Goal: Task Accomplishment & Management: Manage account settings

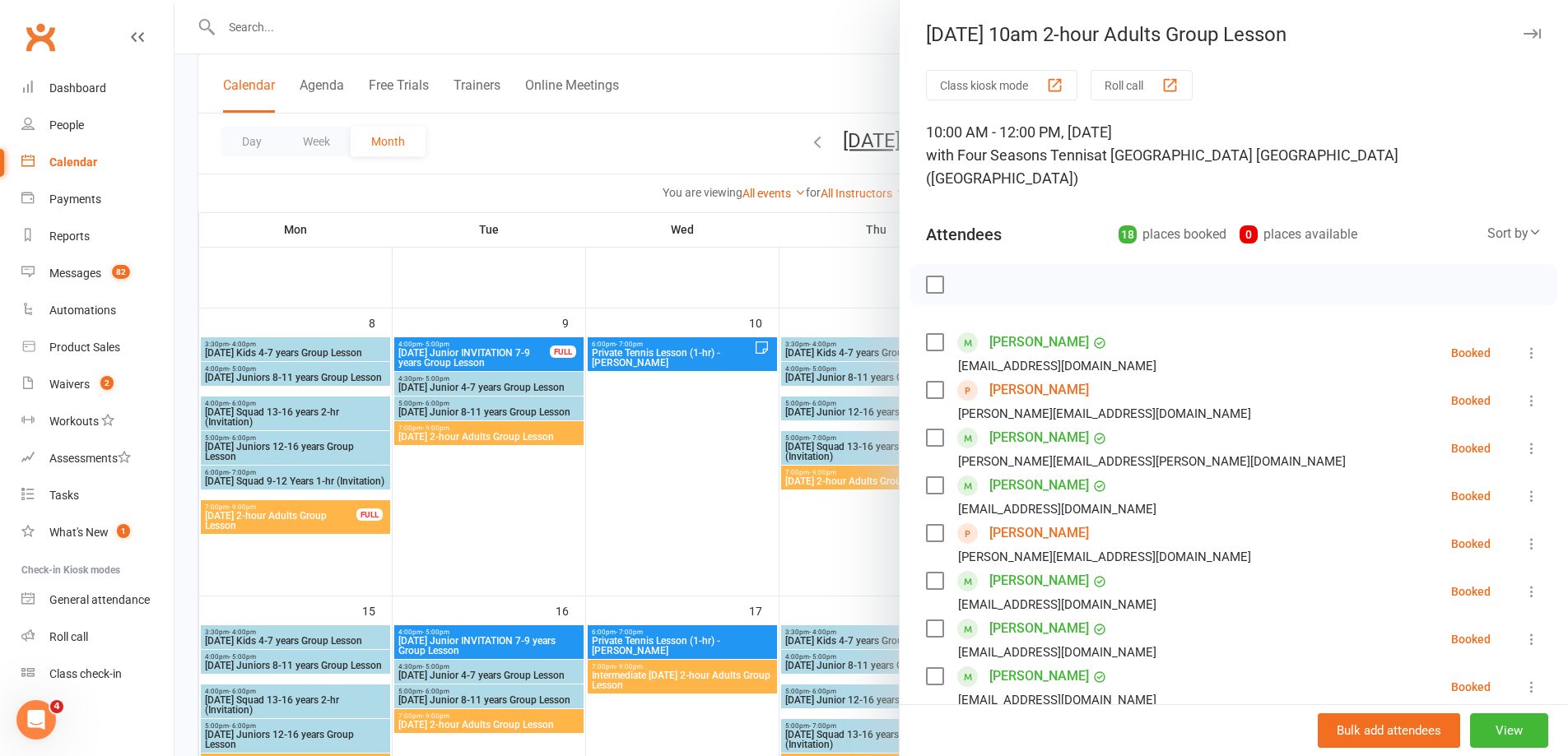
drag, startPoint x: 727, startPoint y: 447, endPoint x: 669, endPoint y: 383, distance: 86.4
click at [720, 442] on div at bounding box center [871, 378] width 1394 height 756
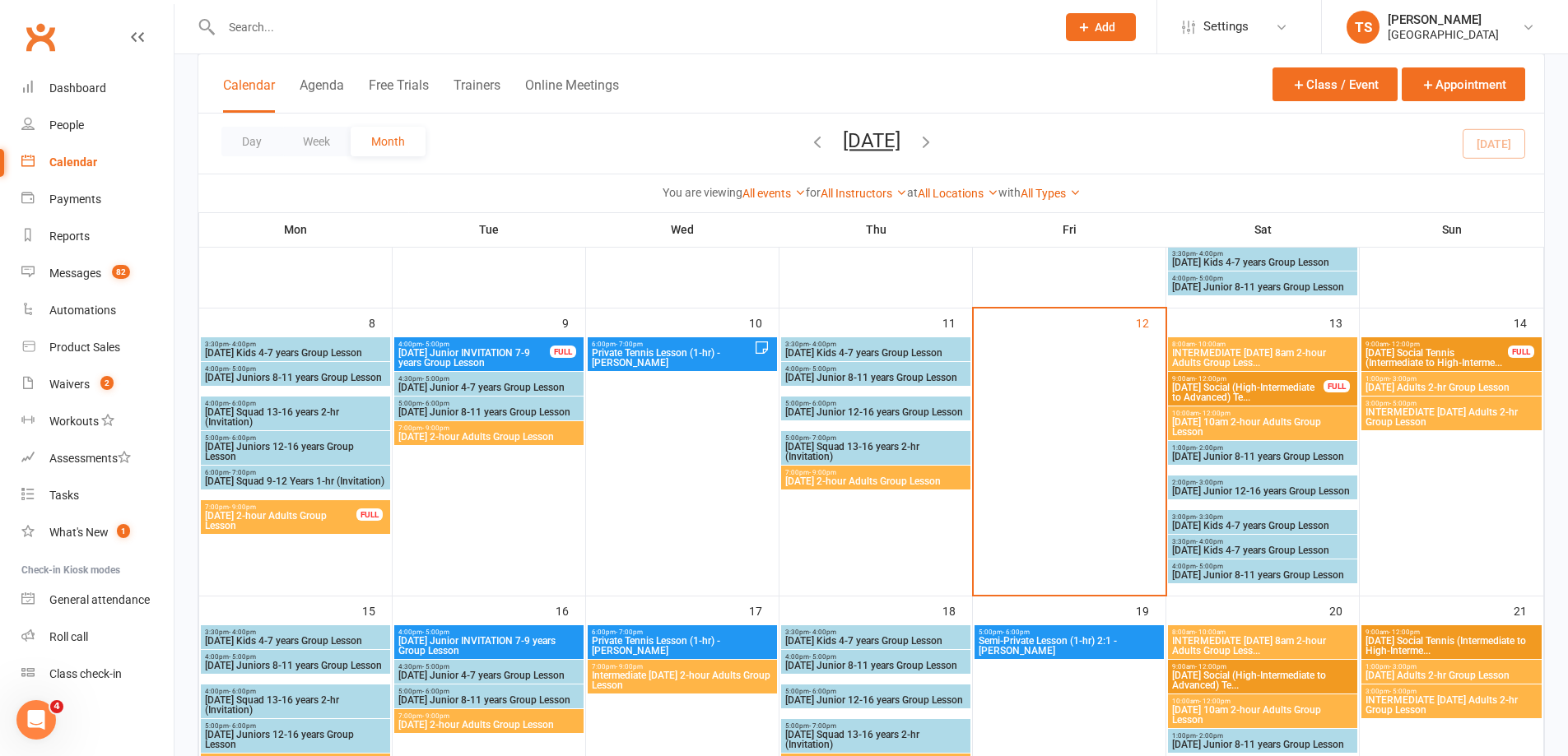
click at [284, 23] on input "text" at bounding box center [631, 27] width 828 height 23
click at [71, 161] on div "Calendar" at bounding box center [73, 162] width 48 height 14
click at [1266, 353] on span "INTERMEDIATE Saturday 8am 2-hour Adults Group Less..." at bounding box center [1263, 358] width 183 height 20
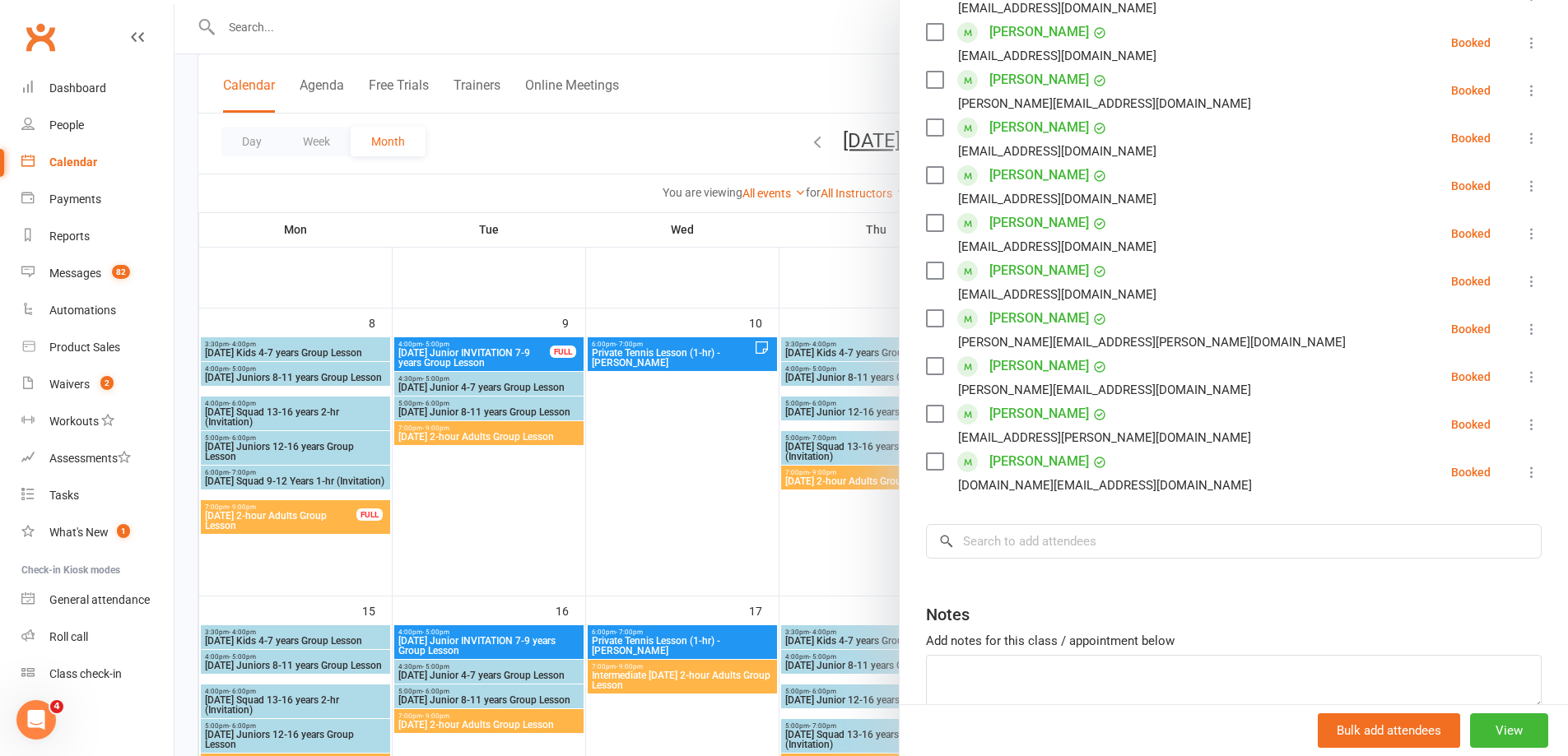
scroll to position [411, 0]
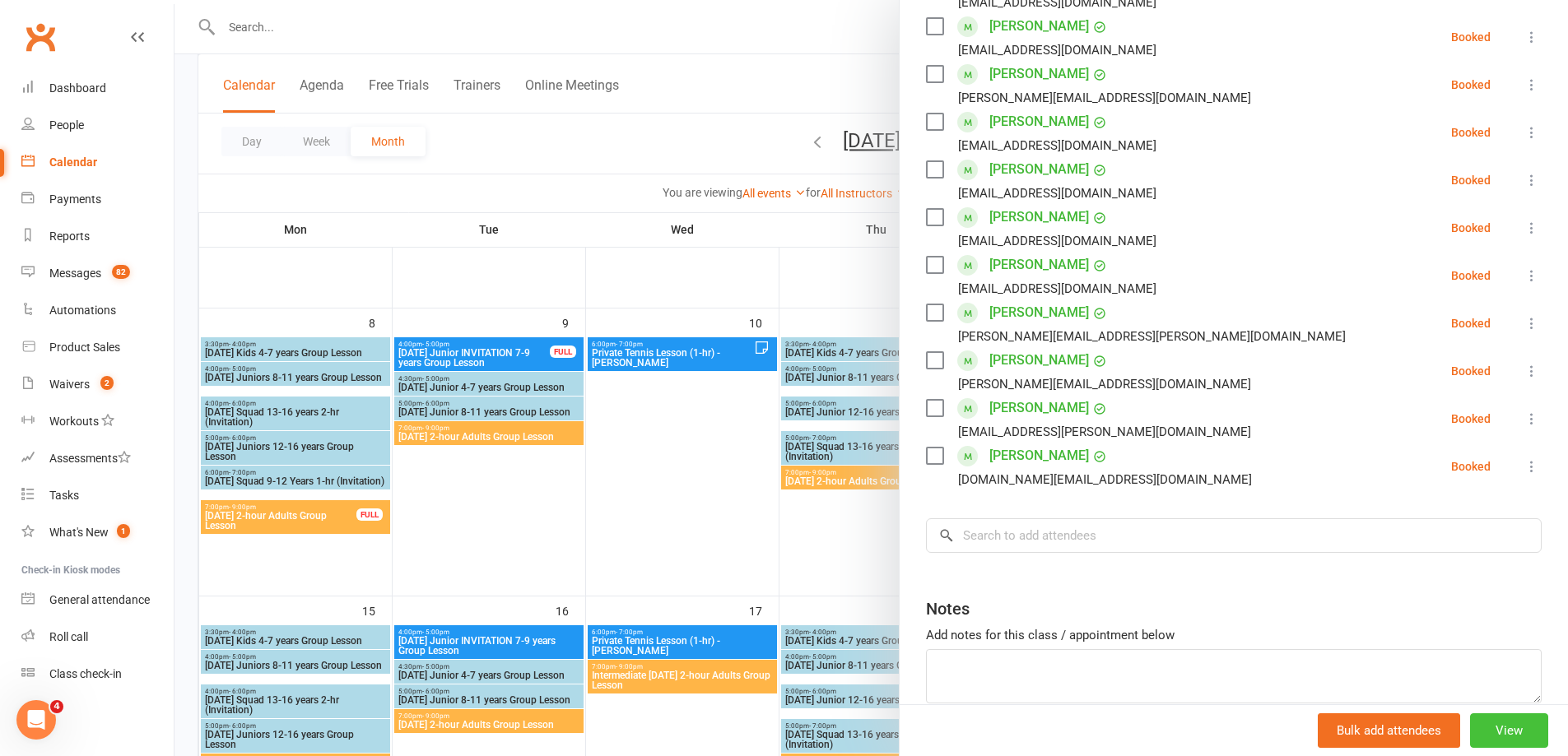
click at [1486, 728] on button "View" at bounding box center [1509, 731] width 79 height 34
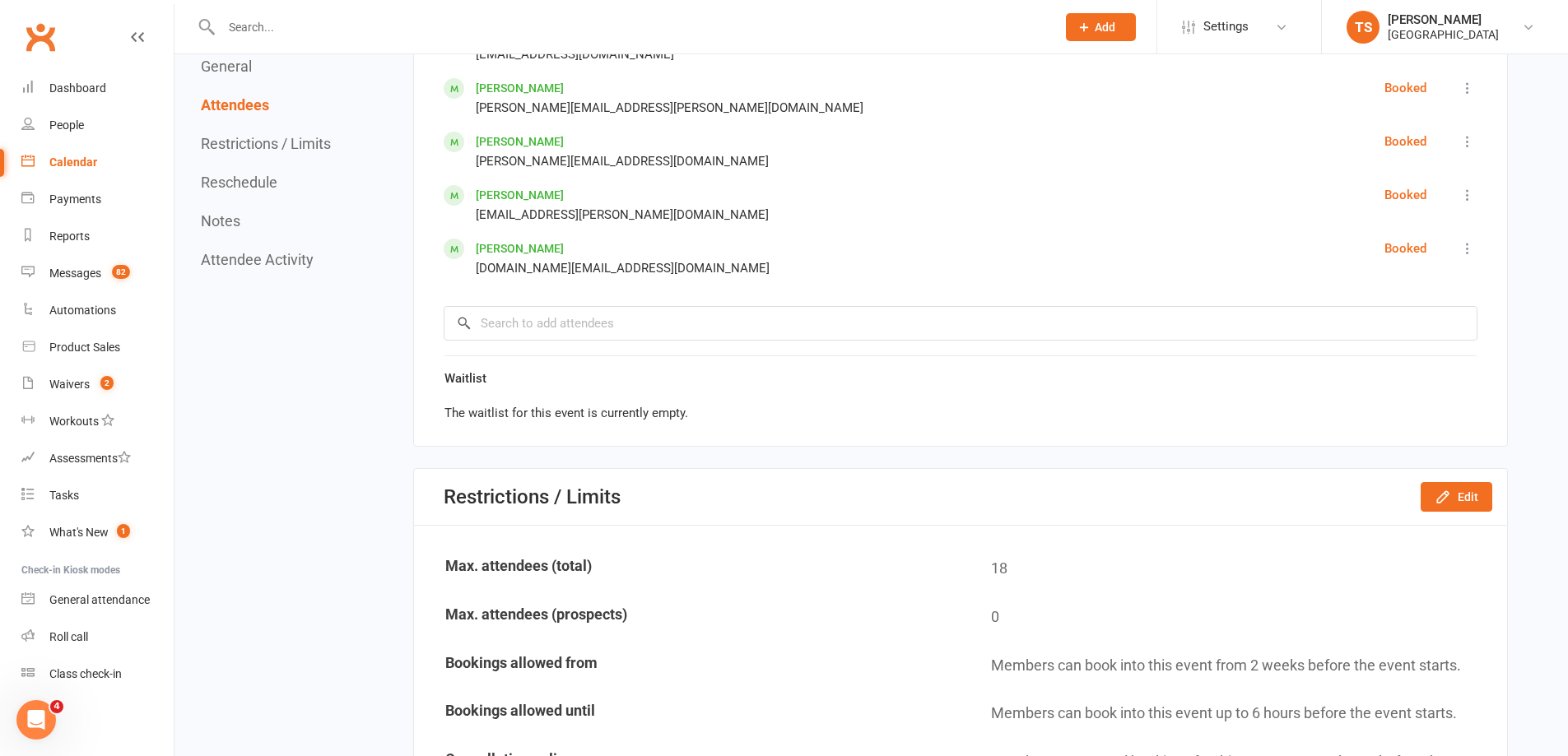
scroll to position [1480, 0]
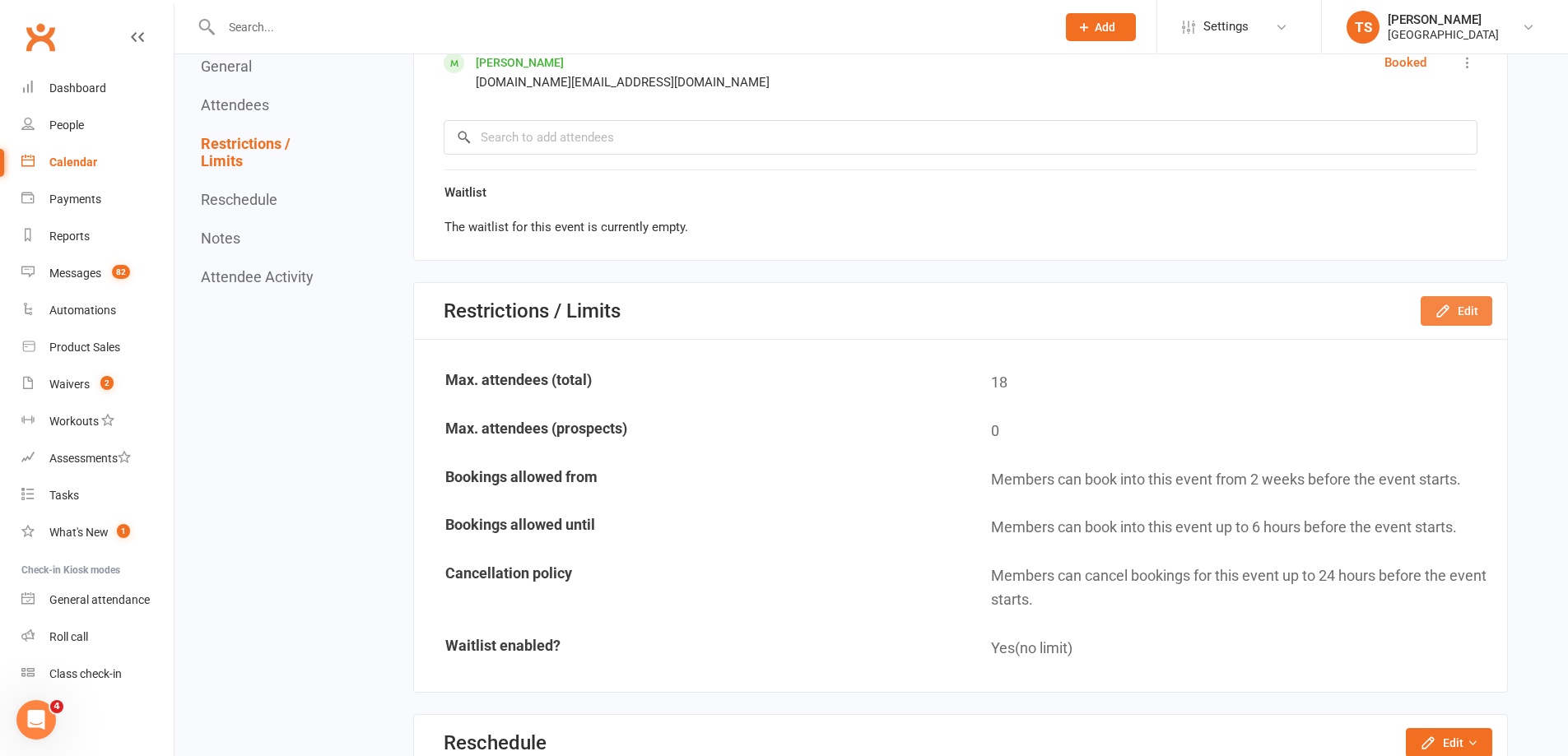
click at [1462, 316] on button "Edit" at bounding box center [1456, 311] width 71 height 30
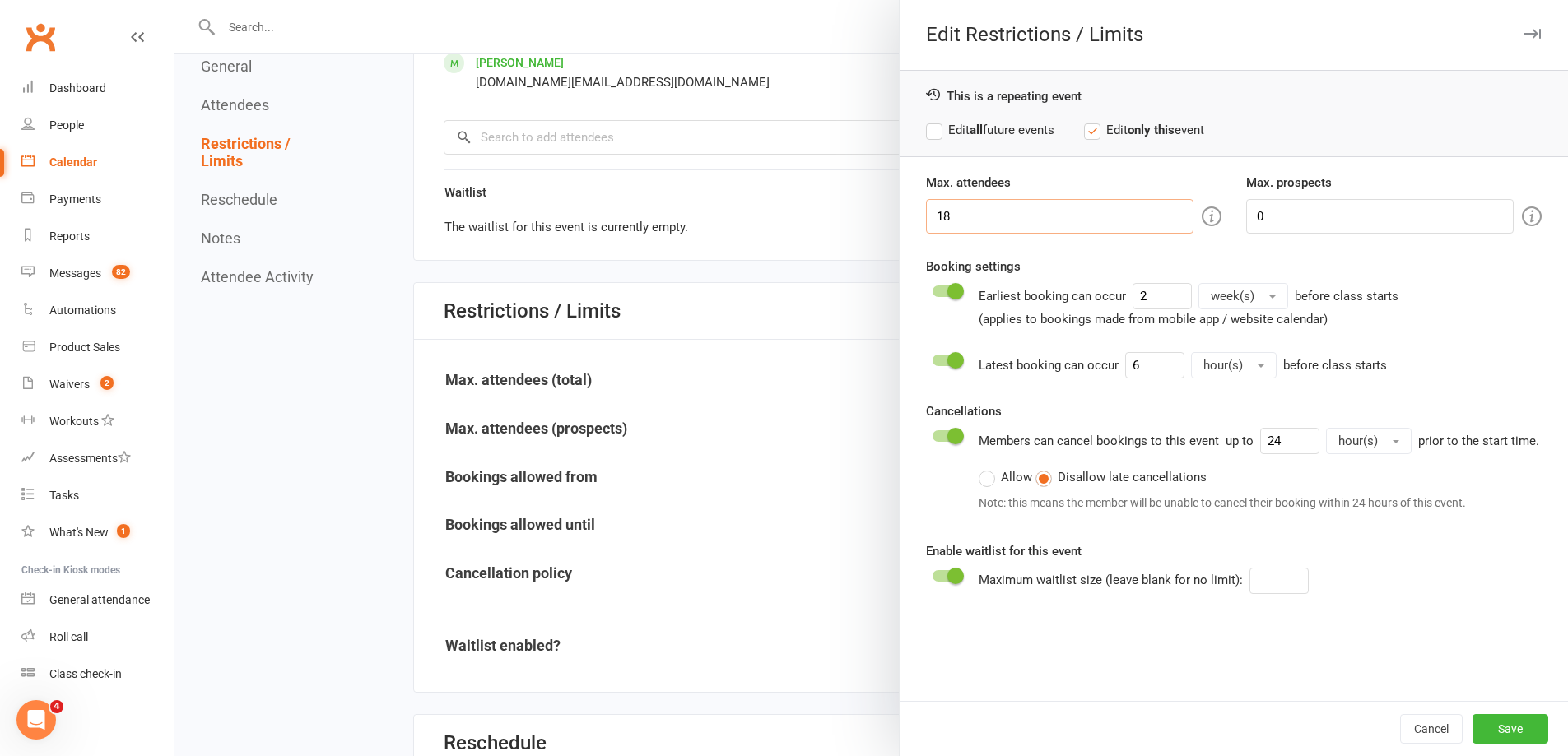
drag, startPoint x: 938, startPoint y: 209, endPoint x: 949, endPoint y: 219, distance: 14.9
click at [951, 214] on input "18" at bounding box center [1060, 216] width 268 height 34
type input "12"
click at [1486, 723] on button "Save" at bounding box center [1510, 729] width 76 height 30
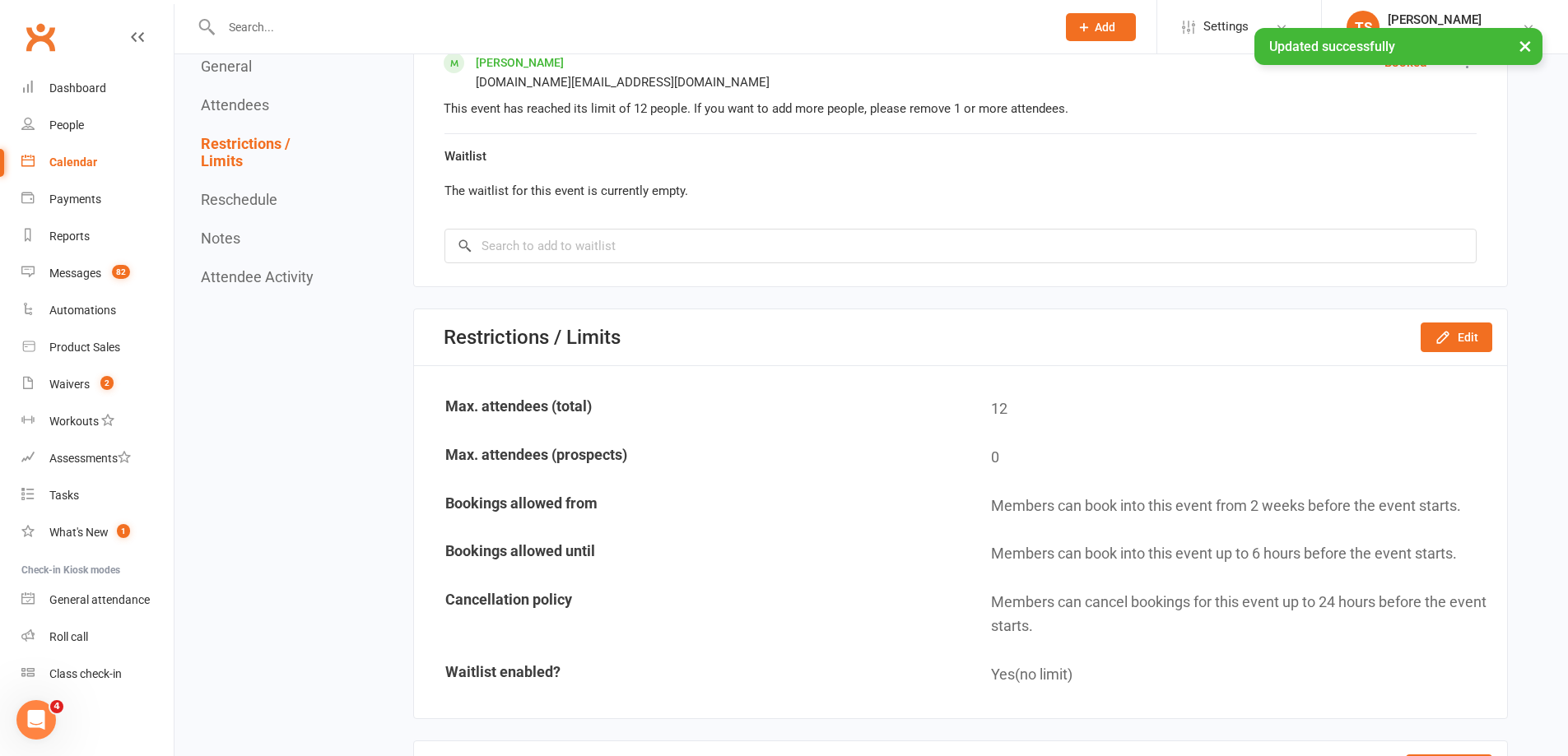
drag, startPoint x: 70, startPoint y: 158, endPoint x: 142, endPoint y: 165, distance: 72.3
click at [70, 161] on div "Calendar" at bounding box center [73, 162] width 48 height 14
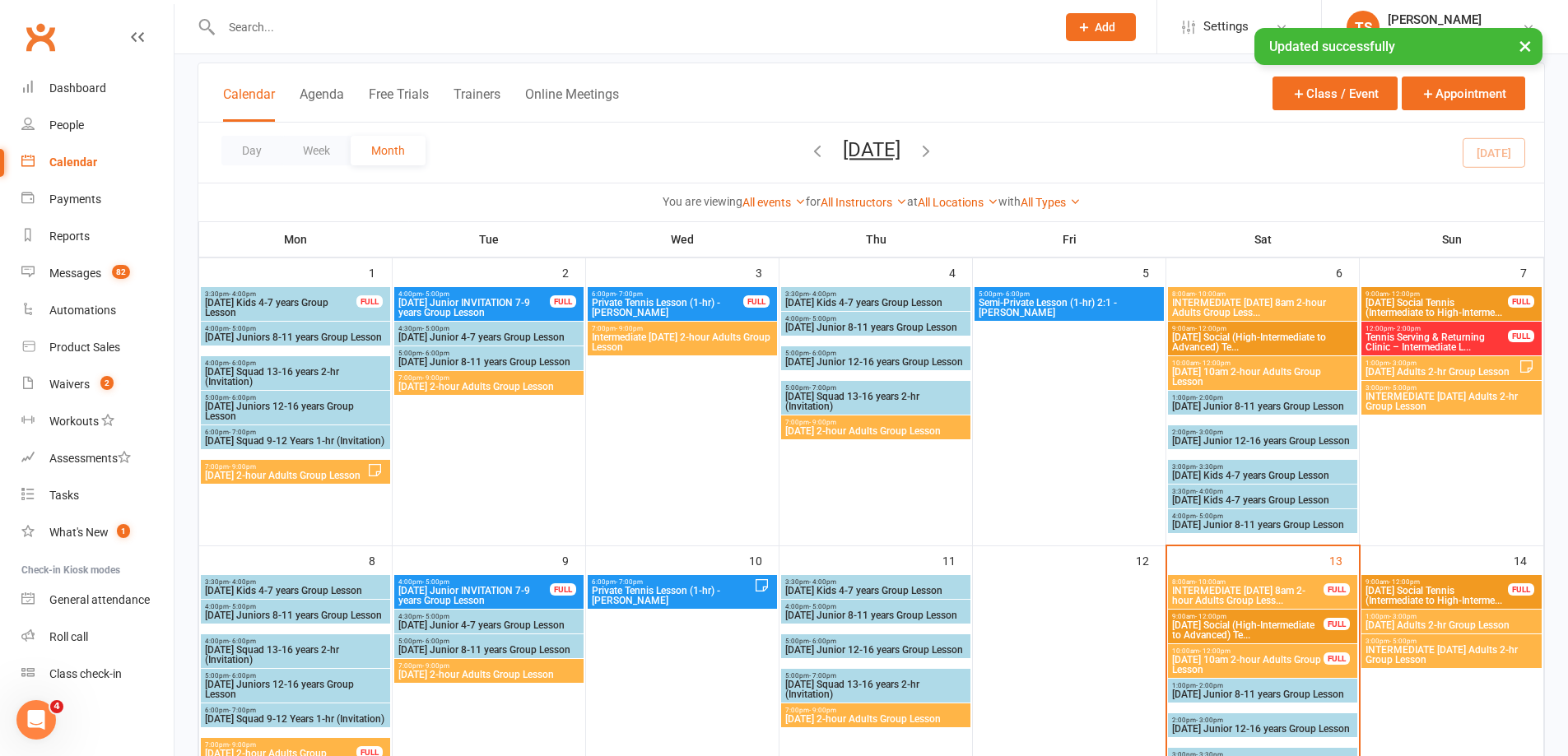
scroll to position [247, 0]
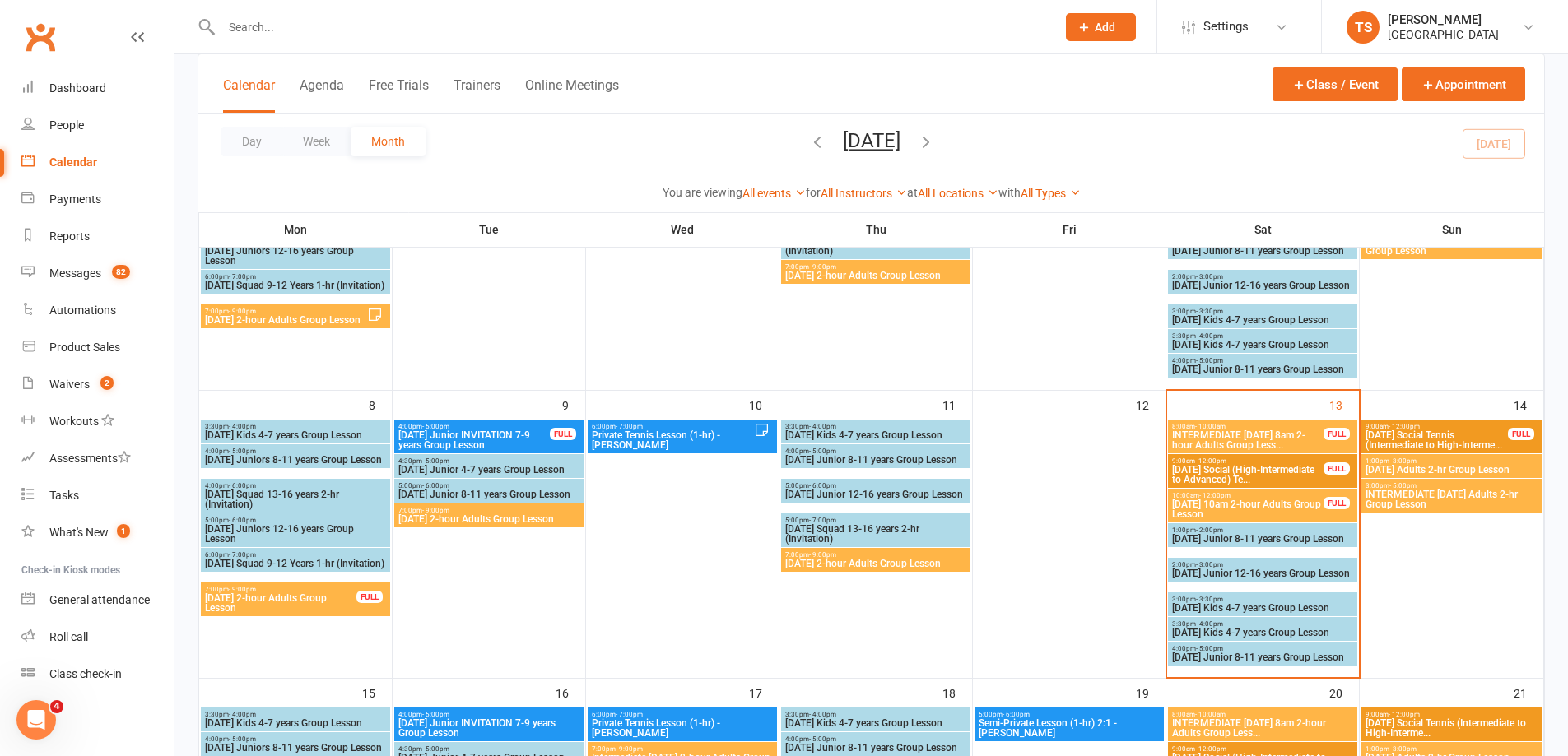
click at [1235, 507] on span "Saturday 10am 2-hour Adults Group Lesson" at bounding box center [1247, 509] width 153 height 20
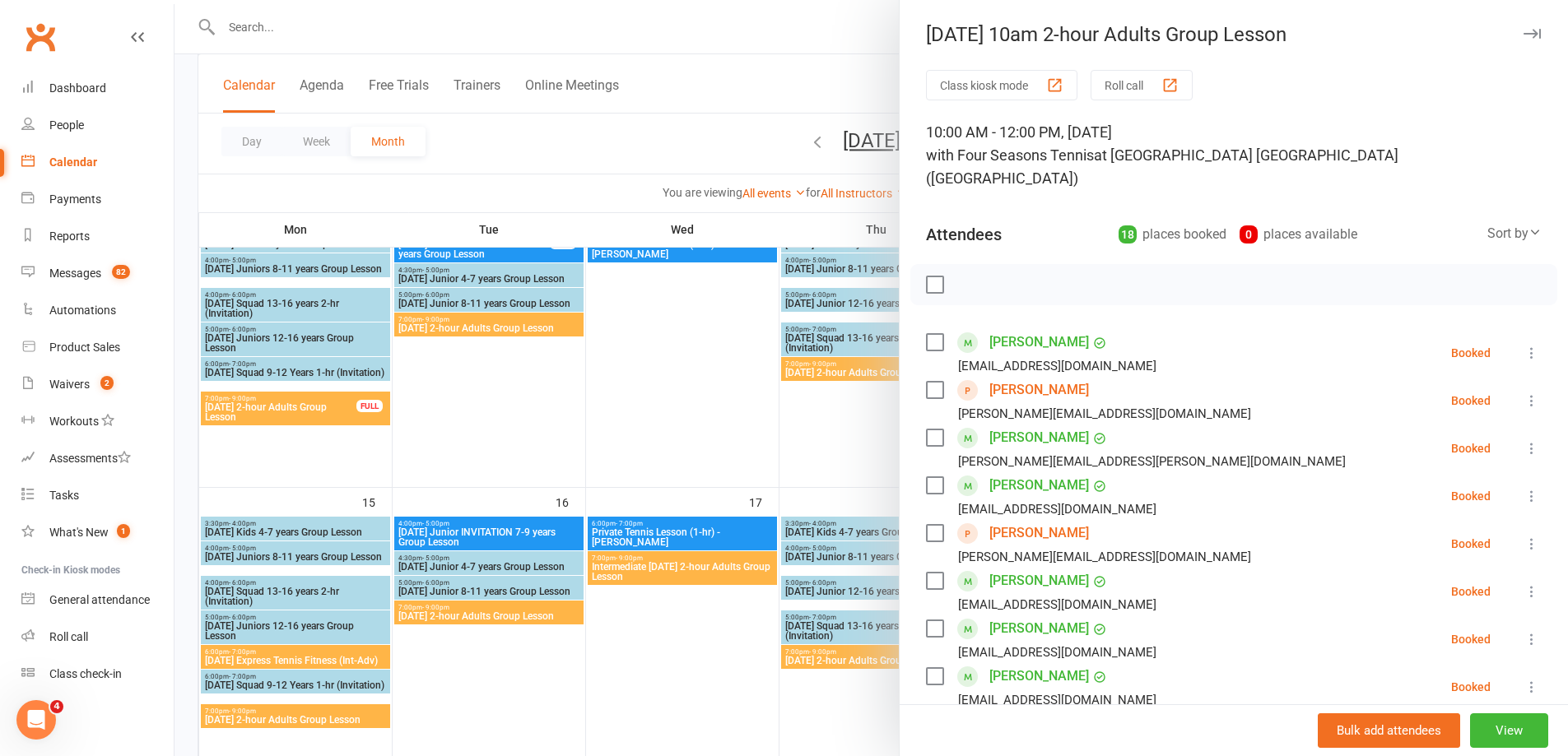
scroll to position [576, 0]
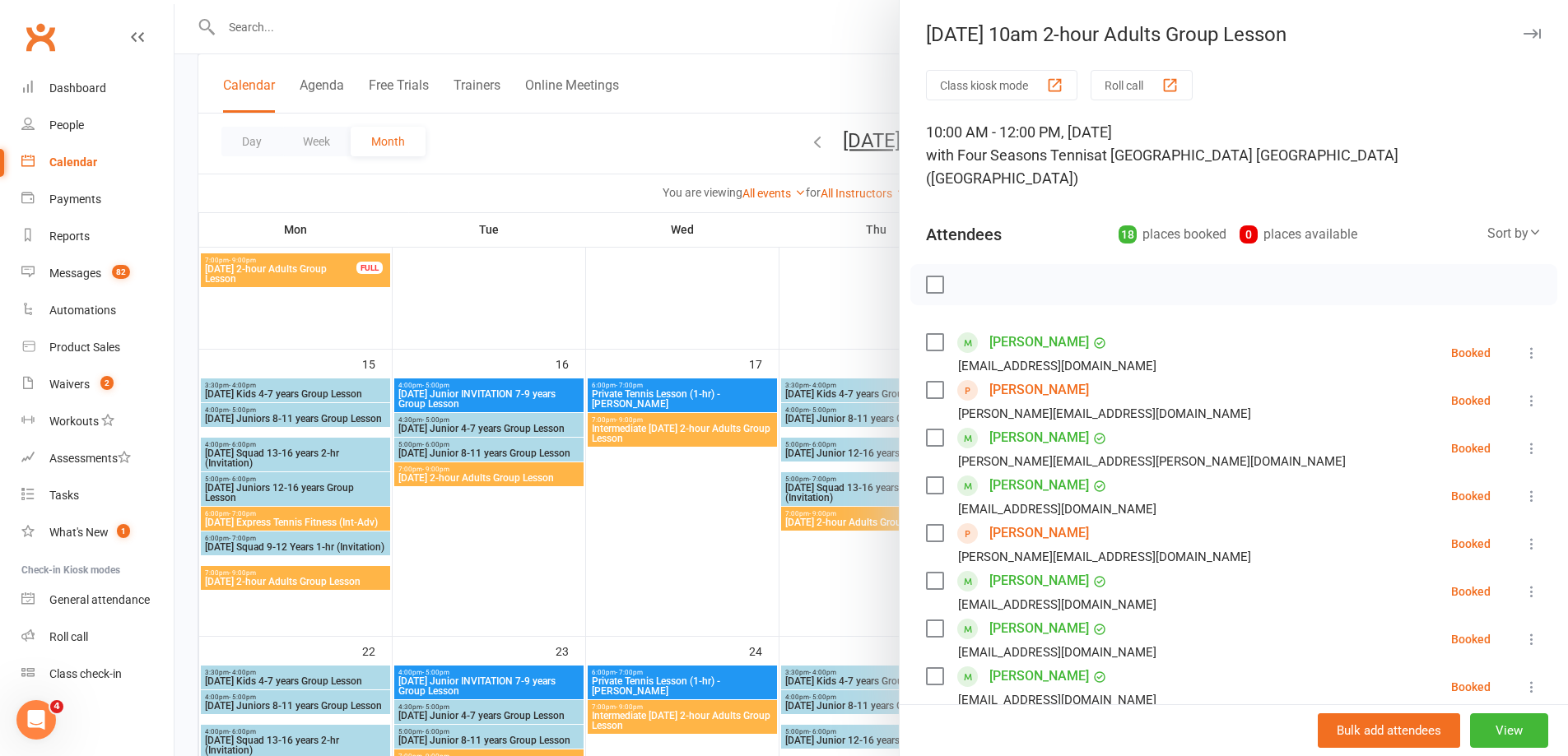
click at [309, 522] on div at bounding box center [871, 378] width 1394 height 756
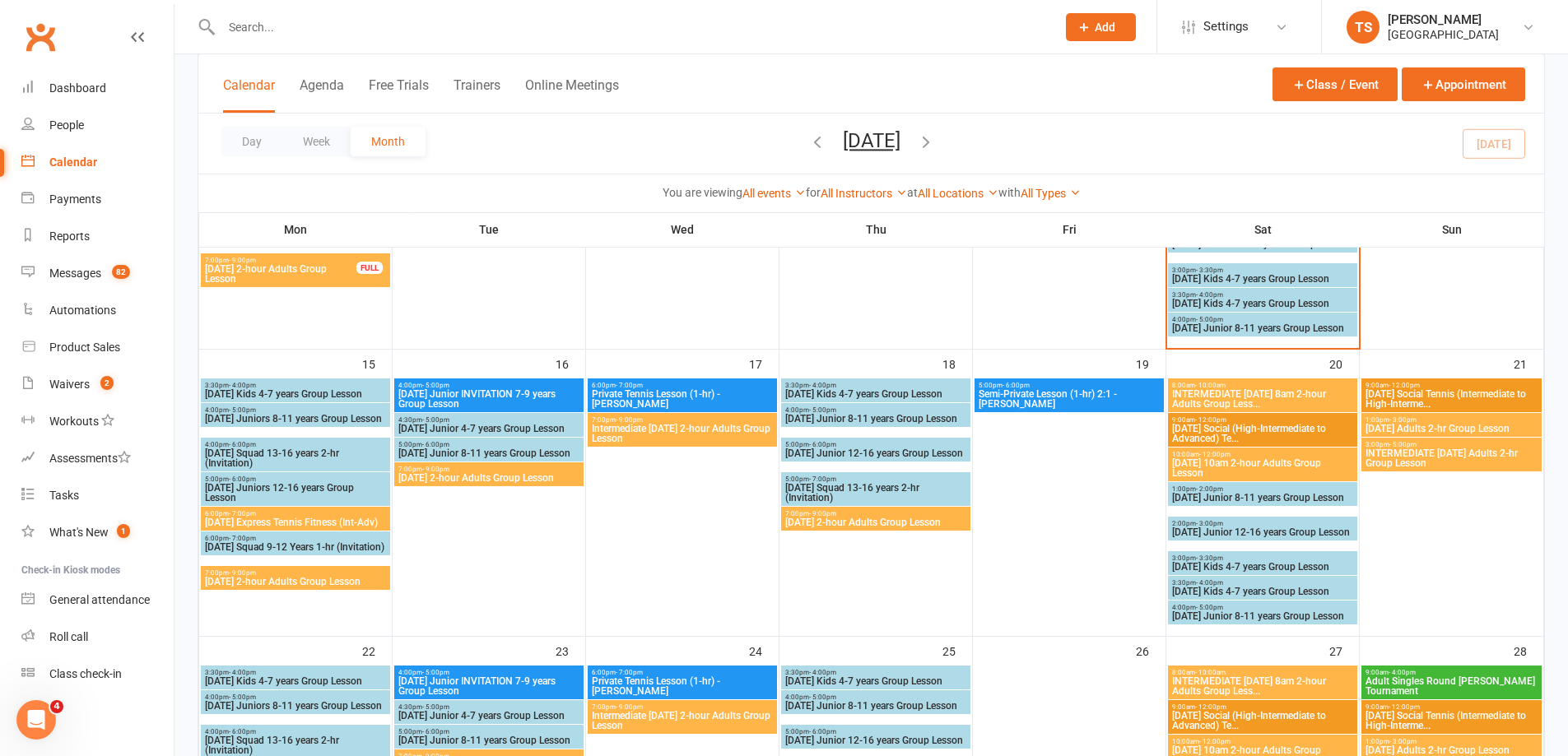
click at [309, 521] on span "Monday Express Tennis Fitness (Int-Adv)" at bounding box center [296, 522] width 183 height 10
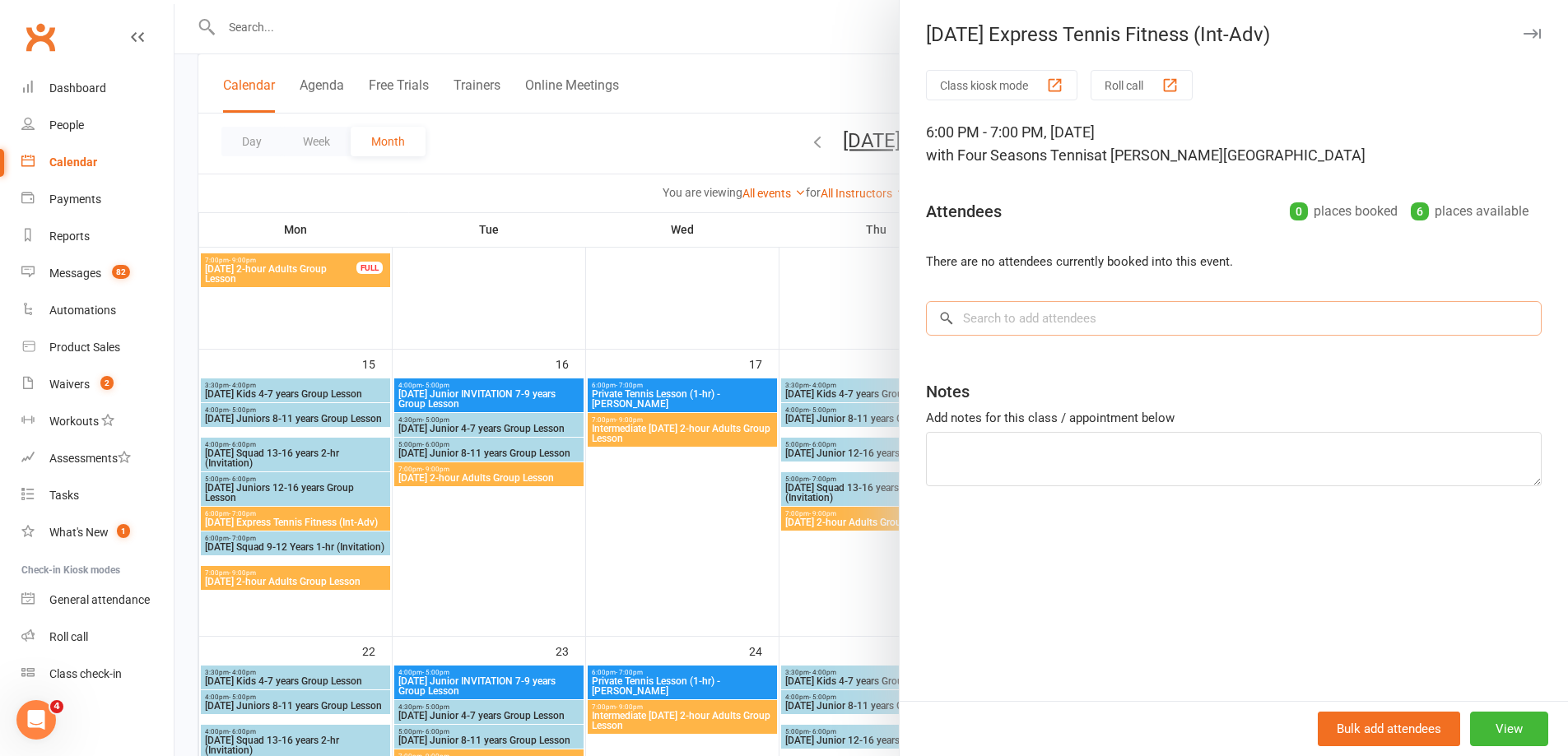
click at [967, 322] on input "search" at bounding box center [1234, 318] width 615 height 34
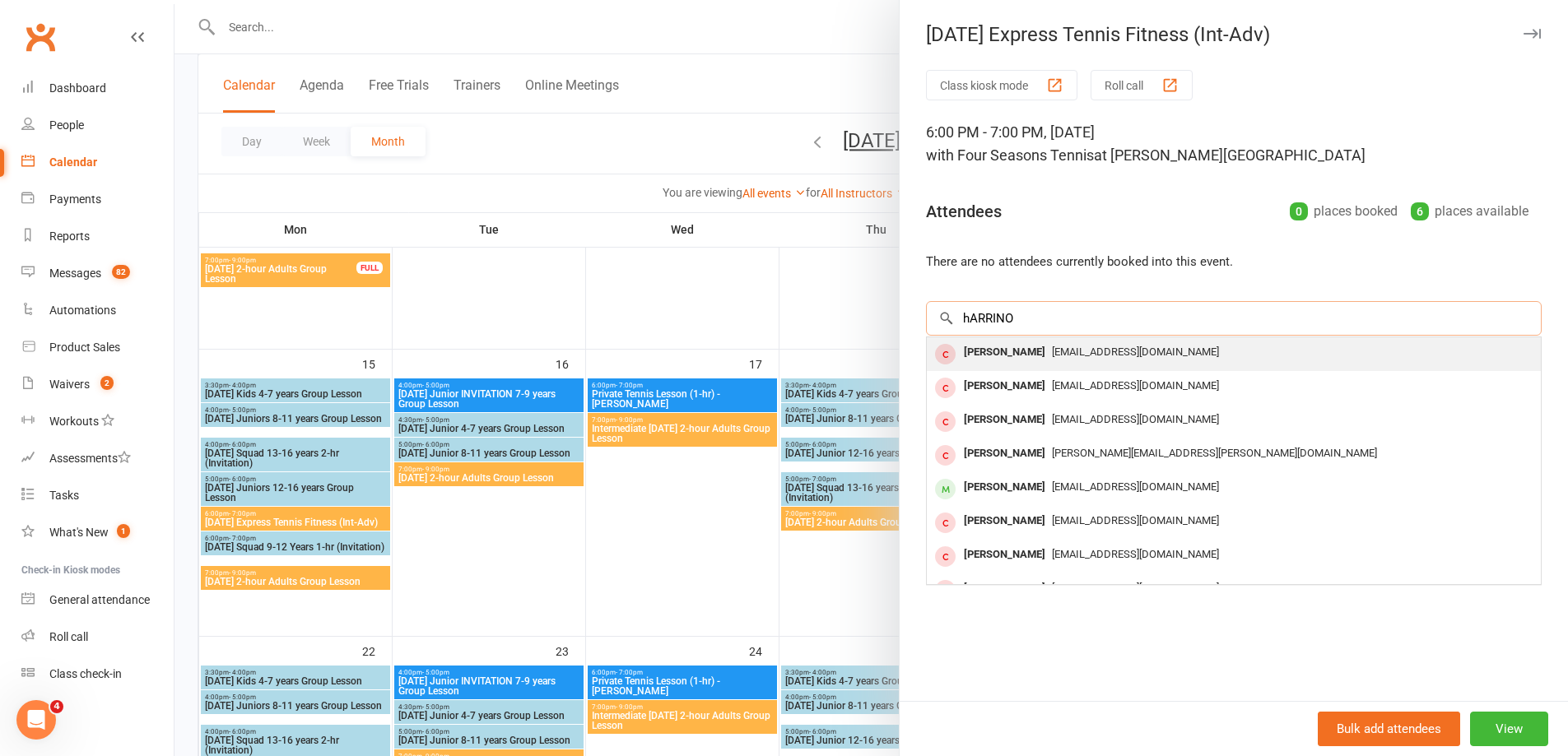
type input "hARRINO"
click at [1060, 346] on div "harrinojiang@gmail.com" at bounding box center [1234, 352] width 601 height 23
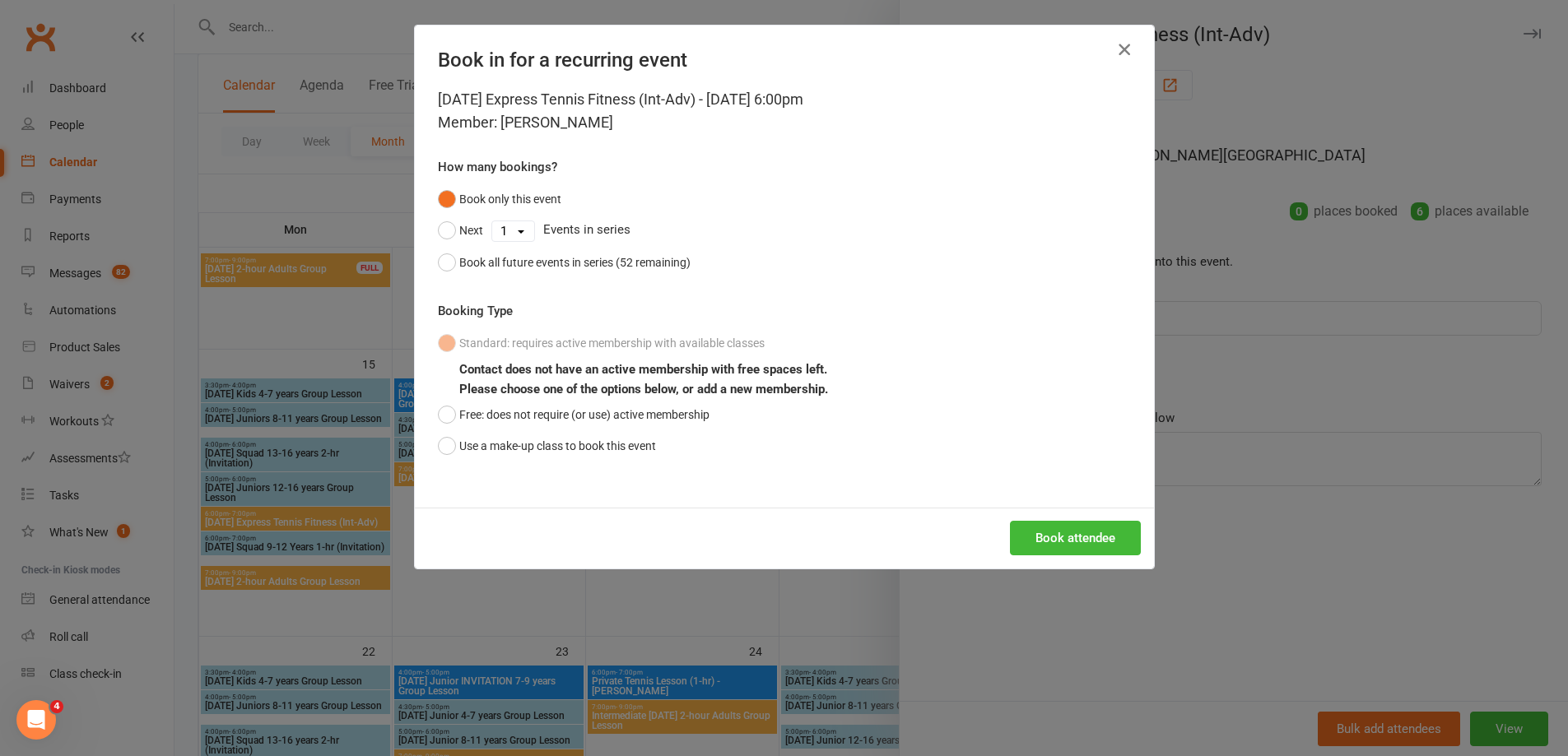
click at [1121, 42] on icon "button" at bounding box center [1124, 50] width 20 height 20
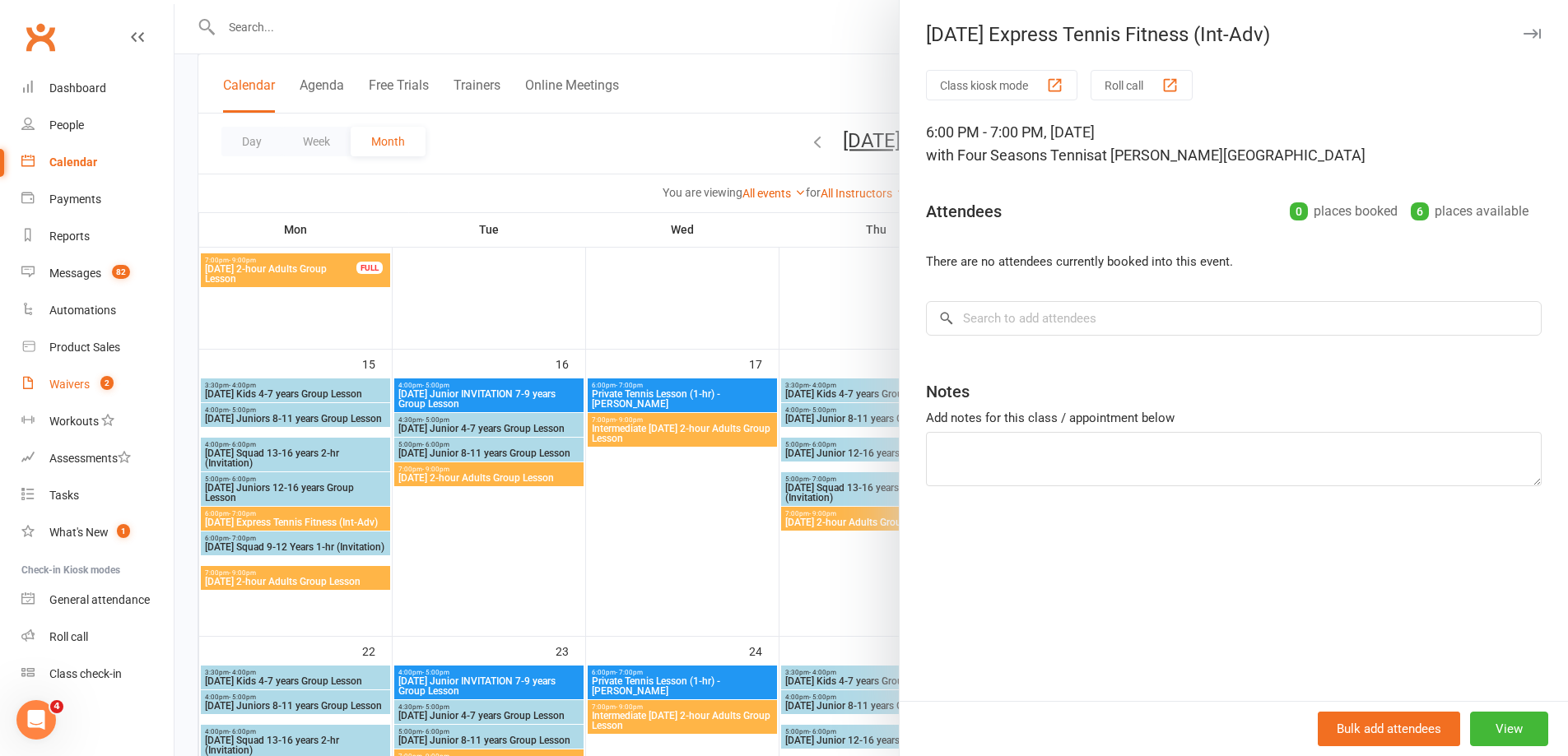
click at [71, 387] on div "Waivers" at bounding box center [70, 384] width 41 height 14
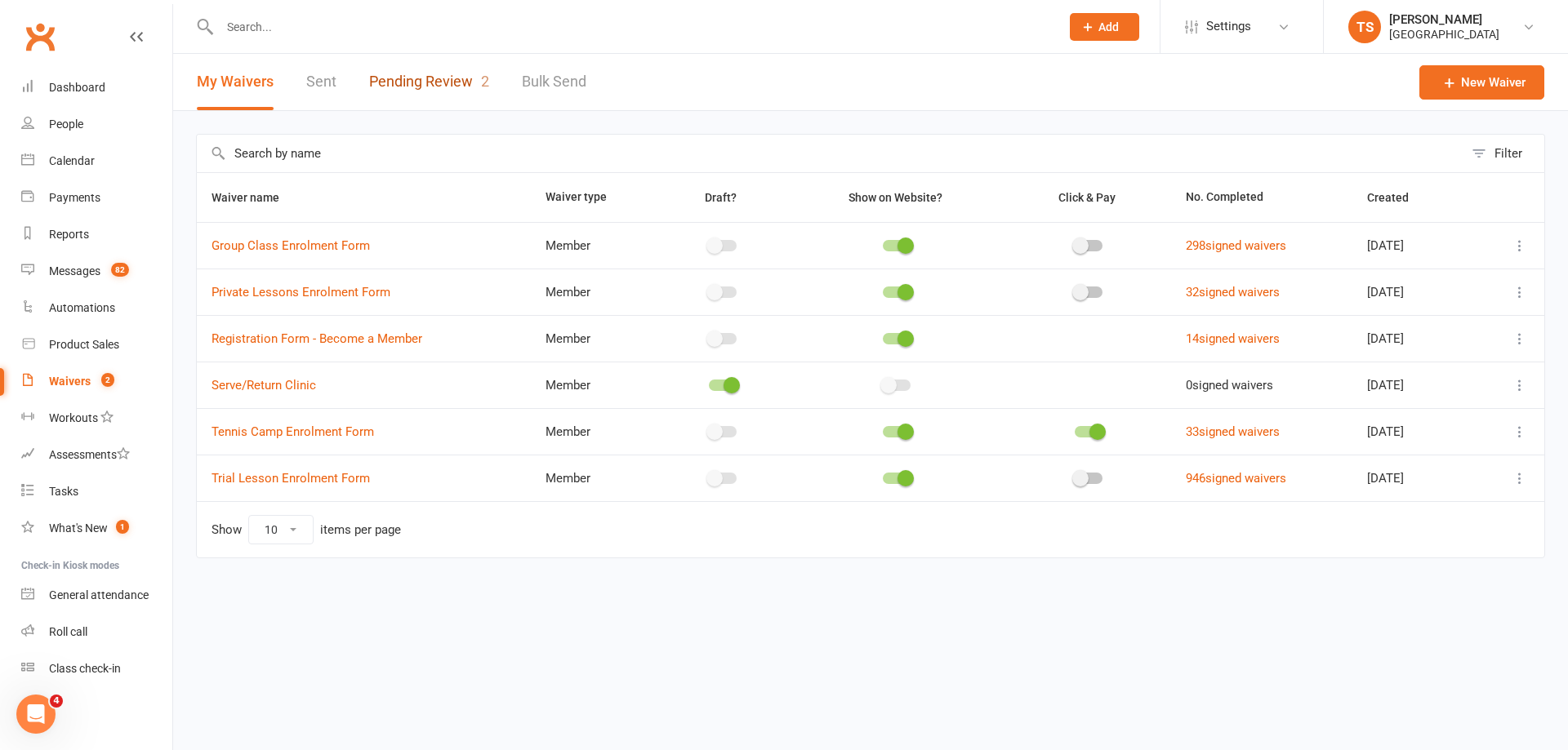
click at [431, 78] on link "Pending Review 2" at bounding box center [429, 82] width 120 height 56
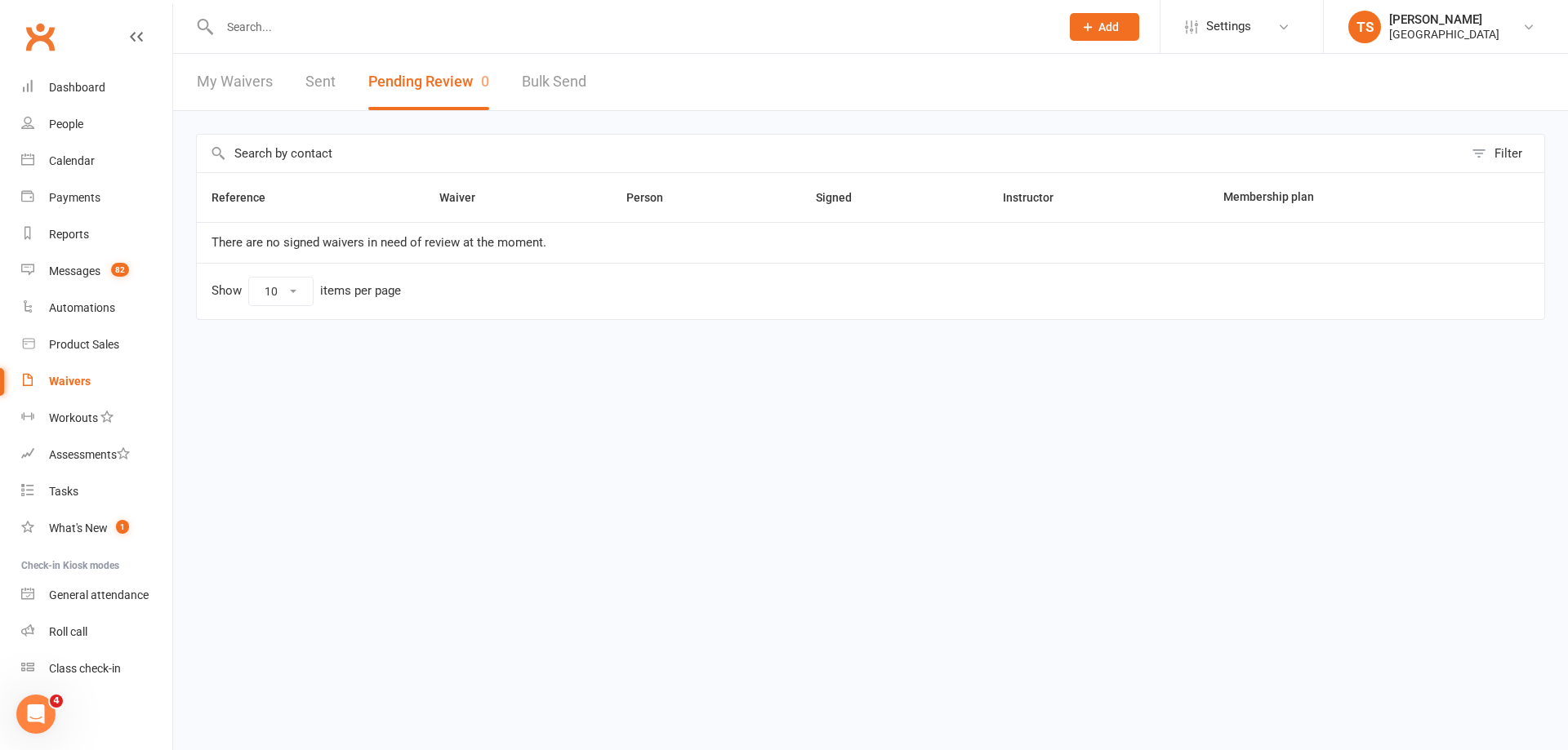
click at [236, 23] on input "text" at bounding box center [632, 27] width 834 height 23
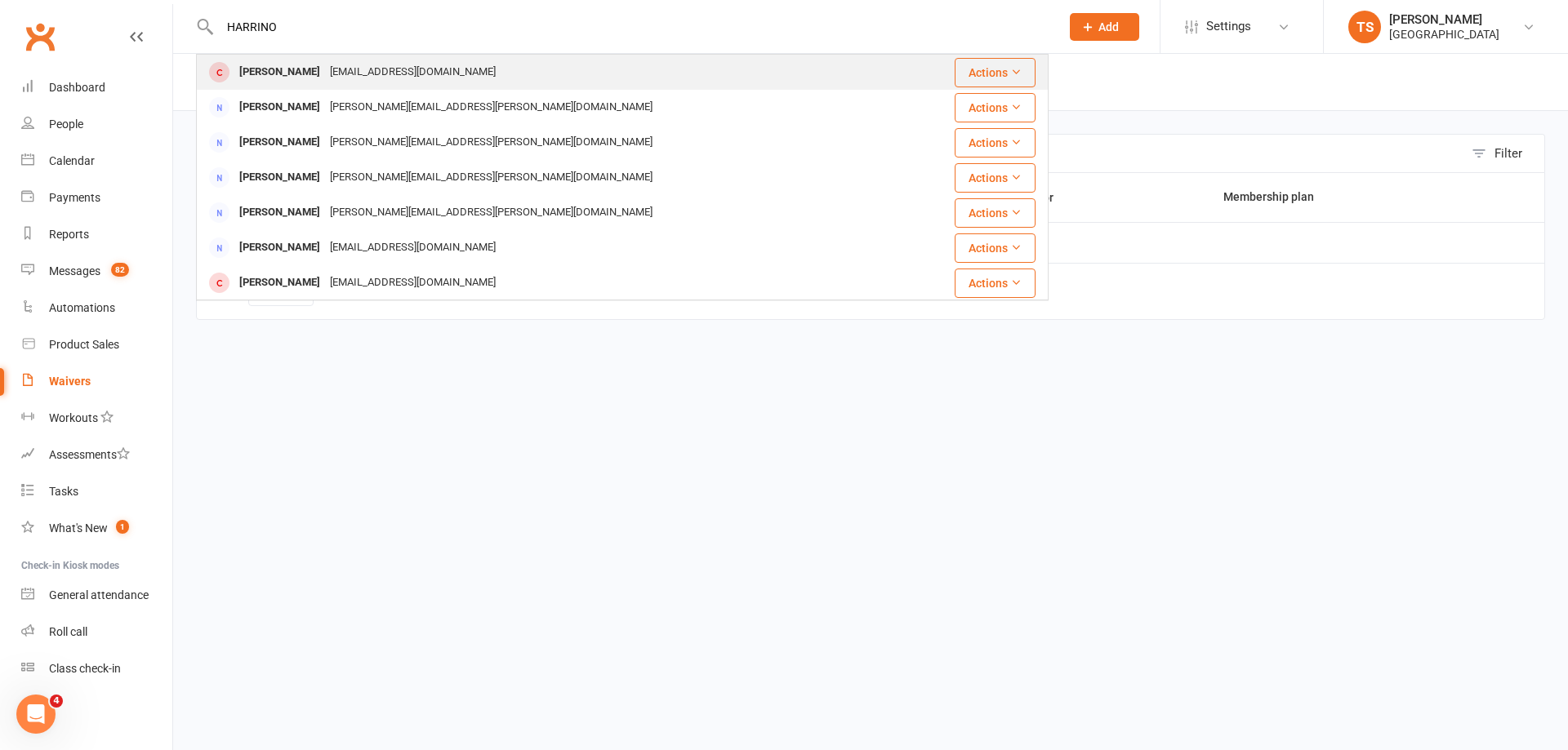
type input "HARRINO"
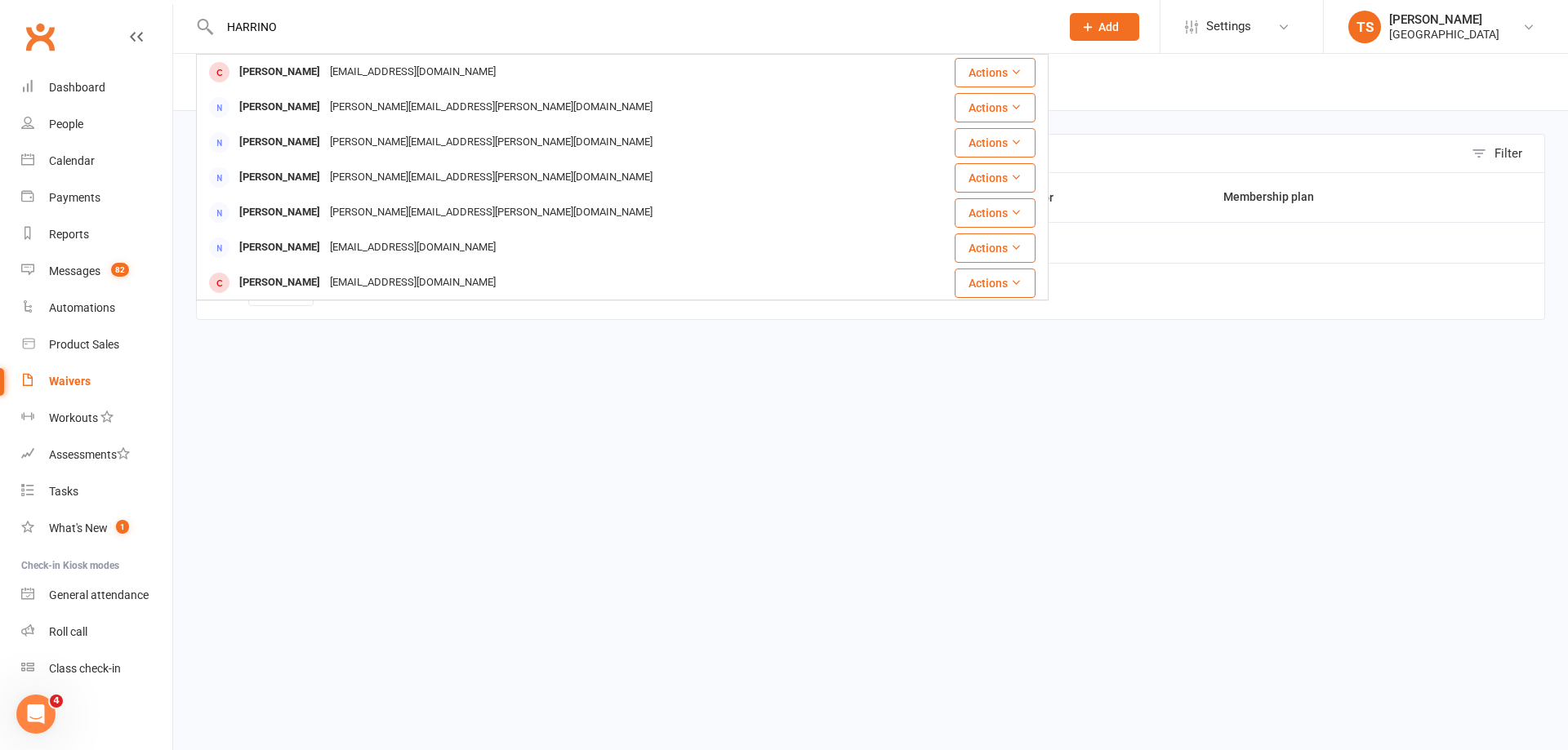
drag, startPoint x: 364, startPoint y: 60, endPoint x: 363, endPoint y: 70, distance: 10.0
click at [364, 63] on div "harrinojiang@gmail.com" at bounding box center [412, 72] width 176 height 23
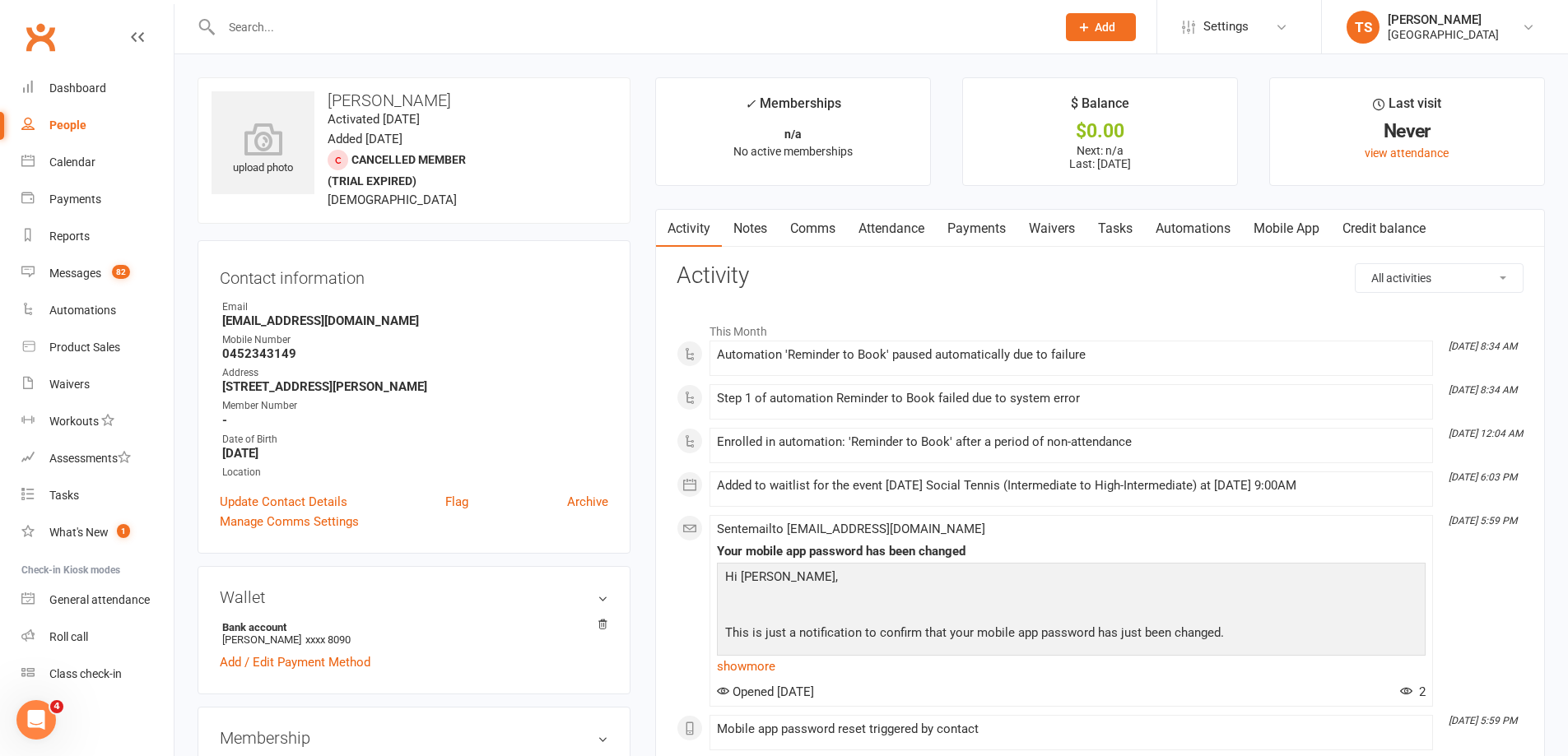
drag, startPoint x: 972, startPoint y: 225, endPoint x: 986, endPoint y: 234, distance: 16.6
click at [972, 227] on link "Payments" at bounding box center [976, 229] width 81 height 38
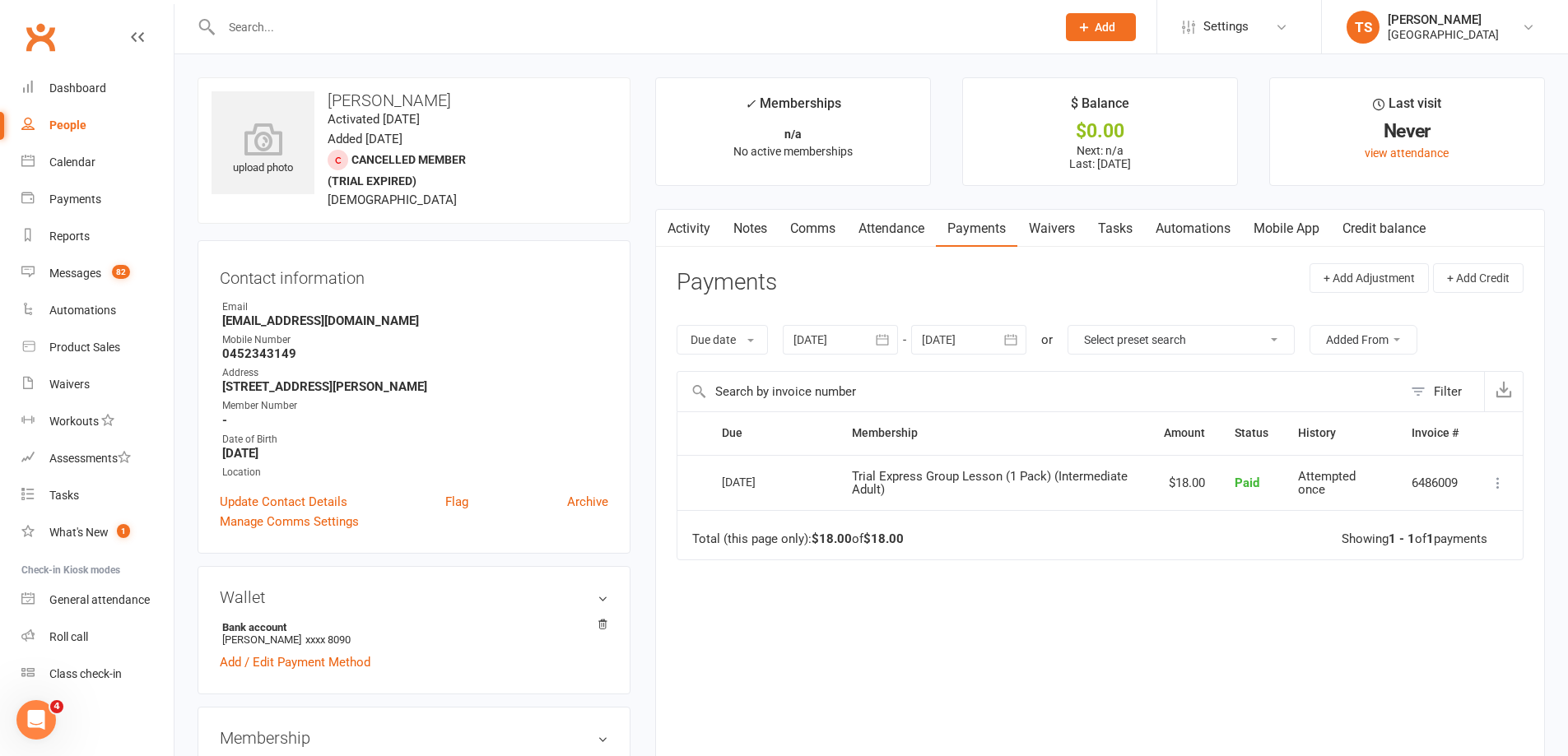
click at [1059, 224] on link "Waivers" at bounding box center [1052, 229] width 70 height 38
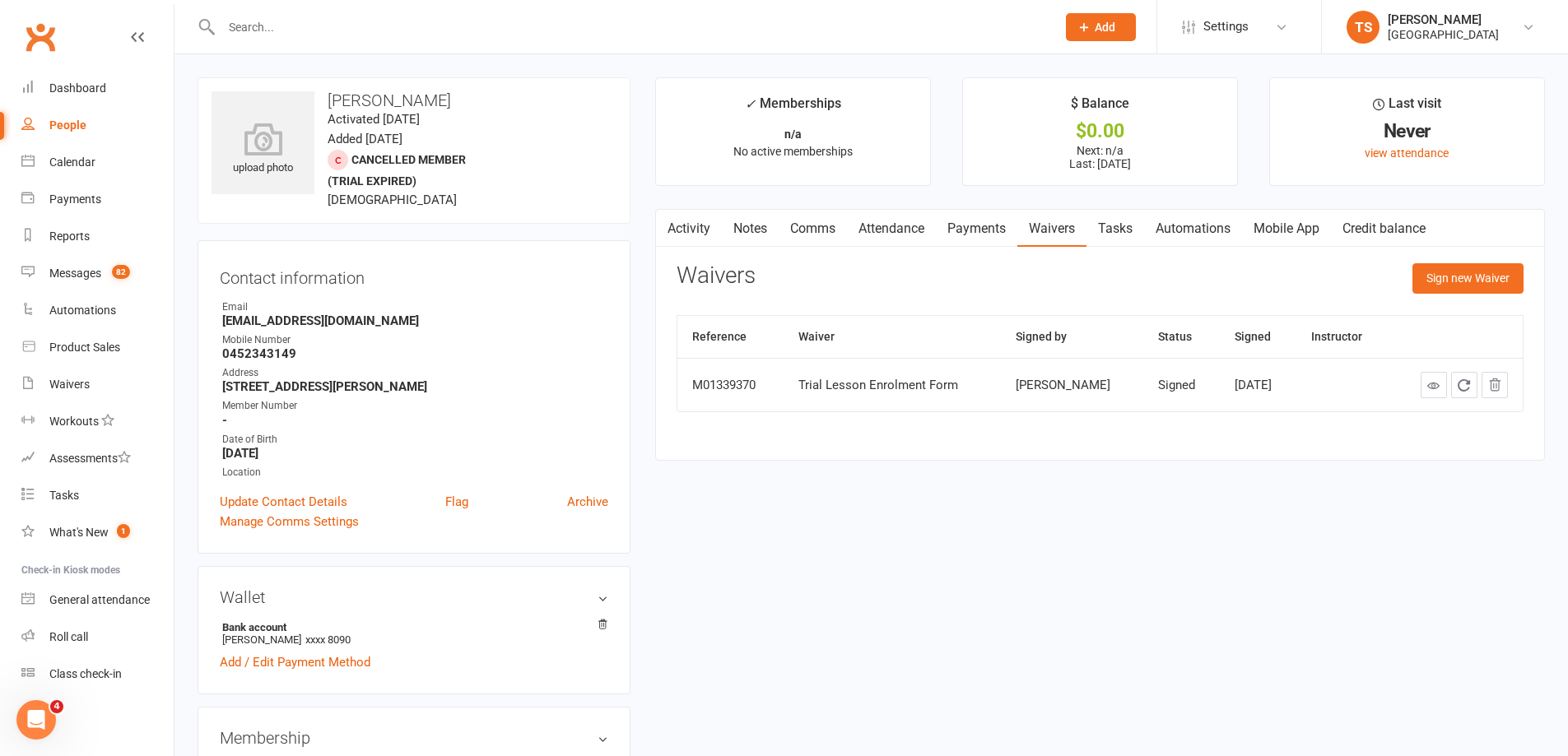
click at [1065, 221] on link "Waivers" at bounding box center [1052, 229] width 70 height 38
drag, startPoint x: 962, startPoint y: 215, endPoint x: 962, endPoint y: 225, distance: 10.0
click at [962, 219] on link "Payments" at bounding box center [976, 229] width 81 height 38
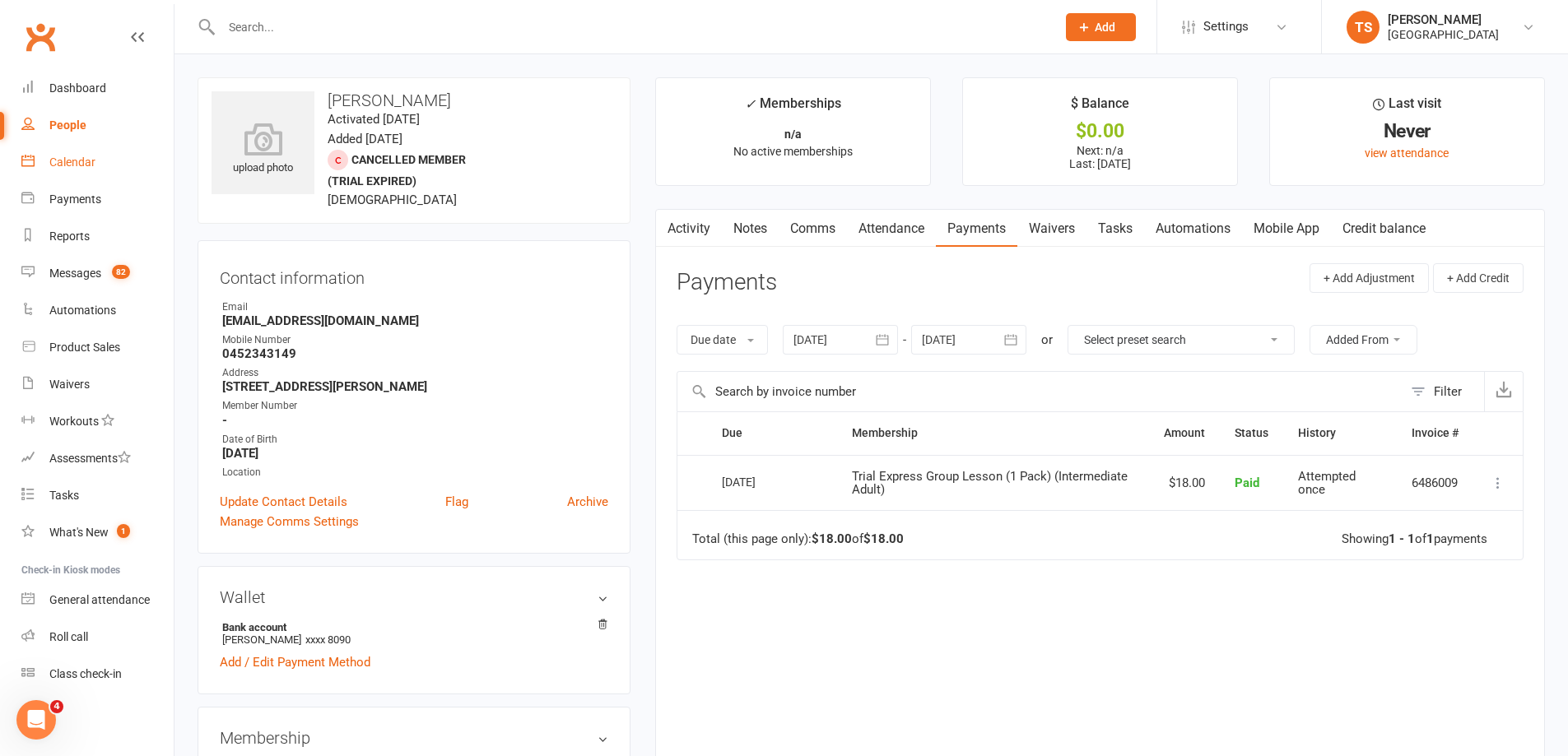
click at [70, 163] on div "Calendar" at bounding box center [72, 162] width 46 height 14
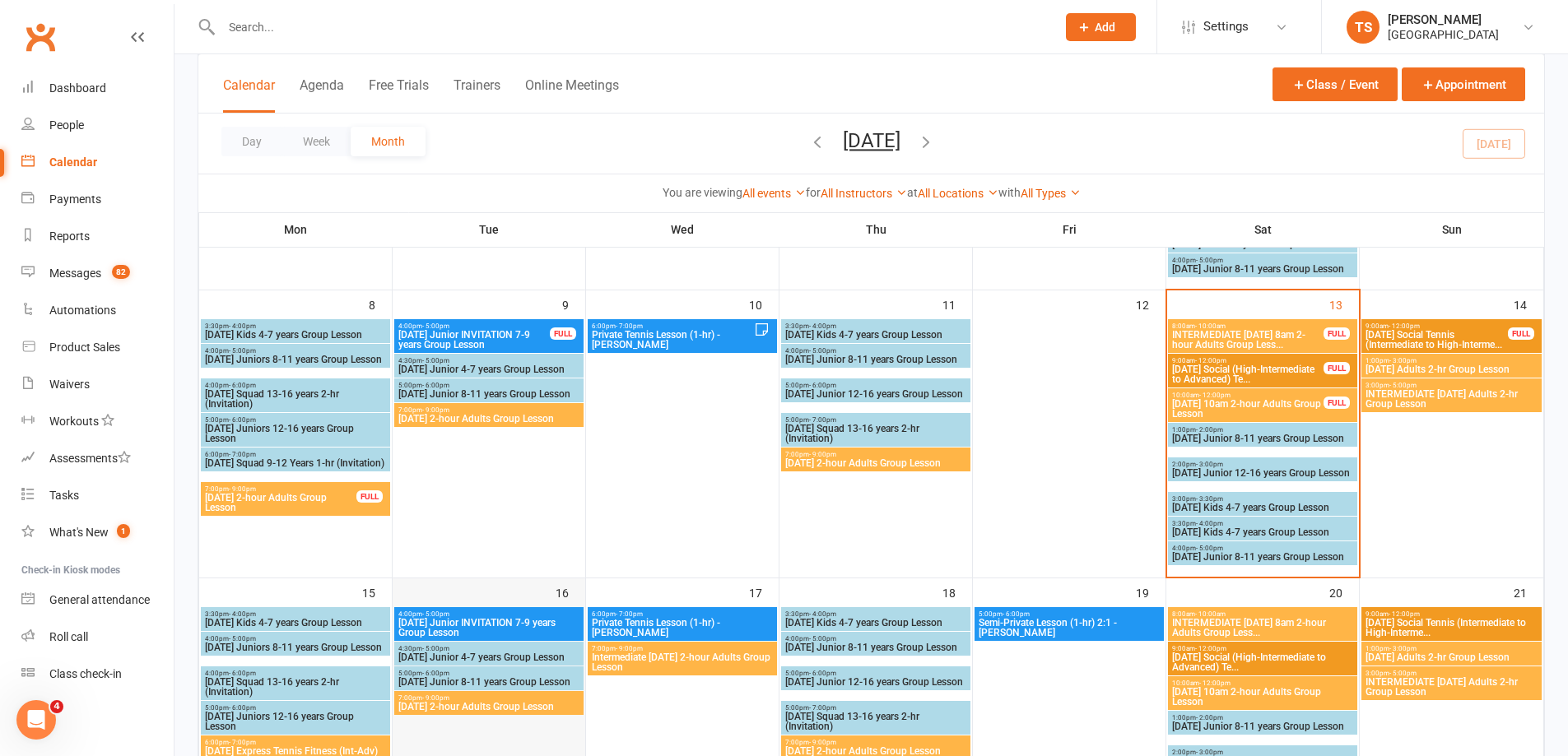
scroll to position [411, 0]
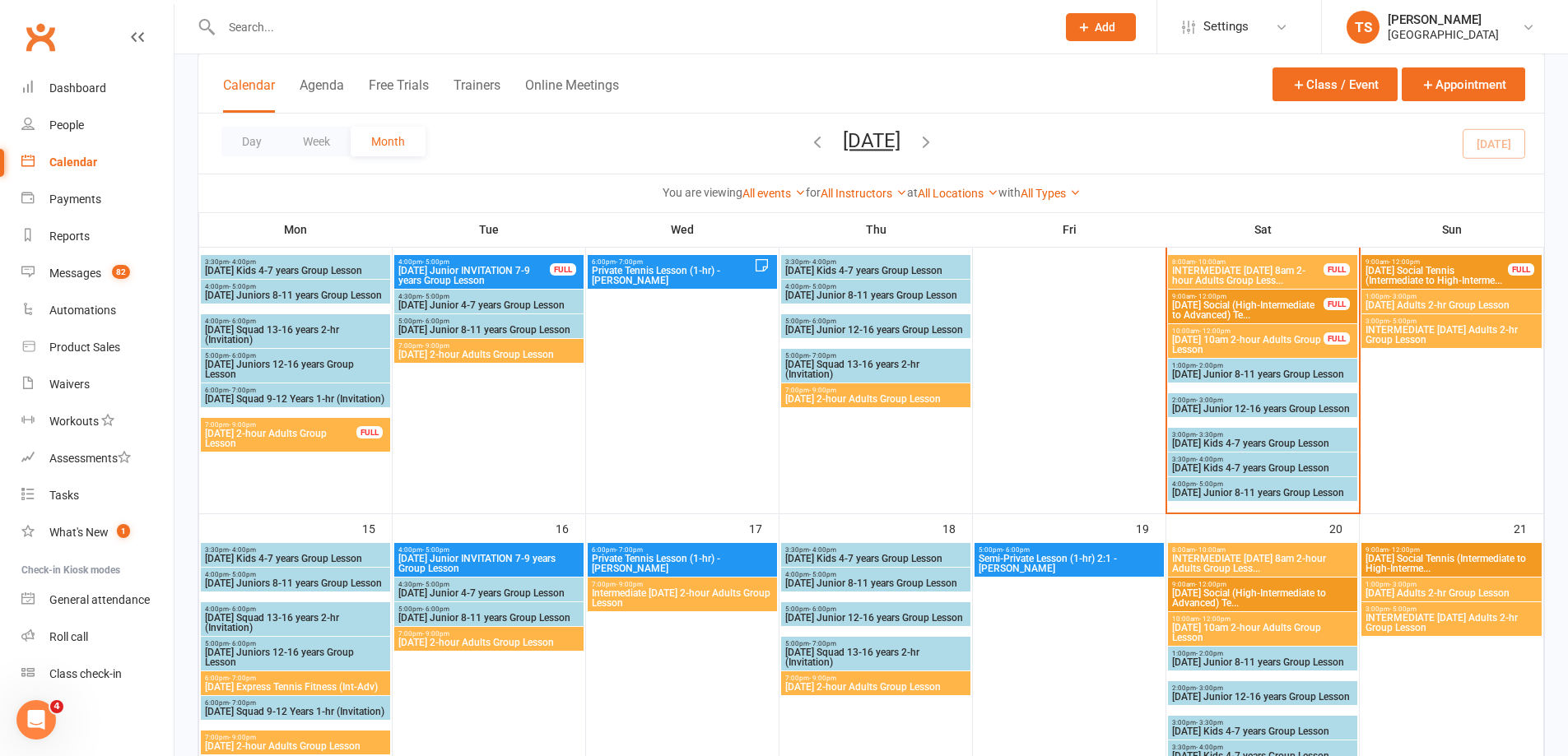
click at [282, 685] on span "Monday Express Tennis Fitness (Int-Adv)" at bounding box center [296, 686] width 183 height 10
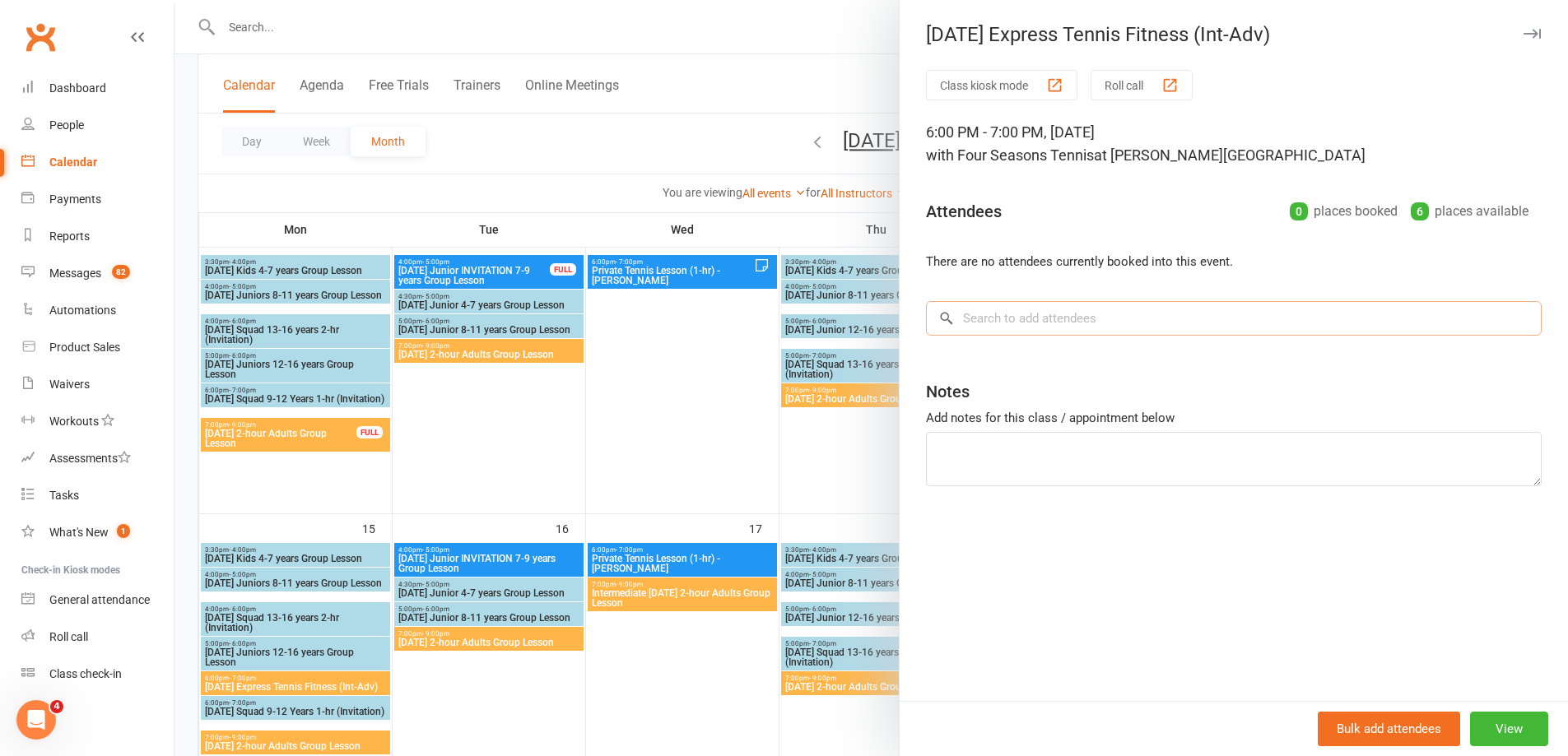
drag, startPoint x: 978, startPoint y: 327, endPoint x: 968, endPoint y: 324, distance: 10.4
click at [977, 327] on input "search" at bounding box center [1234, 318] width 615 height 34
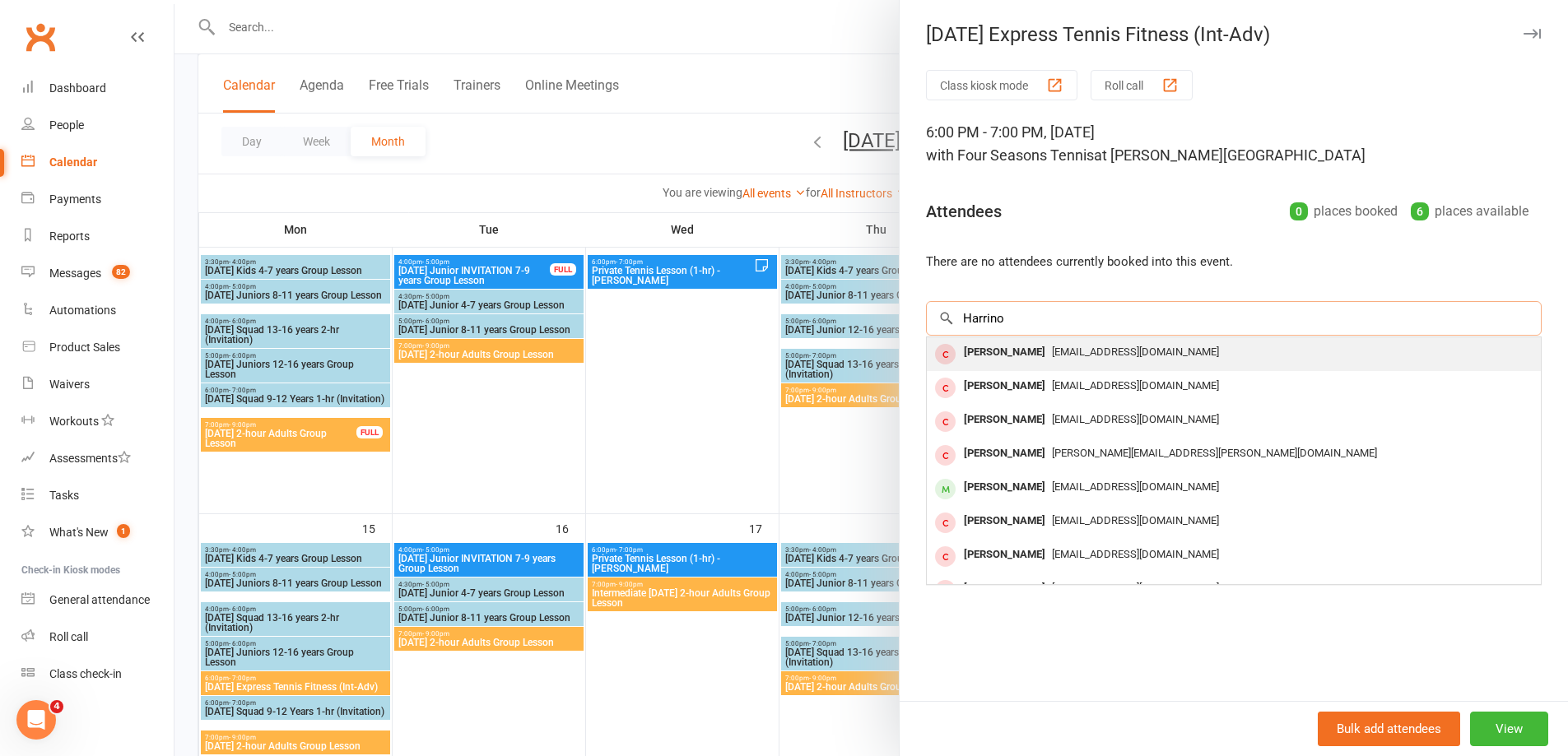
type input "Harrino"
click at [1000, 346] on div "Harrino Jiang" at bounding box center [1004, 352] width 95 height 23
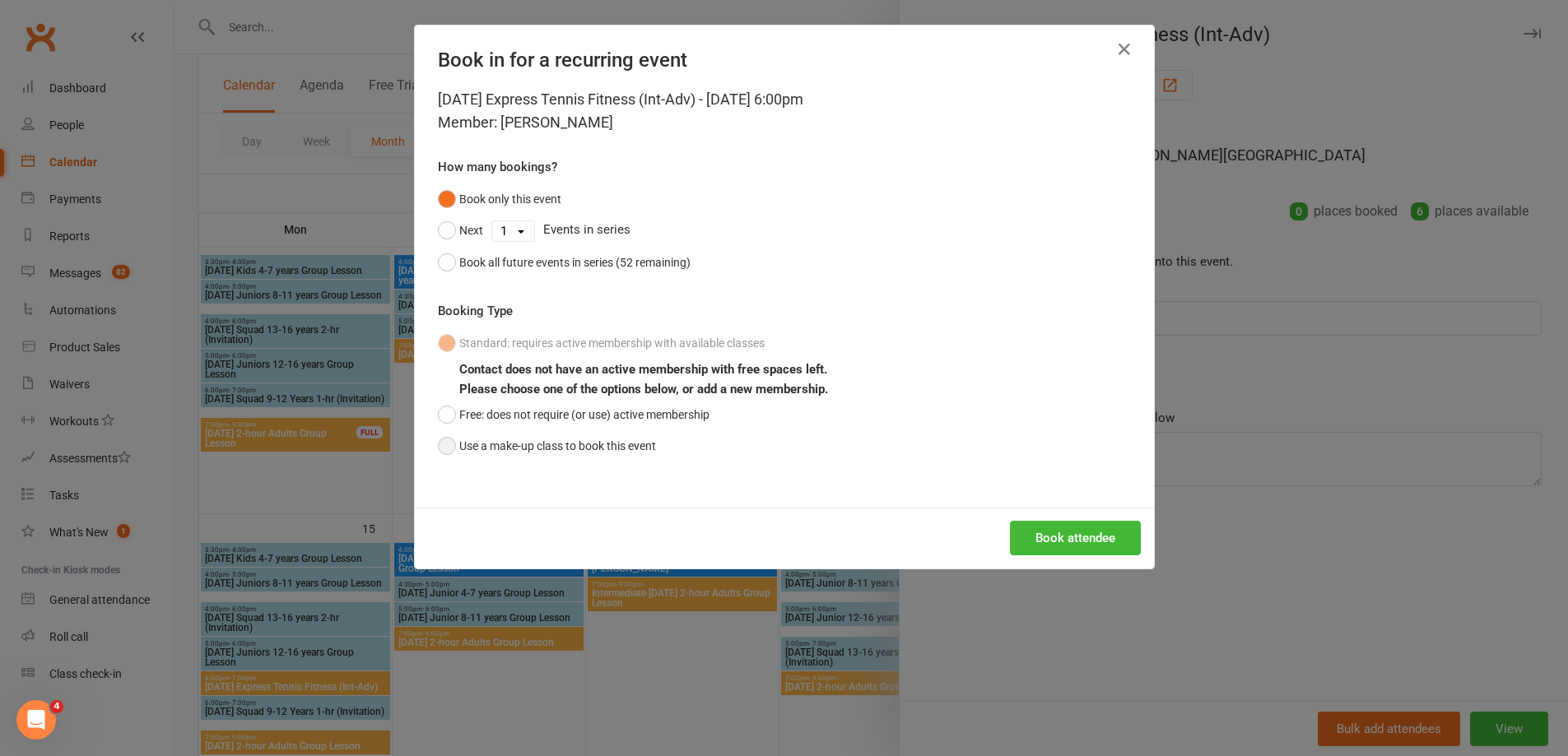
drag, startPoint x: 440, startPoint y: 443, endPoint x: 448, endPoint y: 453, distance: 12.8
click at [438, 444] on button "Use a make-up class to book this event" at bounding box center [547, 445] width 218 height 32
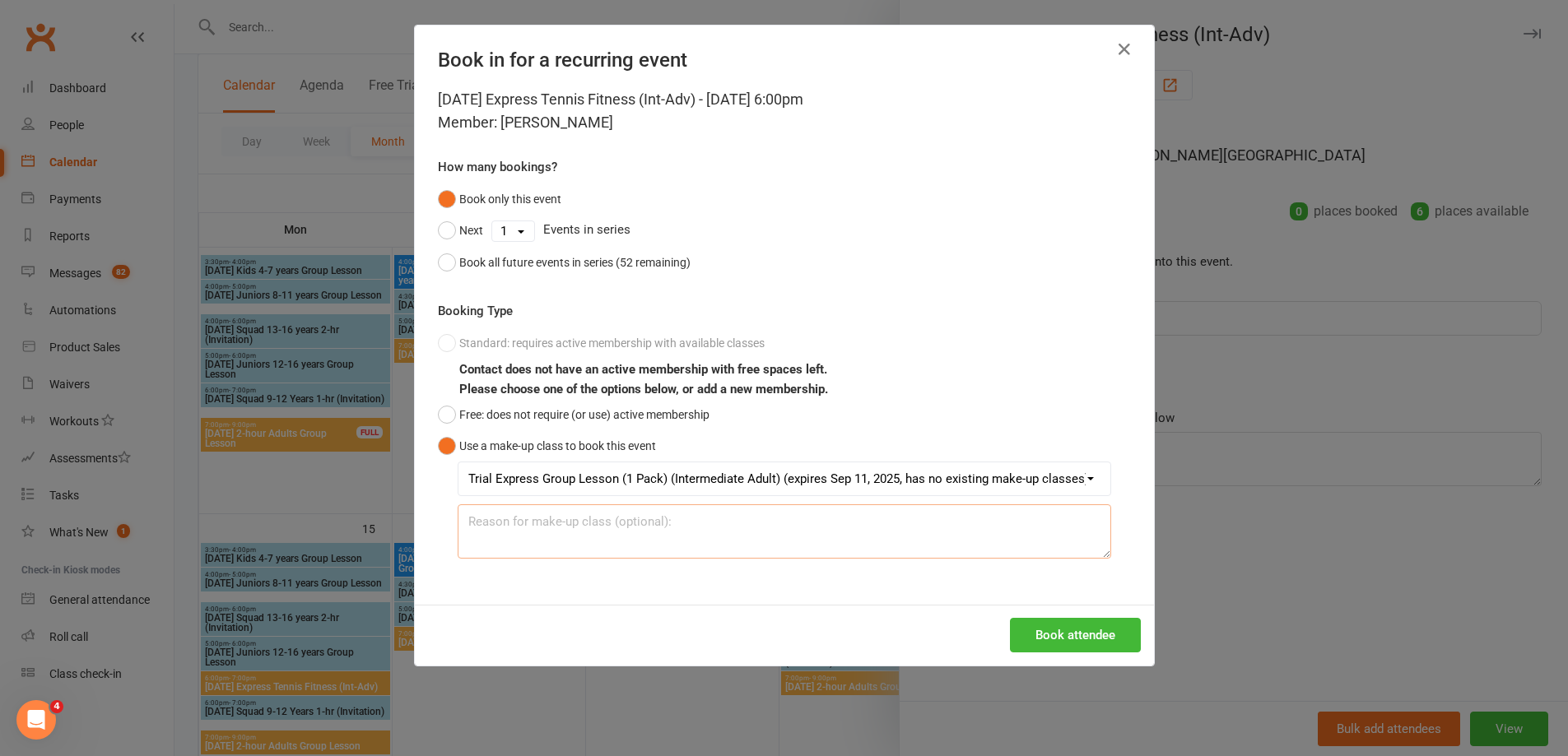
click at [508, 520] on textarea at bounding box center [784, 531] width 653 height 54
type textarea "Paid in late Aug"
click at [1047, 632] on button "Book attendee" at bounding box center [1075, 635] width 131 height 34
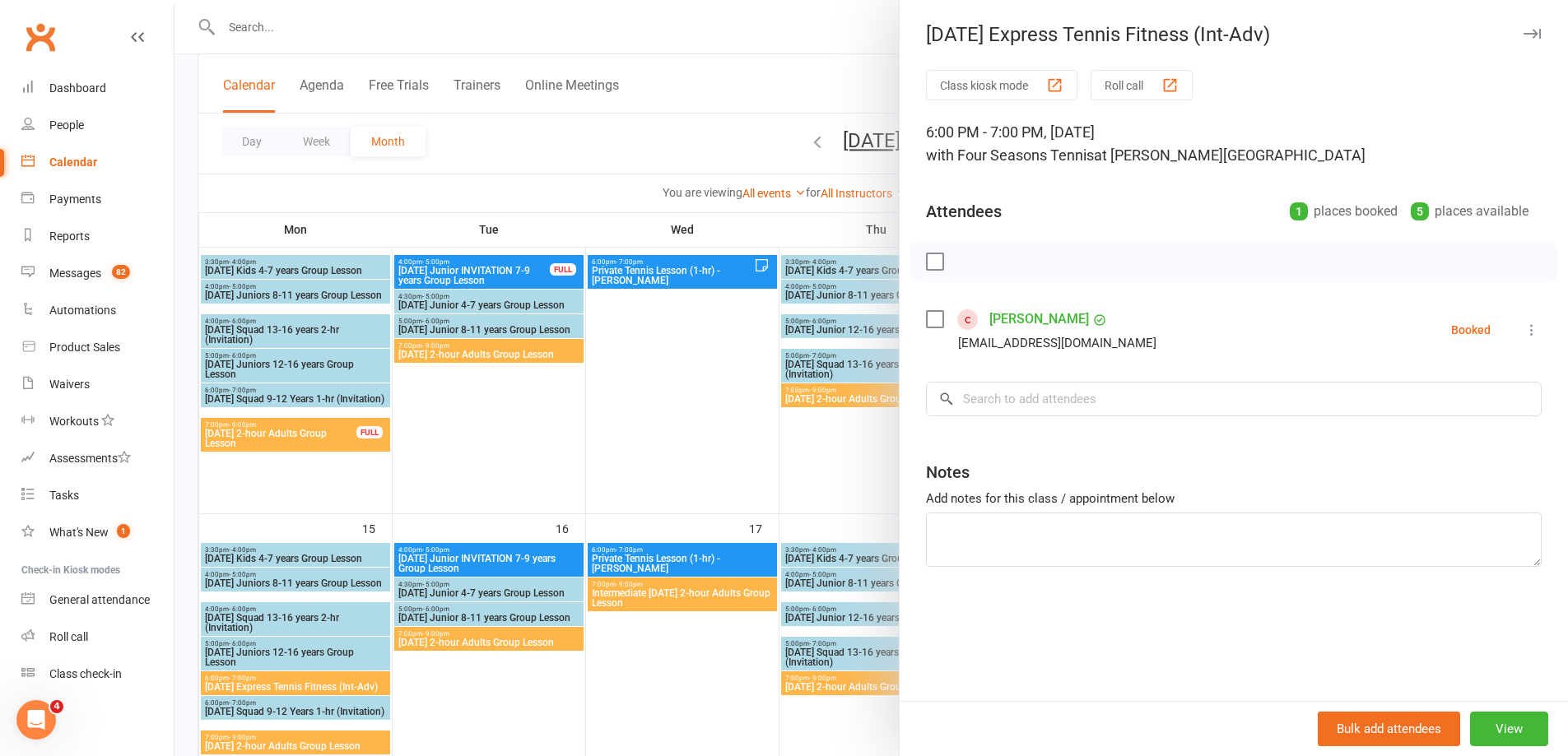
click at [1010, 321] on link "Harrino Jiang" at bounding box center [1039, 319] width 99 height 26
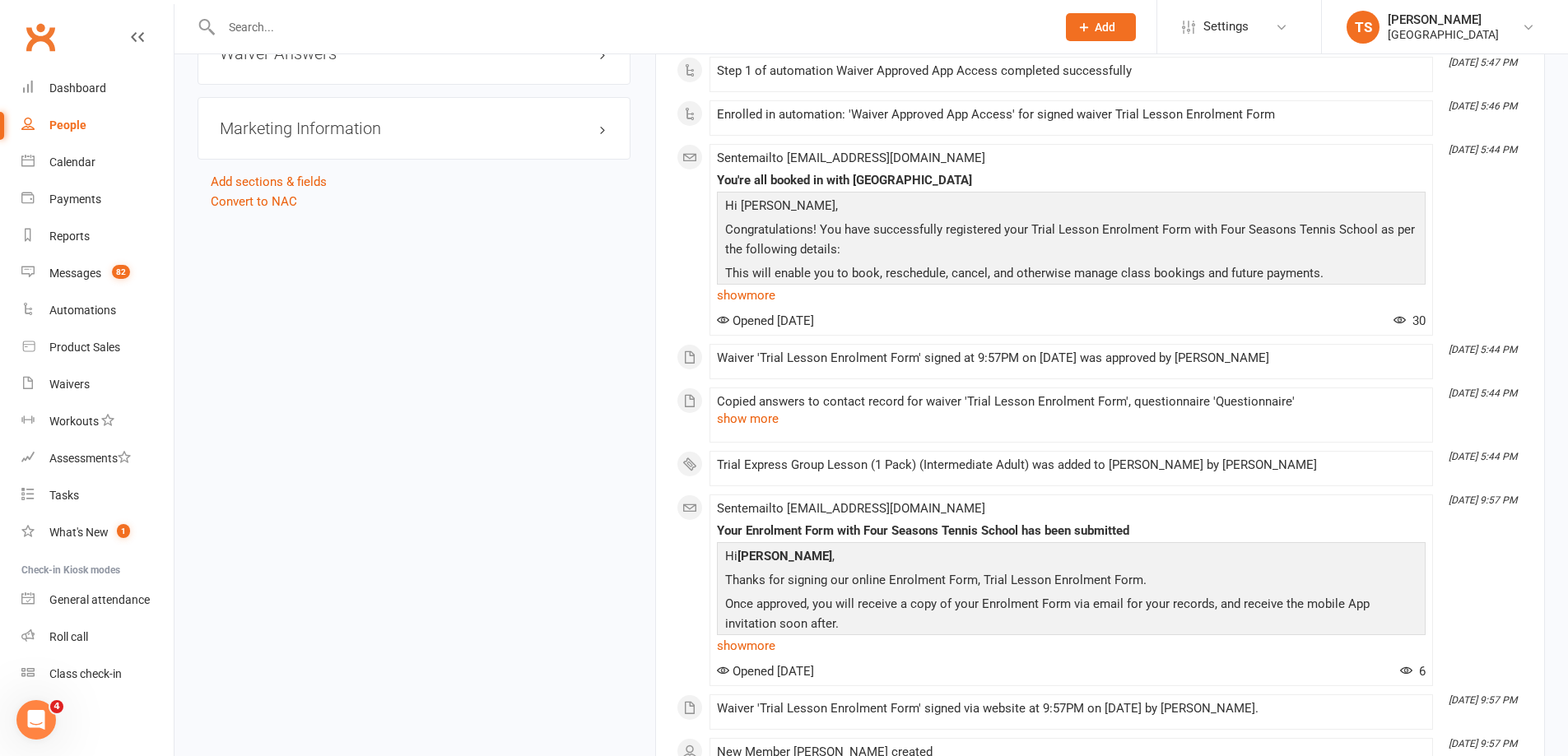
scroll to position [1602, 0]
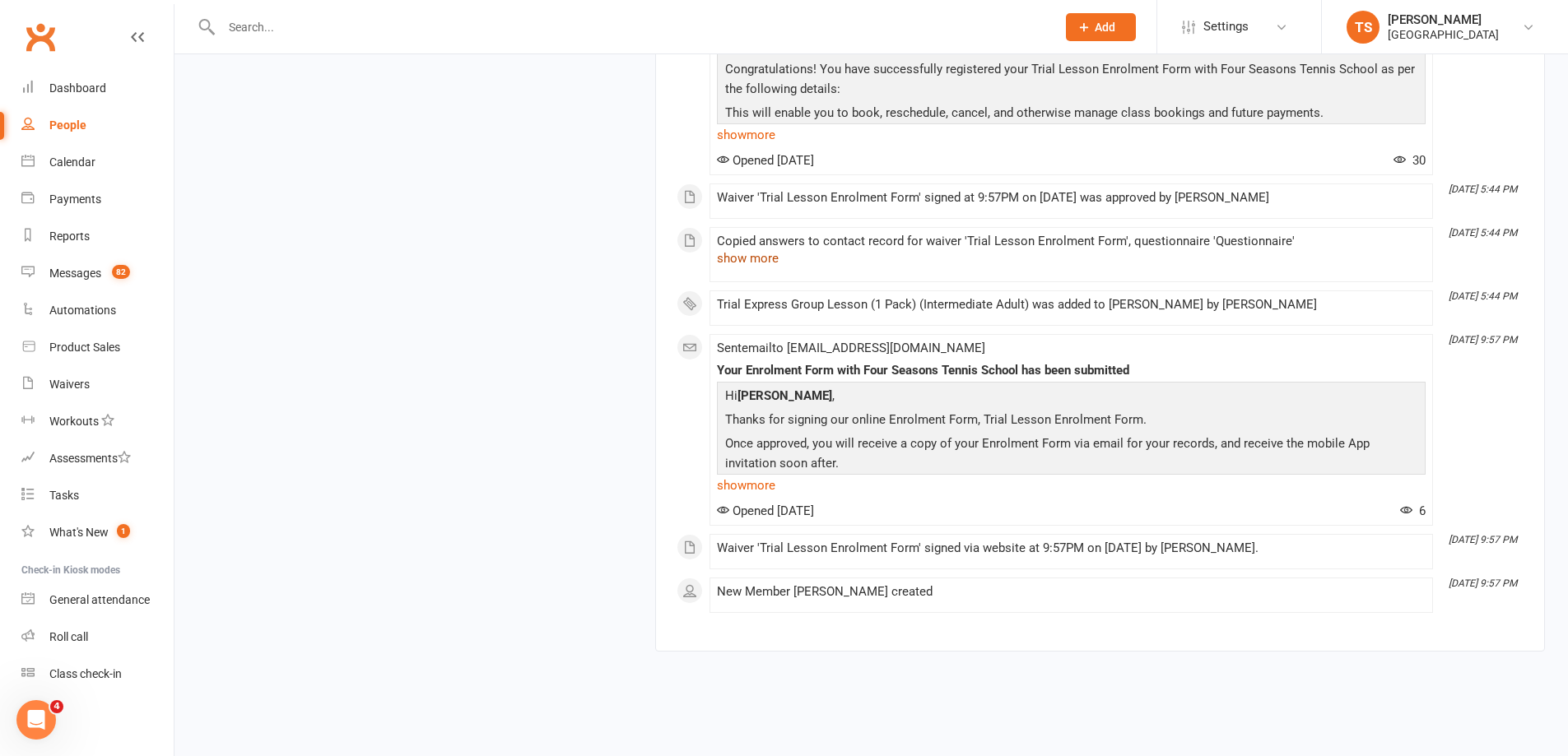
click at [752, 260] on button "show more" at bounding box center [747, 258] width 61 height 20
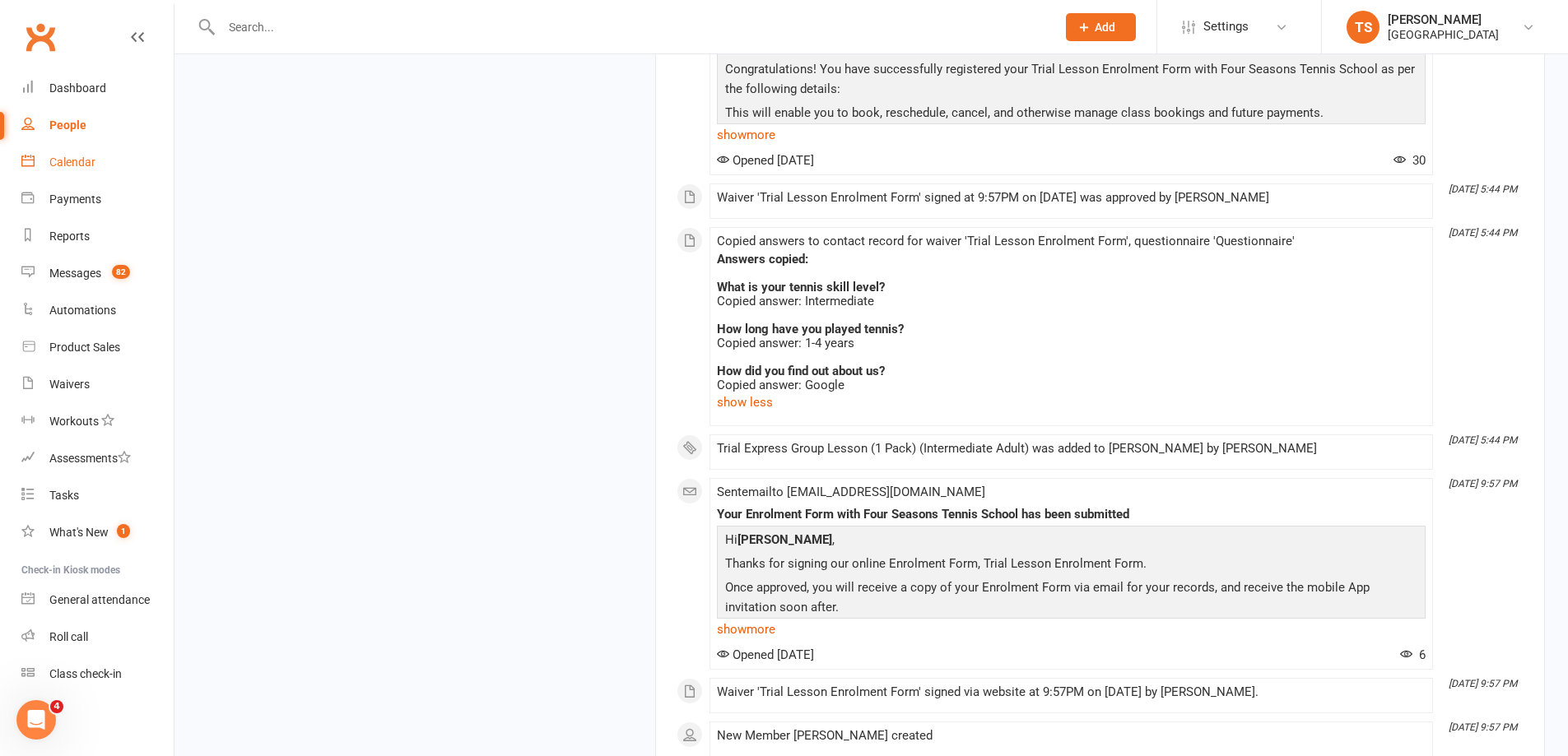
click at [62, 162] on div "Calendar" at bounding box center [72, 162] width 46 height 14
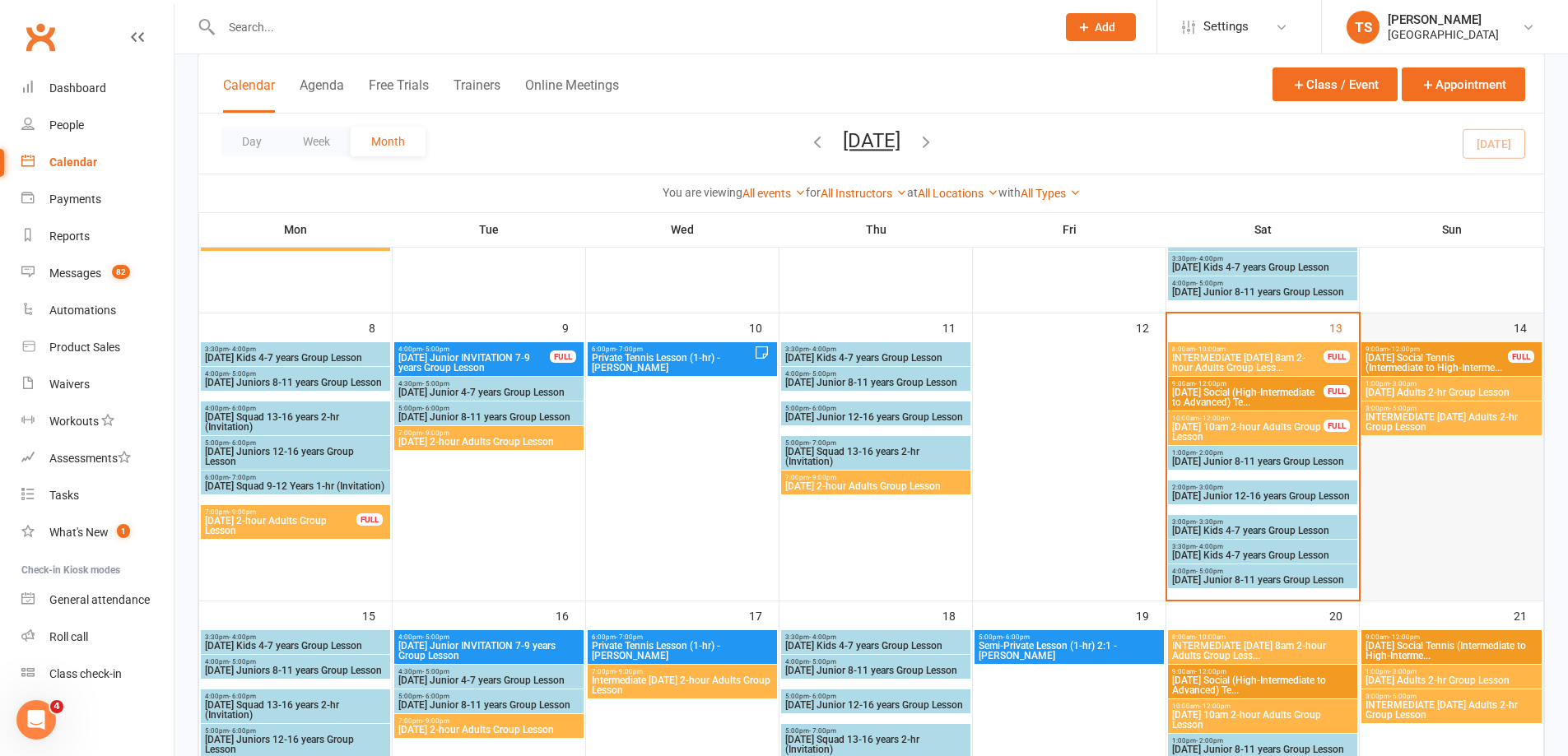
scroll to position [329, 0]
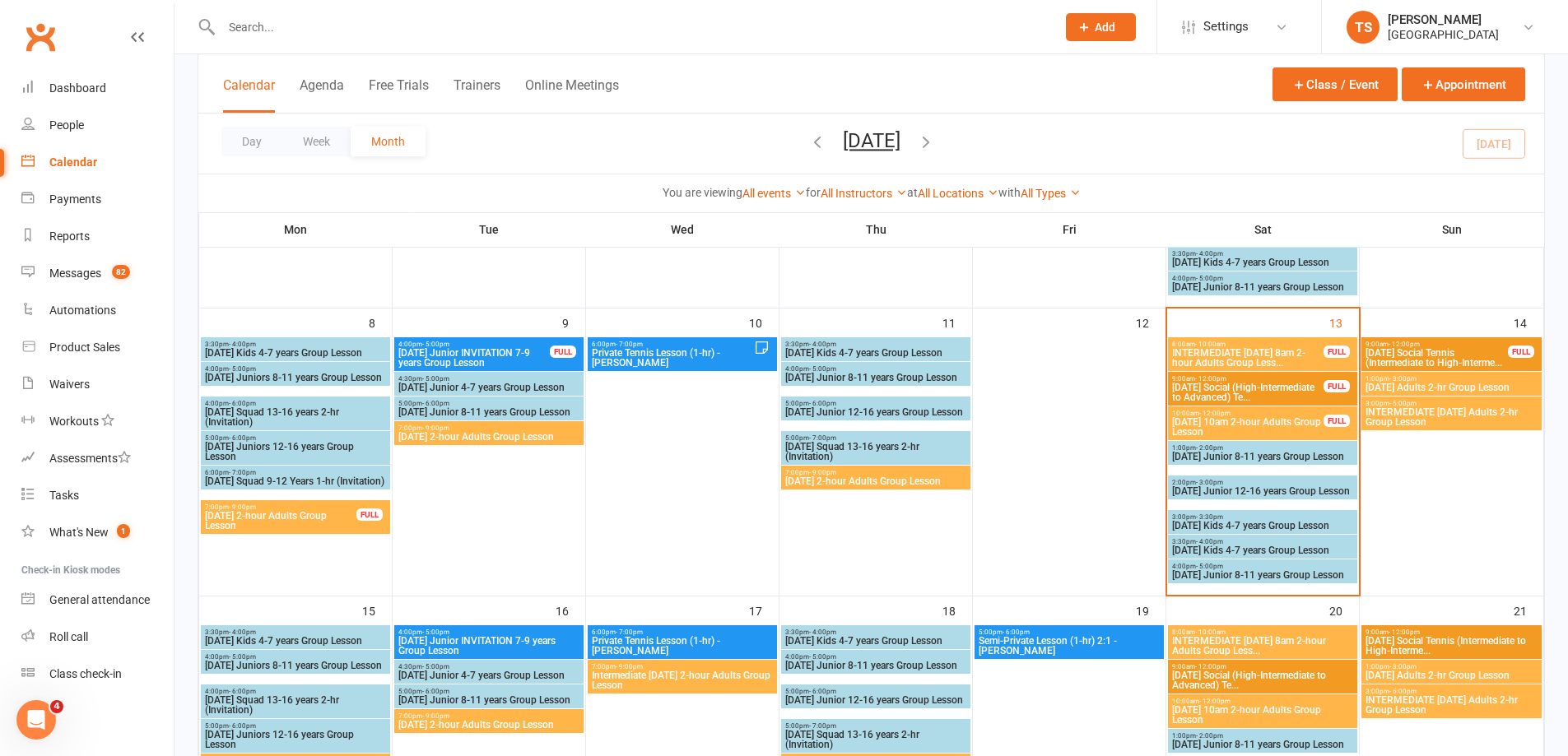
click at [1244, 352] on span "INTERMEDIATE Saturday 8am 2-hour Adults Group Less..." at bounding box center [1247, 358] width 153 height 20
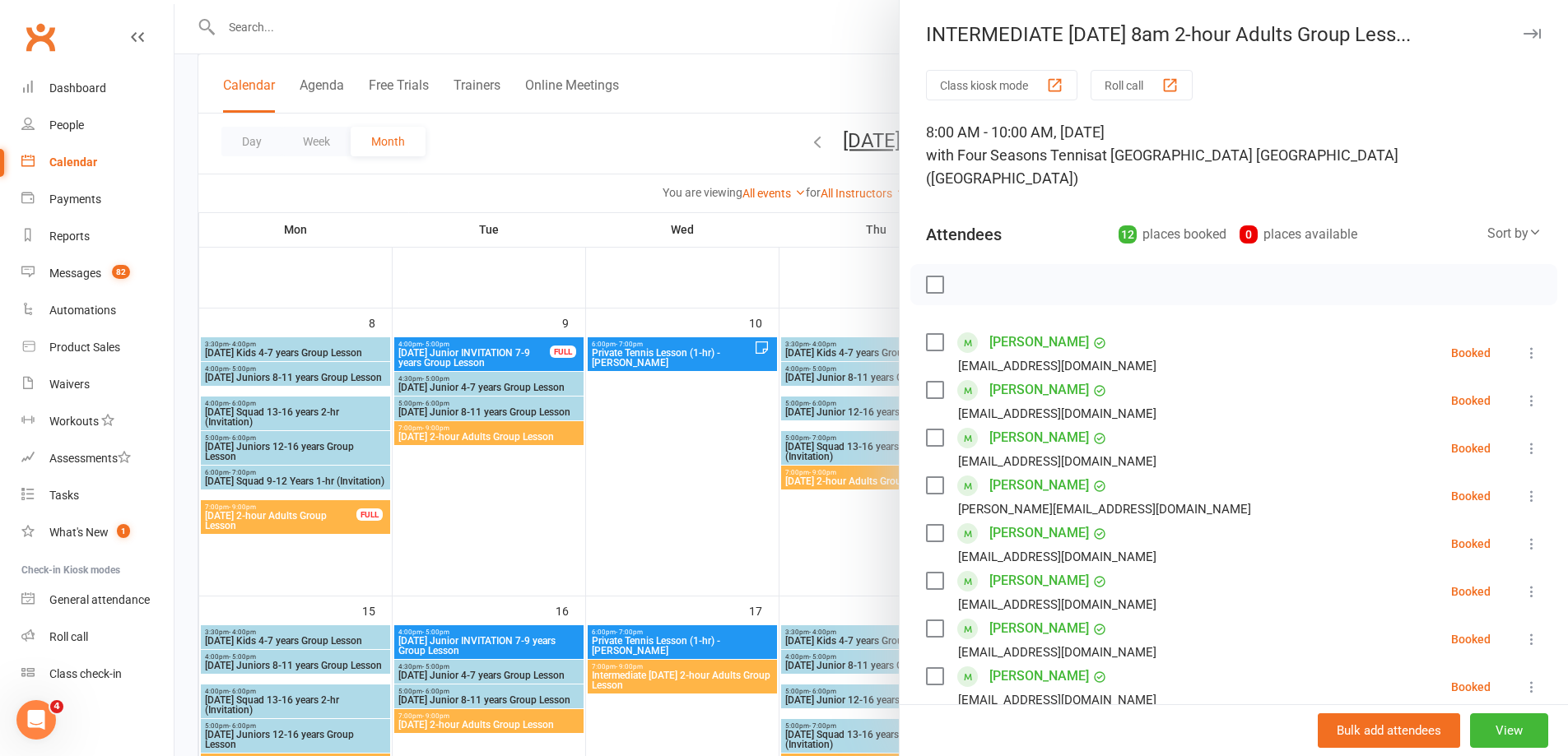
click at [1122, 81] on button "Roll call" at bounding box center [1141, 85] width 102 height 31
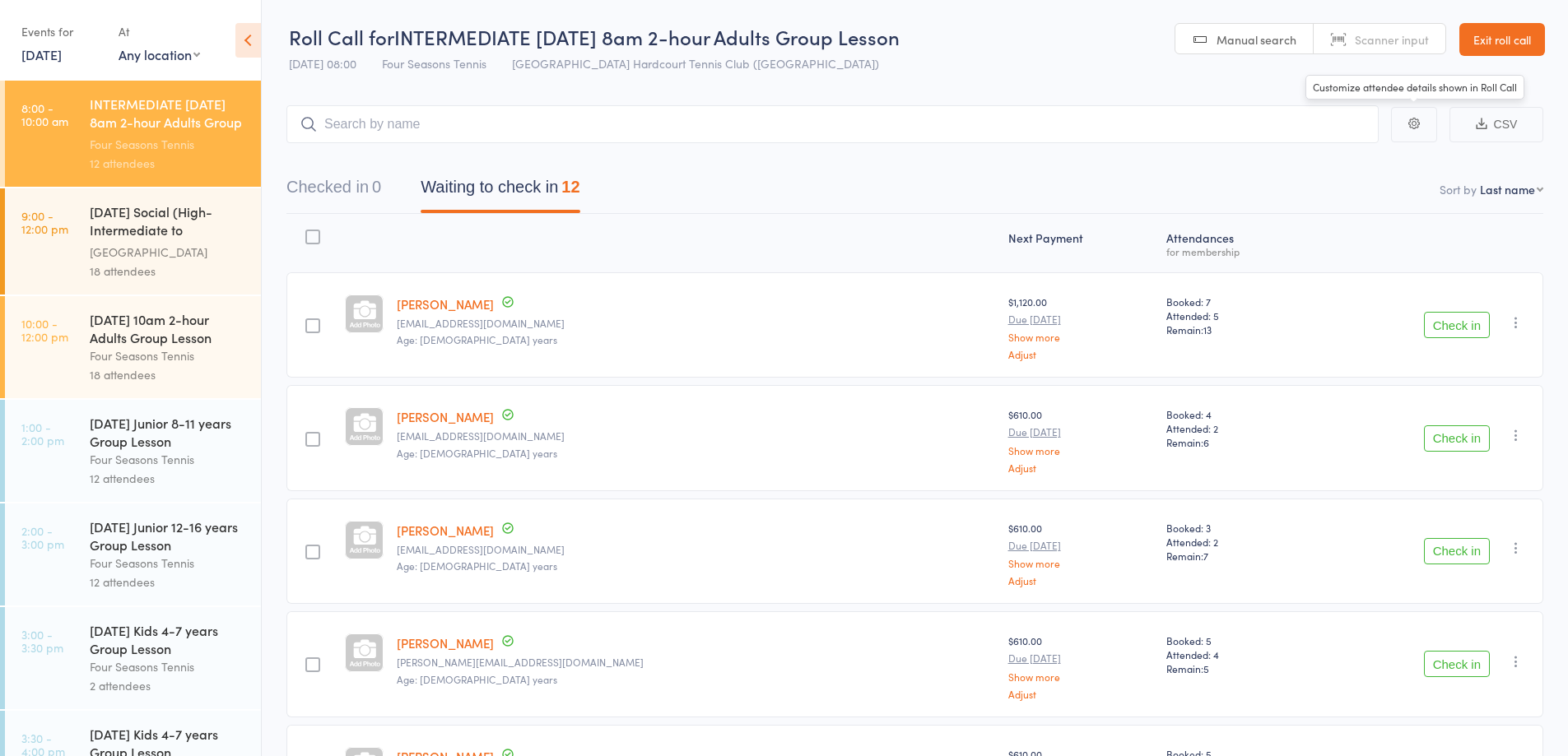
click at [1503, 124] on button "CSV" at bounding box center [1497, 124] width 94 height 35
click at [1509, 46] on link "Exit roll call" at bounding box center [1502, 40] width 86 height 33
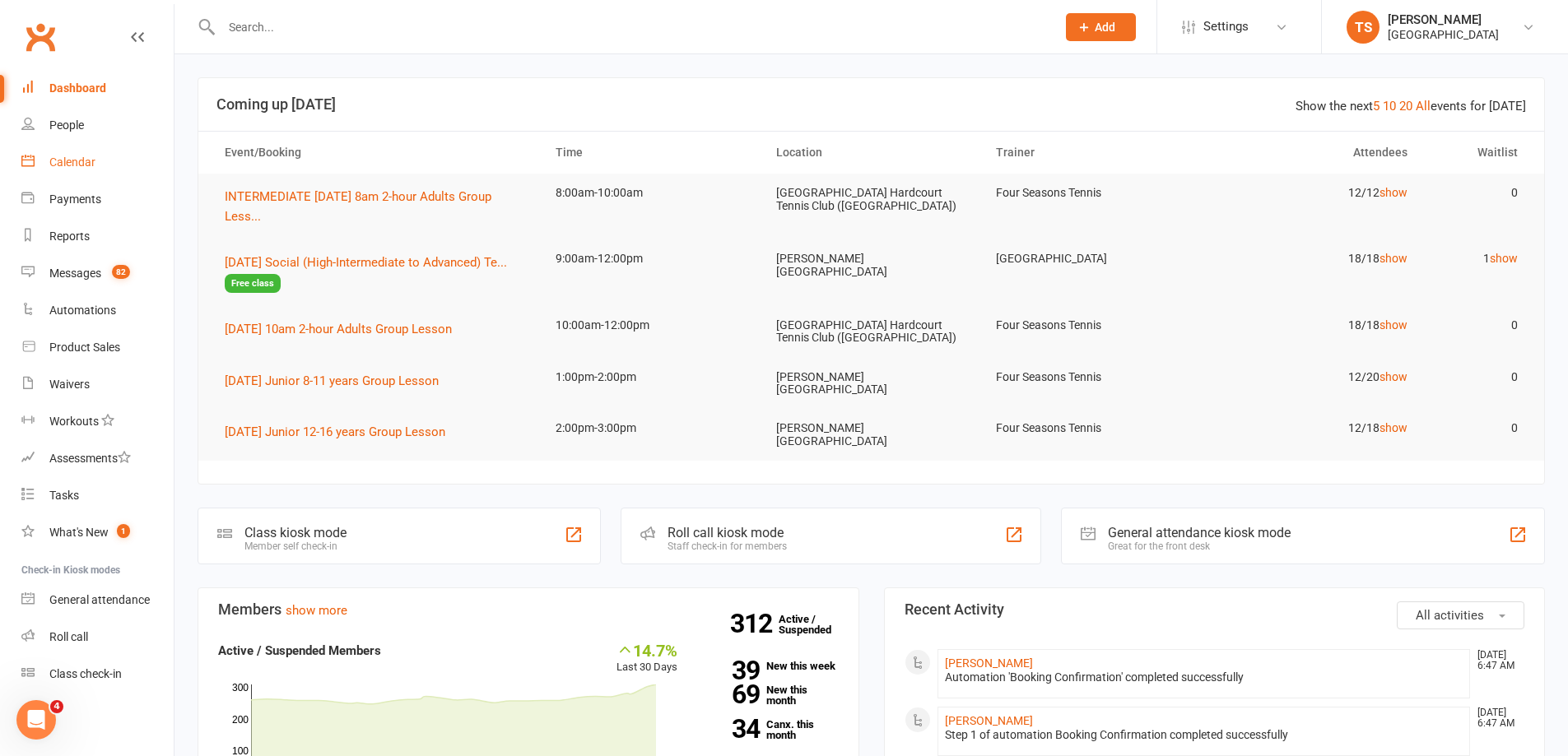
click at [68, 159] on div "Calendar" at bounding box center [72, 162] width 46 height 14
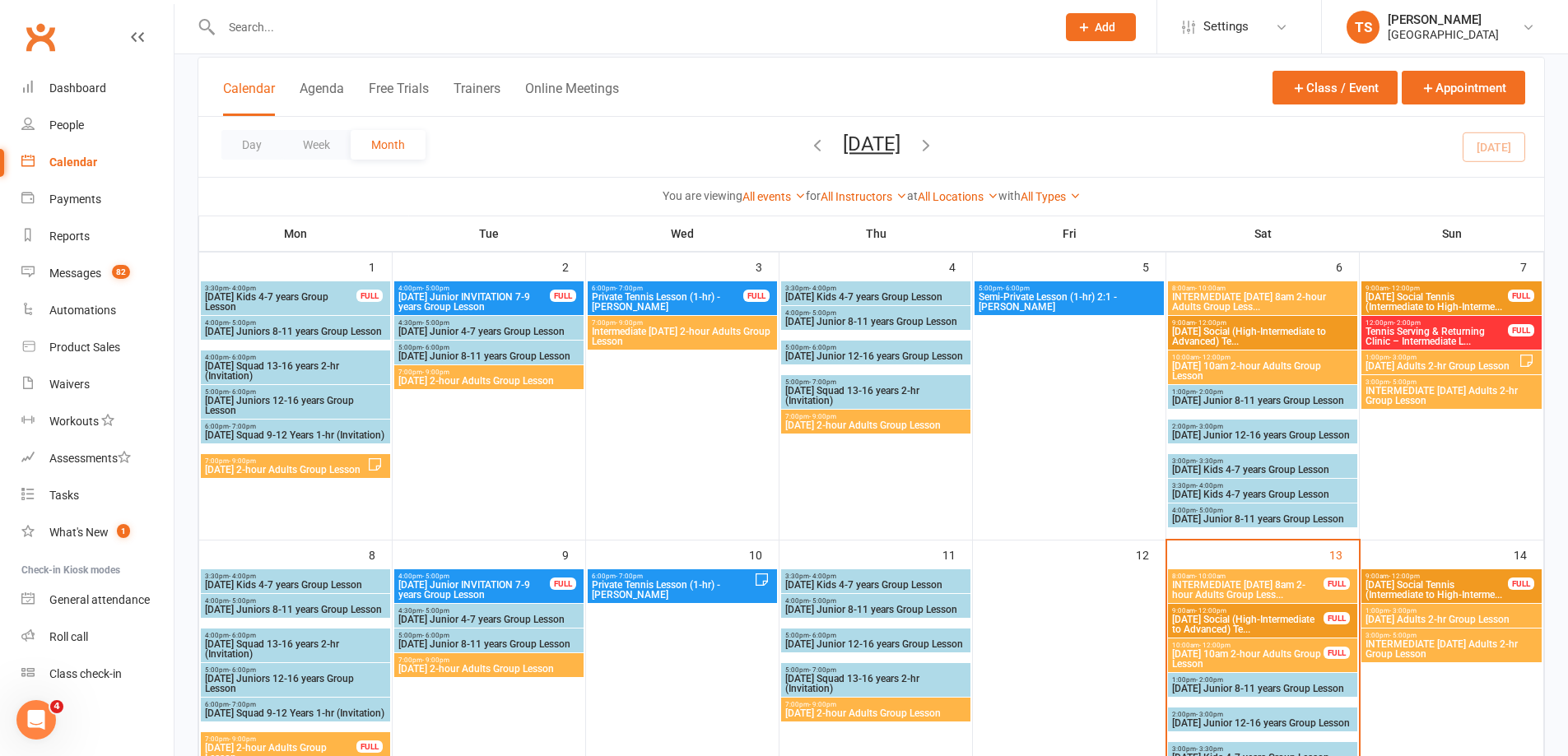
scroll to position [329, 0]
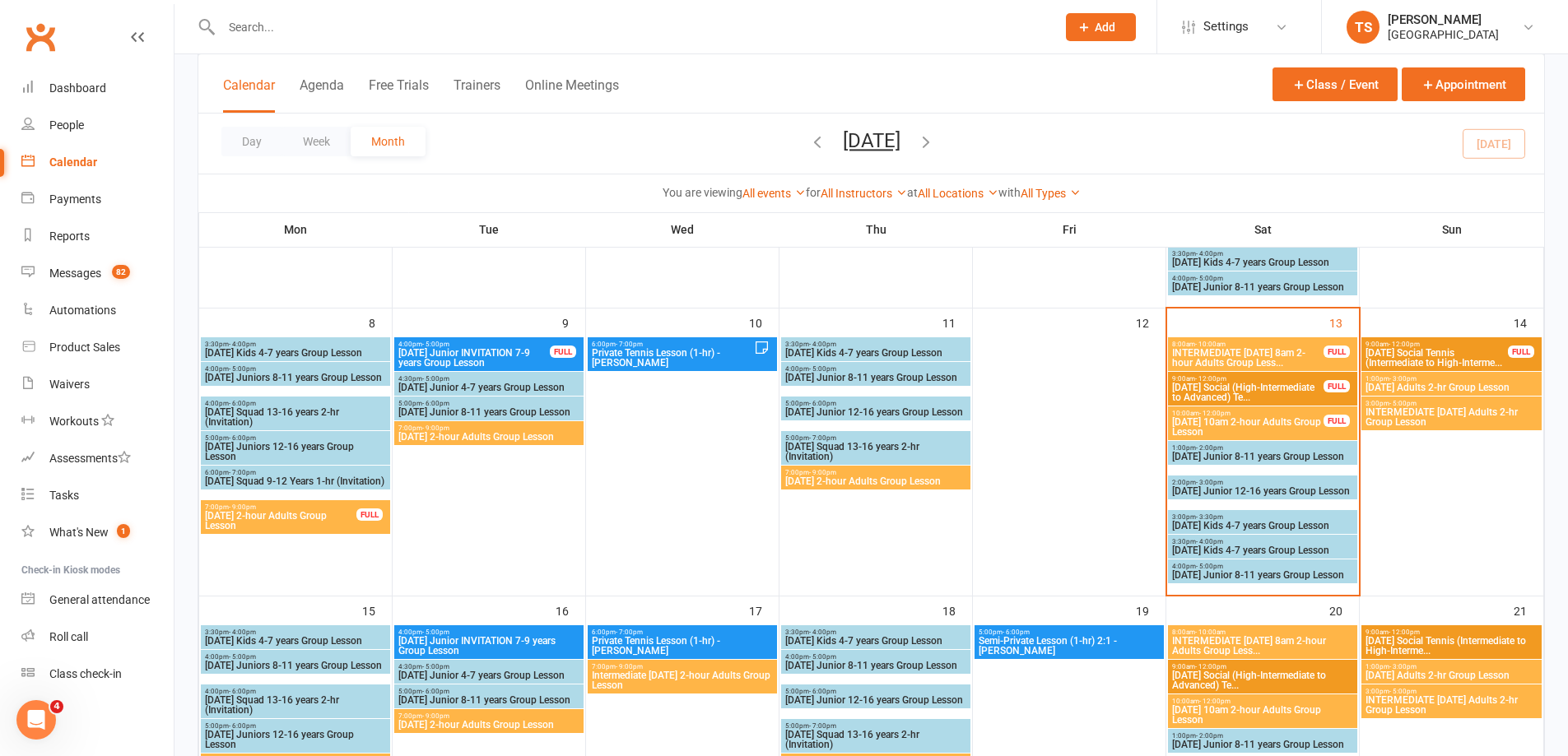
click at [1255, 418] on span "[DATE] 10am 2-hour Adults Group Lesson" at bounding box center [1247, 427] width 153 height 20
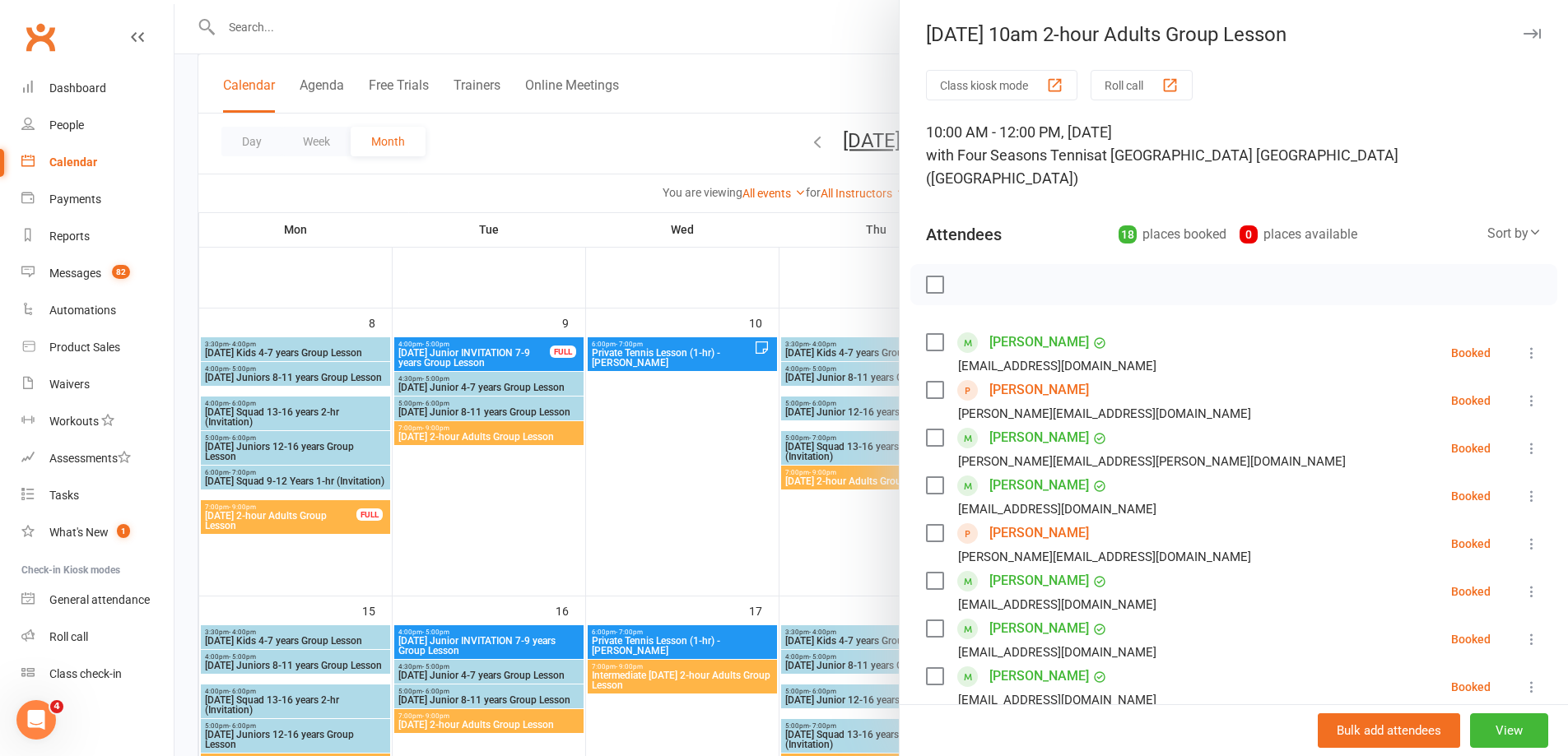
click at [1123, 88] on button "Roll call" at bounding box center [1141, 85] width 102 height 31
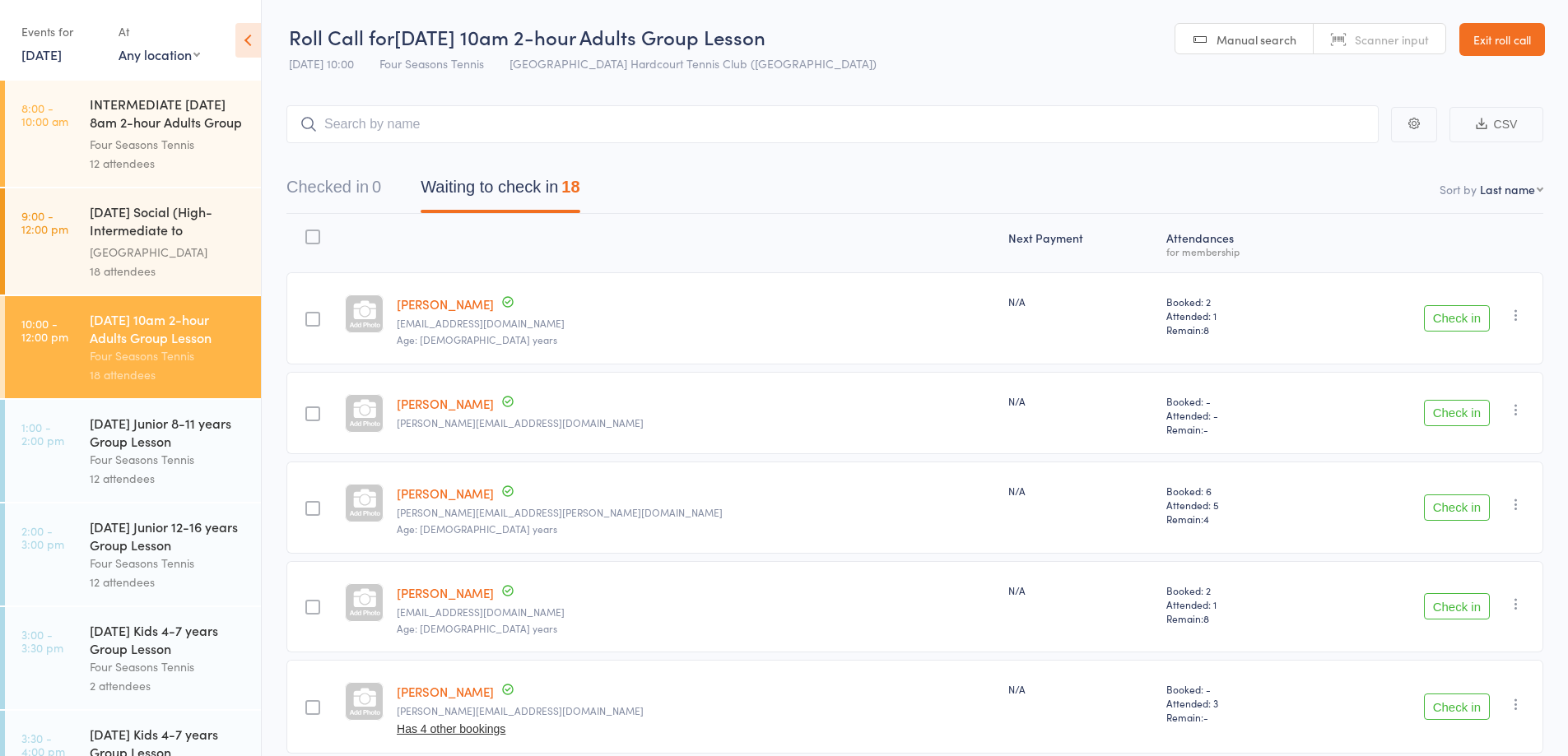
click at [1504, 119] on button "CSV" at bounding box center [1497, 124] width 94 height 35
click at [1500, 38] on link "Exit roll call" at bounding box center [1502, 40] width 86 height 33
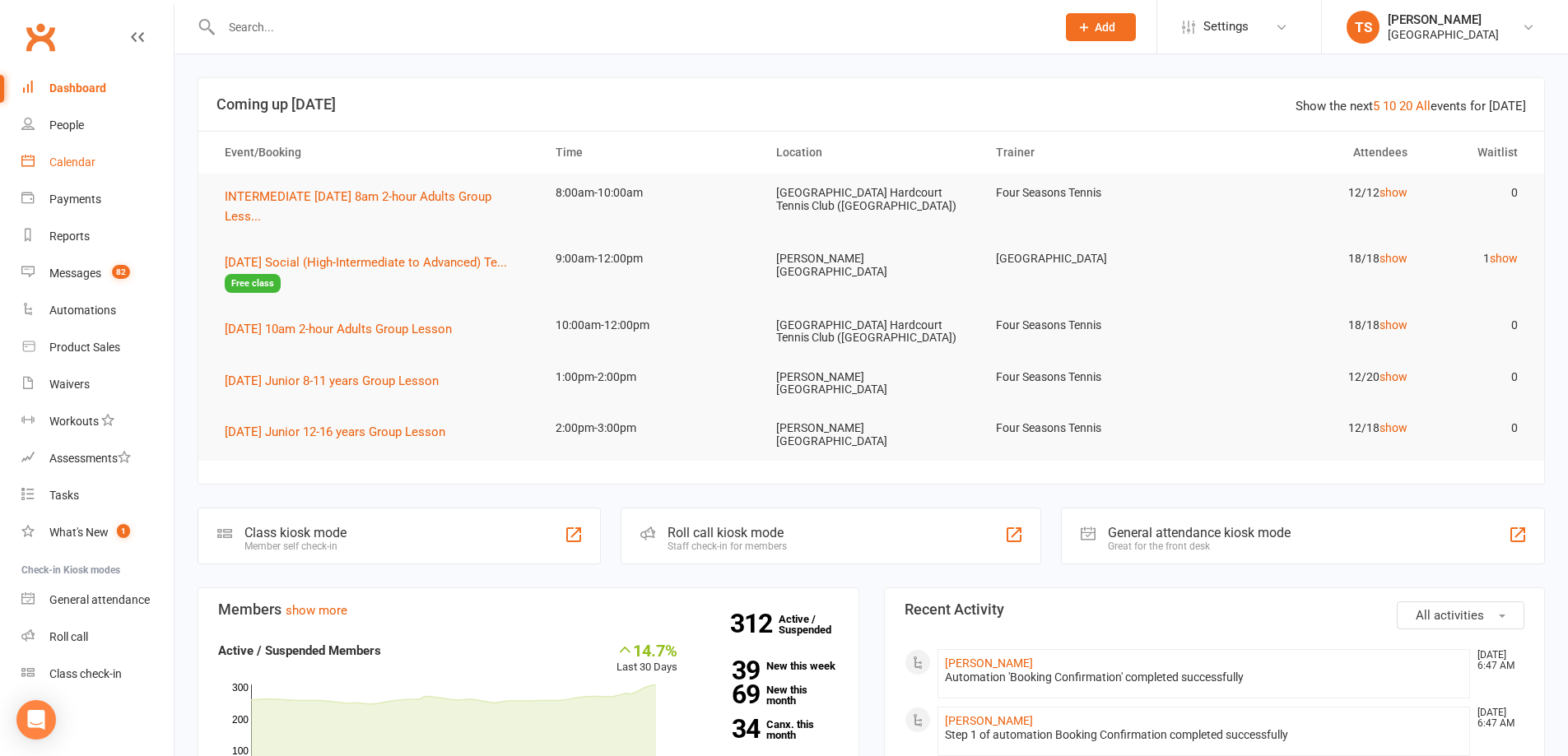
click at [71, 162] on div "Calendar" at bounding box center [72, 162] width 46 height 14
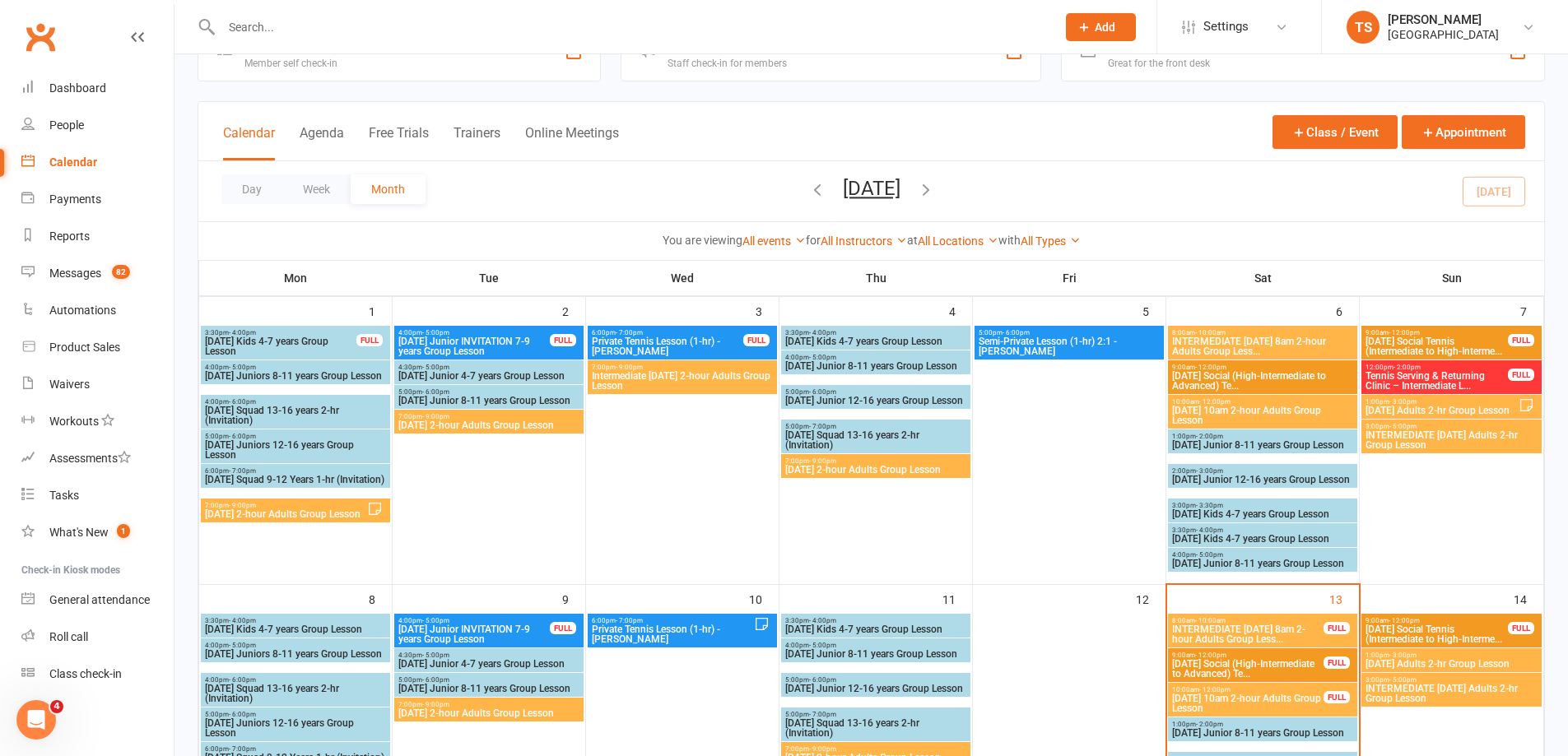
scroll to position [164, 0]
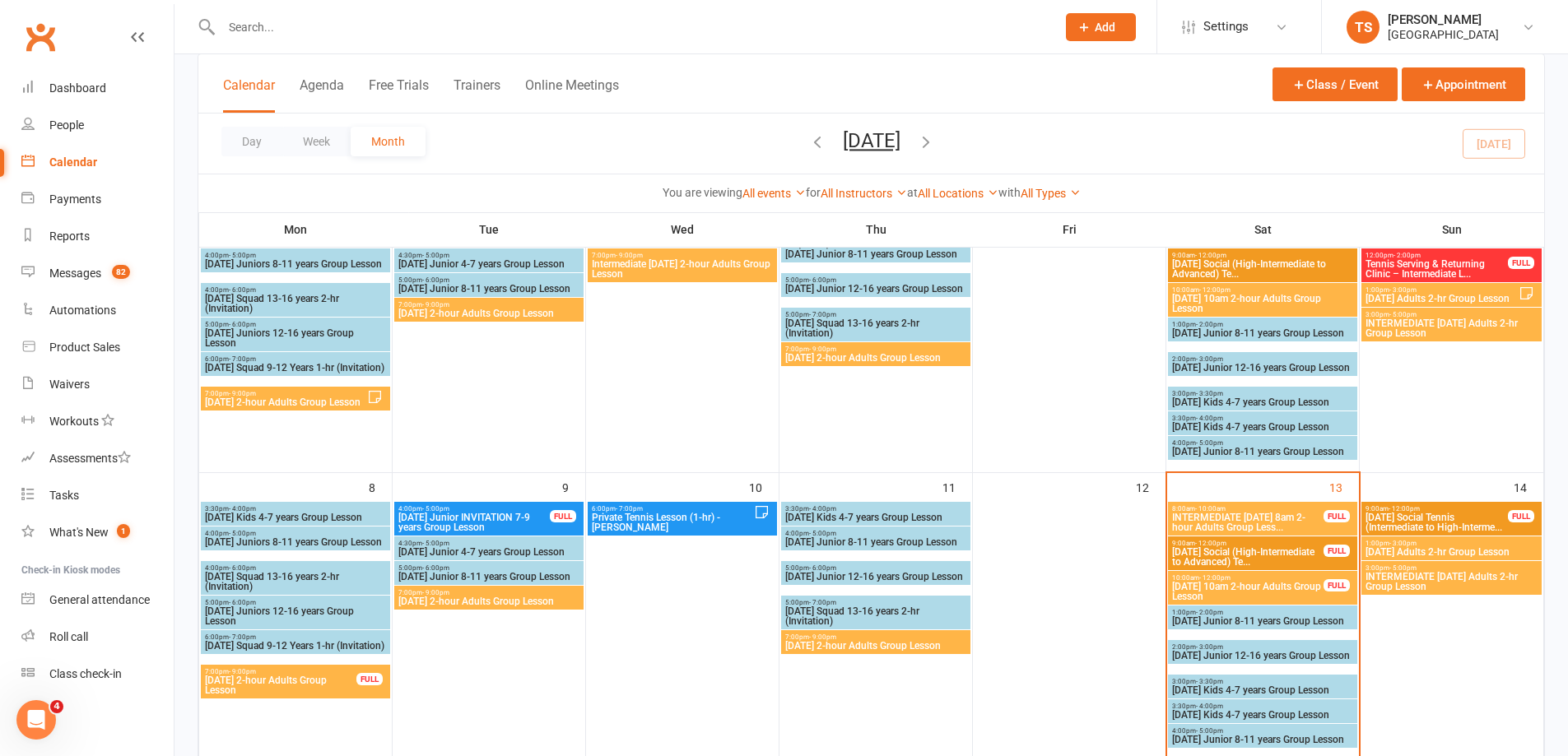
click at [1217, 594] on span "Saturday 10am 2-hour Adults Group Lesson" at bounding box center [1247, 592] width 153 height 20
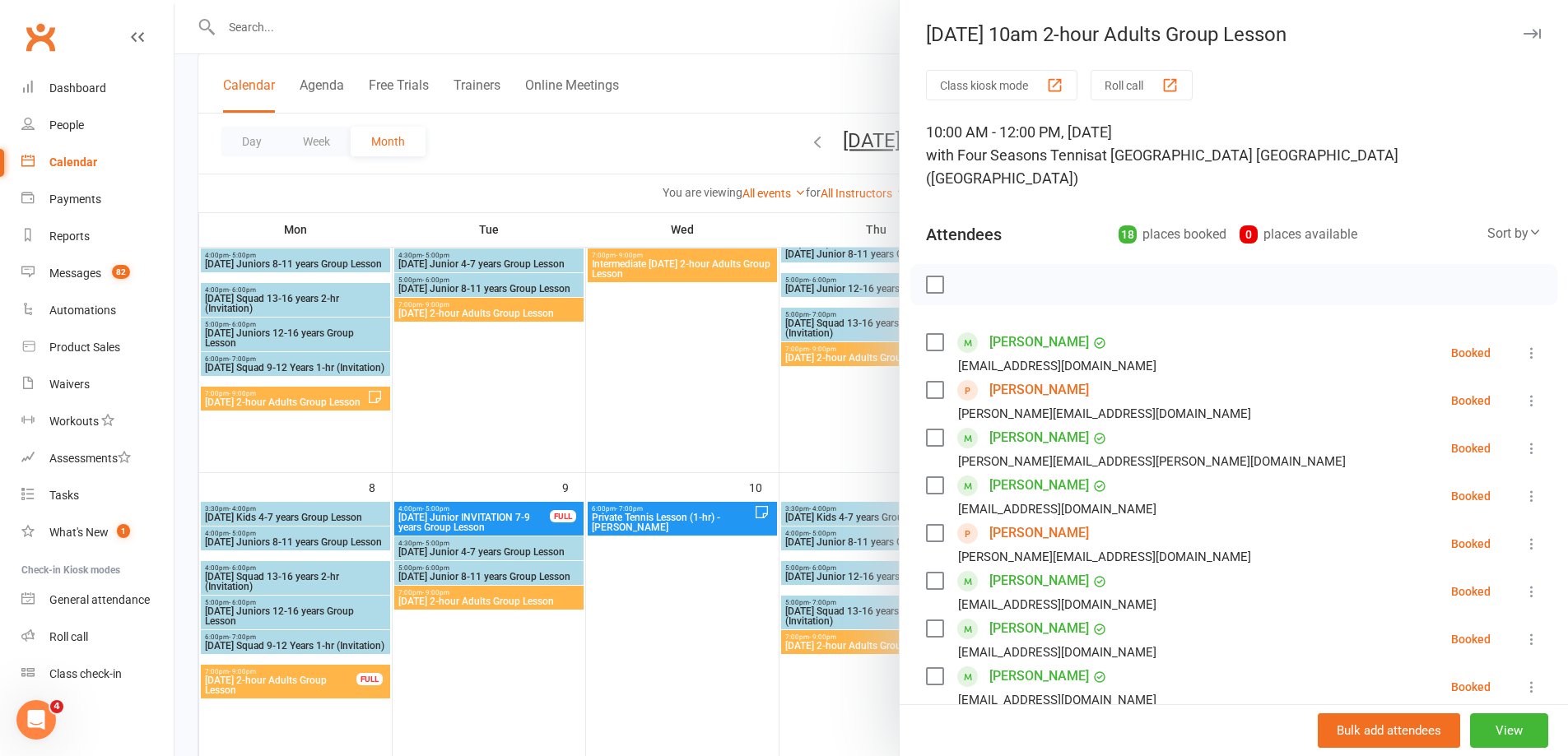
click at [1019, 329] on link "Elle Carrigan" at bounding box center [1039, 341] width 99 height 26
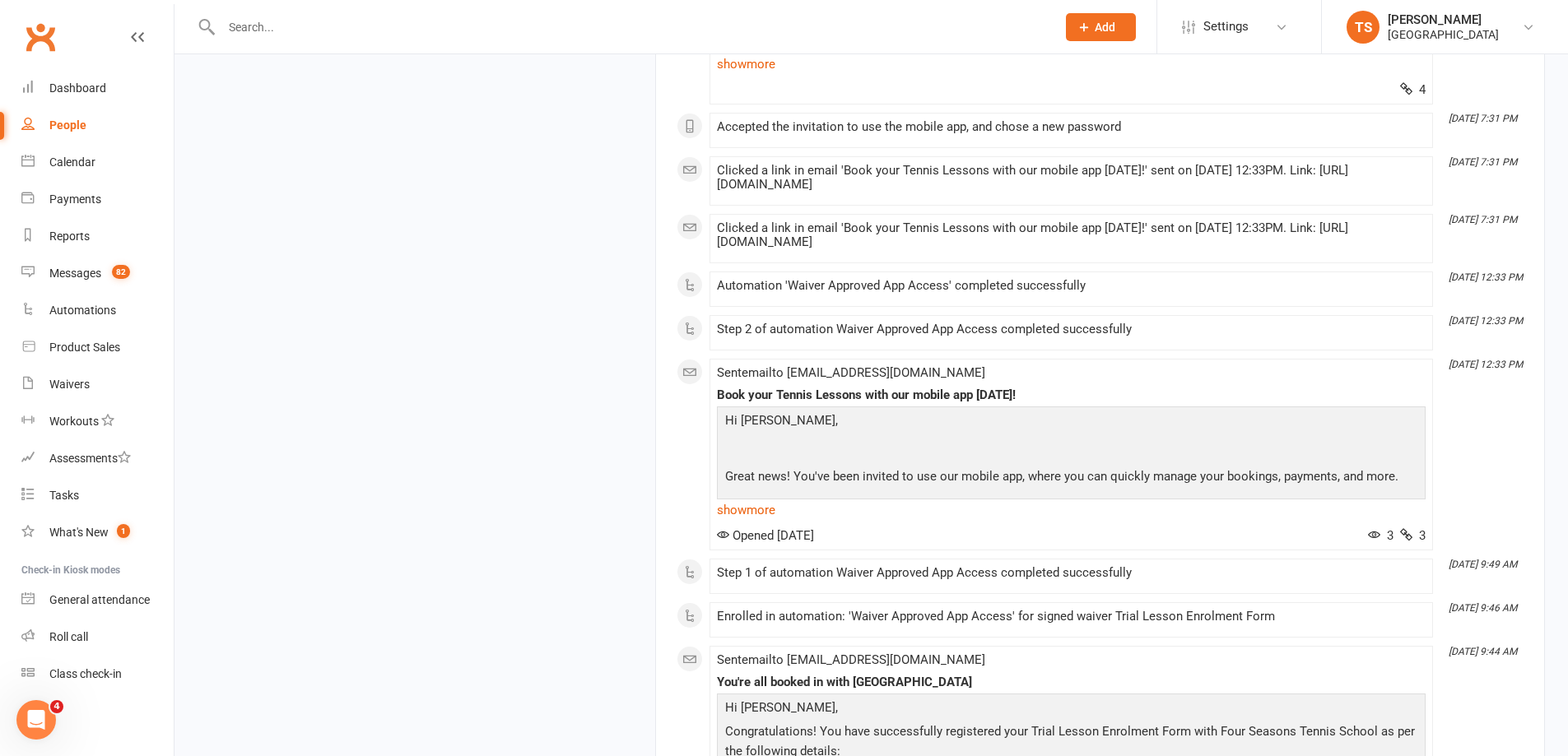
scroll to position [4339, 0]
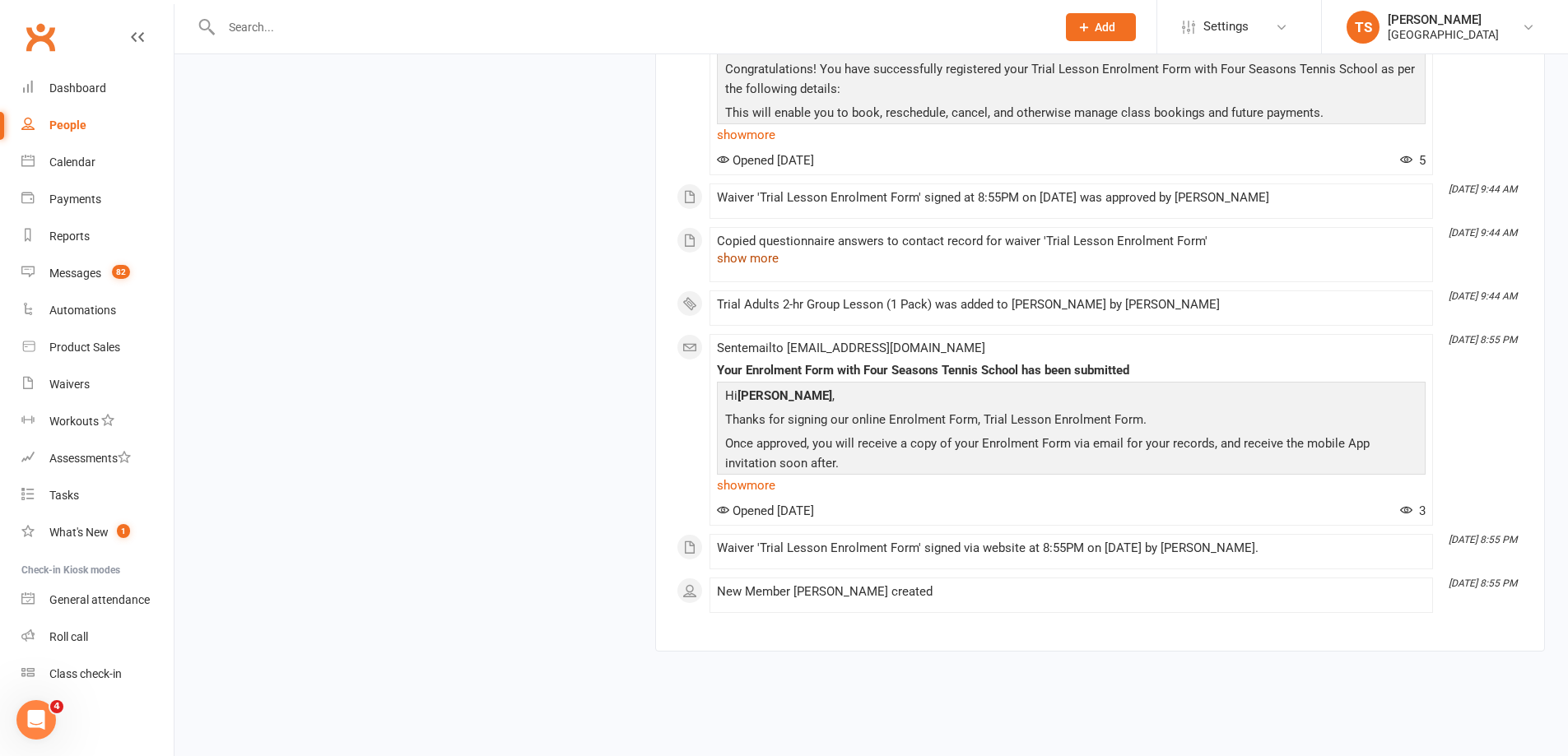
click at [737, 260] on button "show more" at bounding box center [747, 258] width 61 height 20
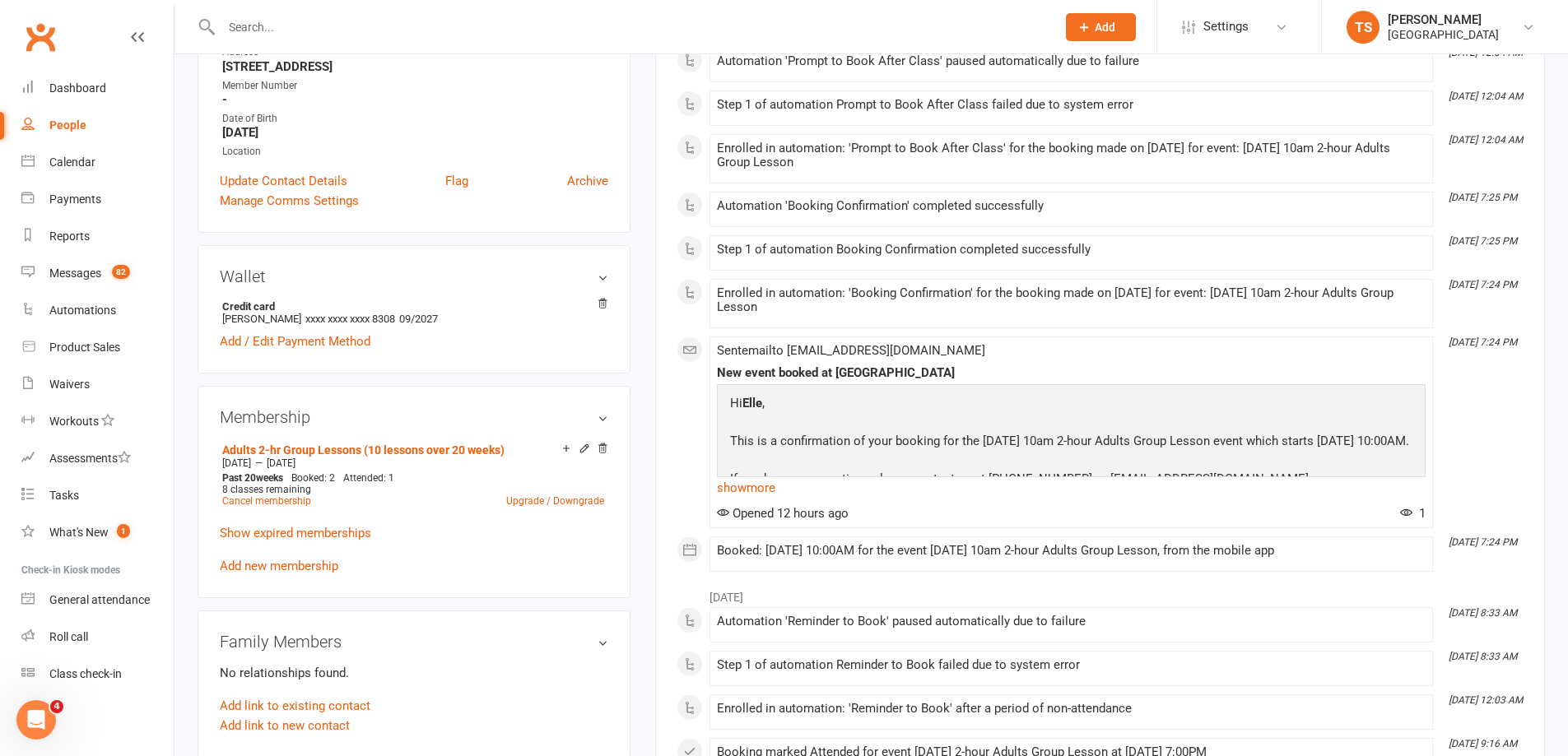
scroll to position [0, 0]
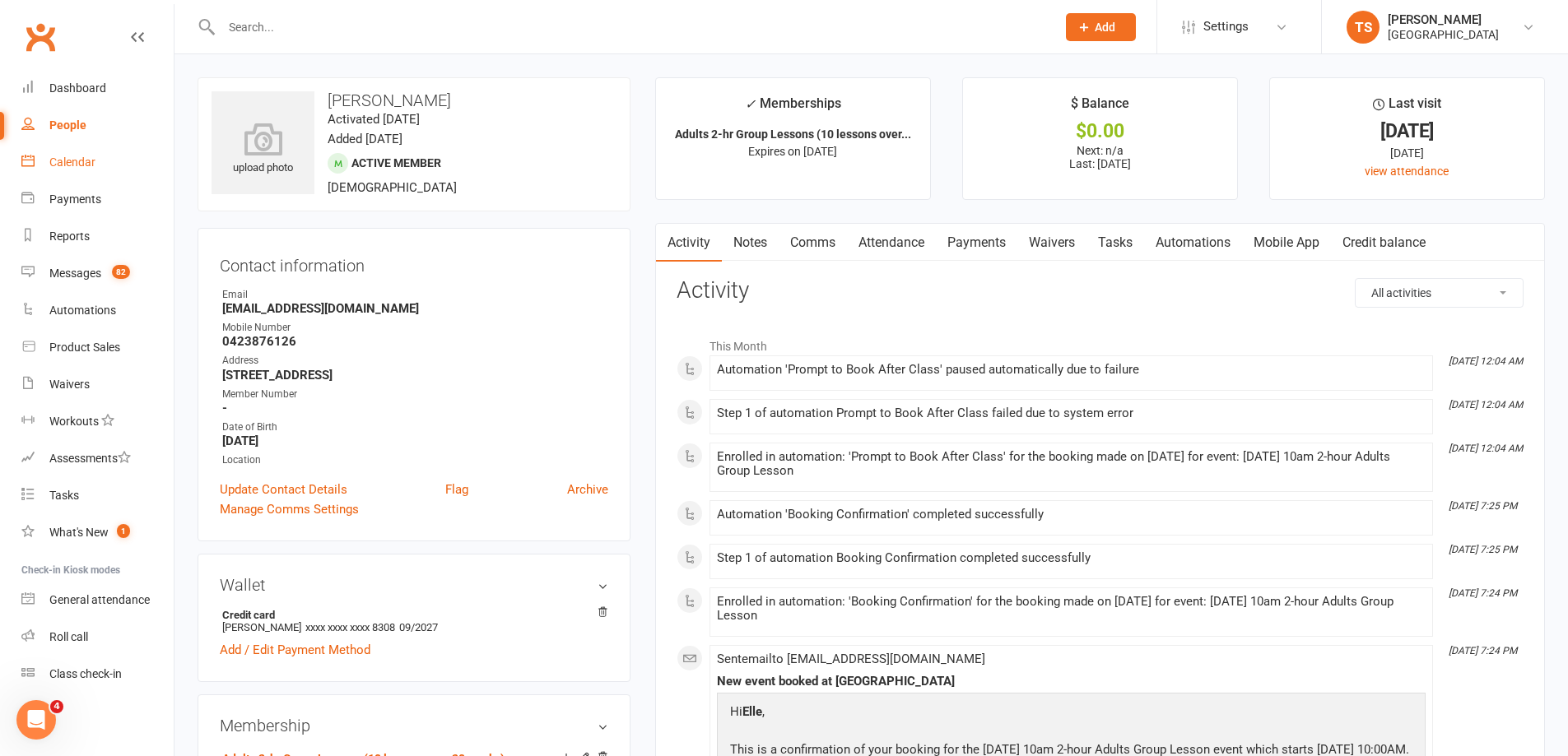
drag, startPoint x: 65, startPoint y: 163, endPoint x: 195, endPoint y: 171, distance: 130.2
click at [65, 163] on div "Calendar" at bounding box center [72, 162] width 46 height 14
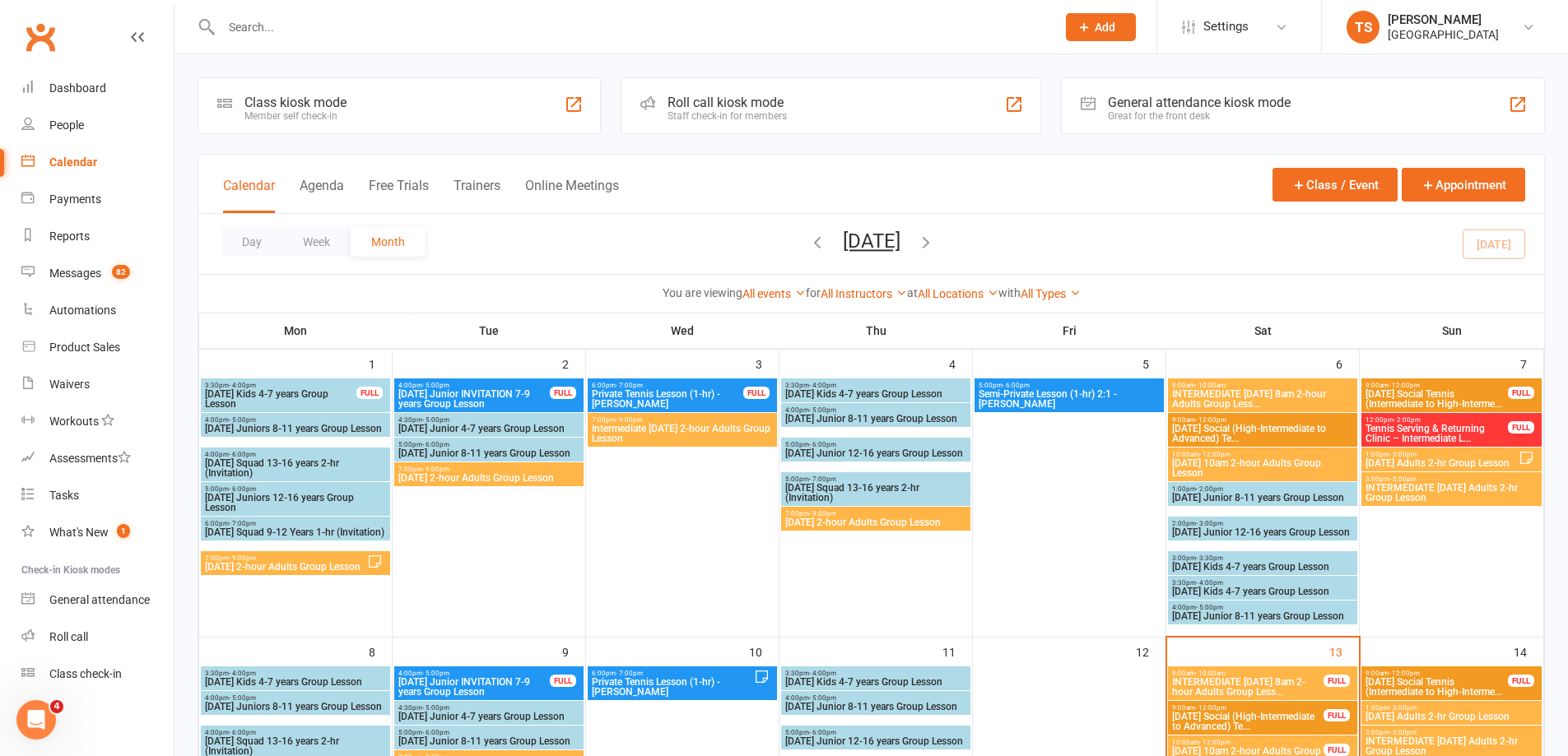
click at [1207, 464] on span "Saturday 10am 2-hour Adults Group Lesson" at bounding box center [1263, 468] width 183 height 20
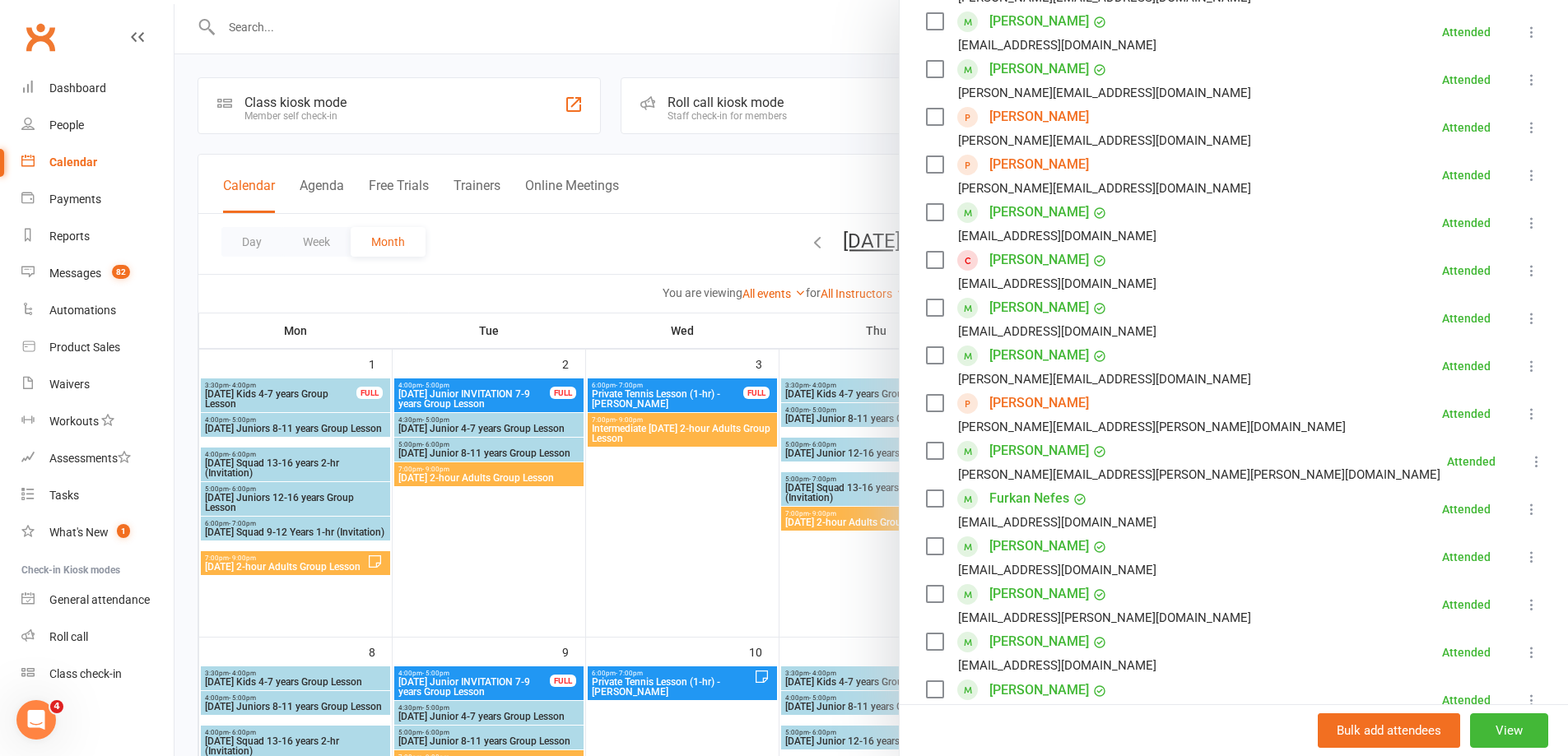
scroll to position [411, 0]
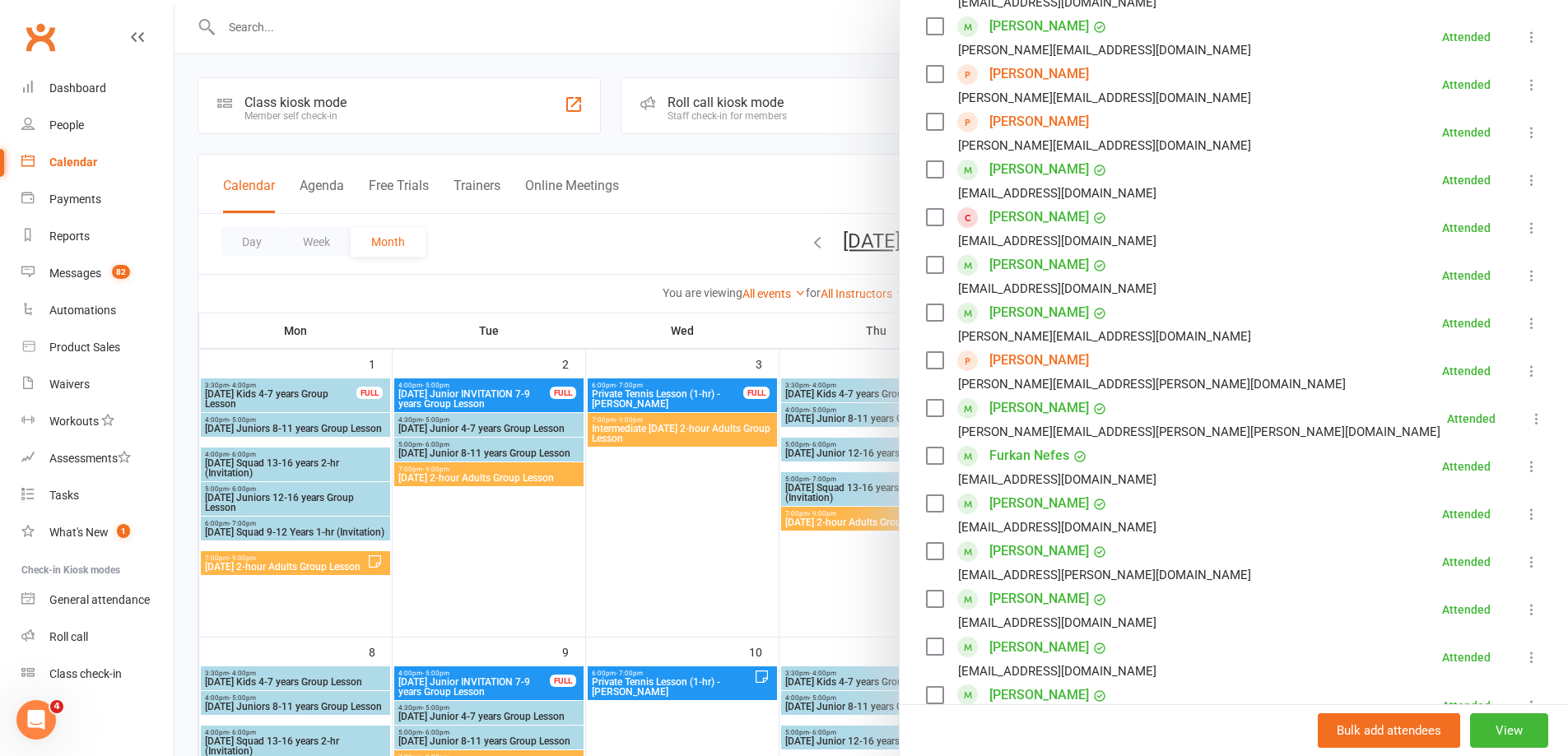
click at [1038, 395] on link "Thomas Morgan" at bounding box center [1039, 407] width 99 height 26
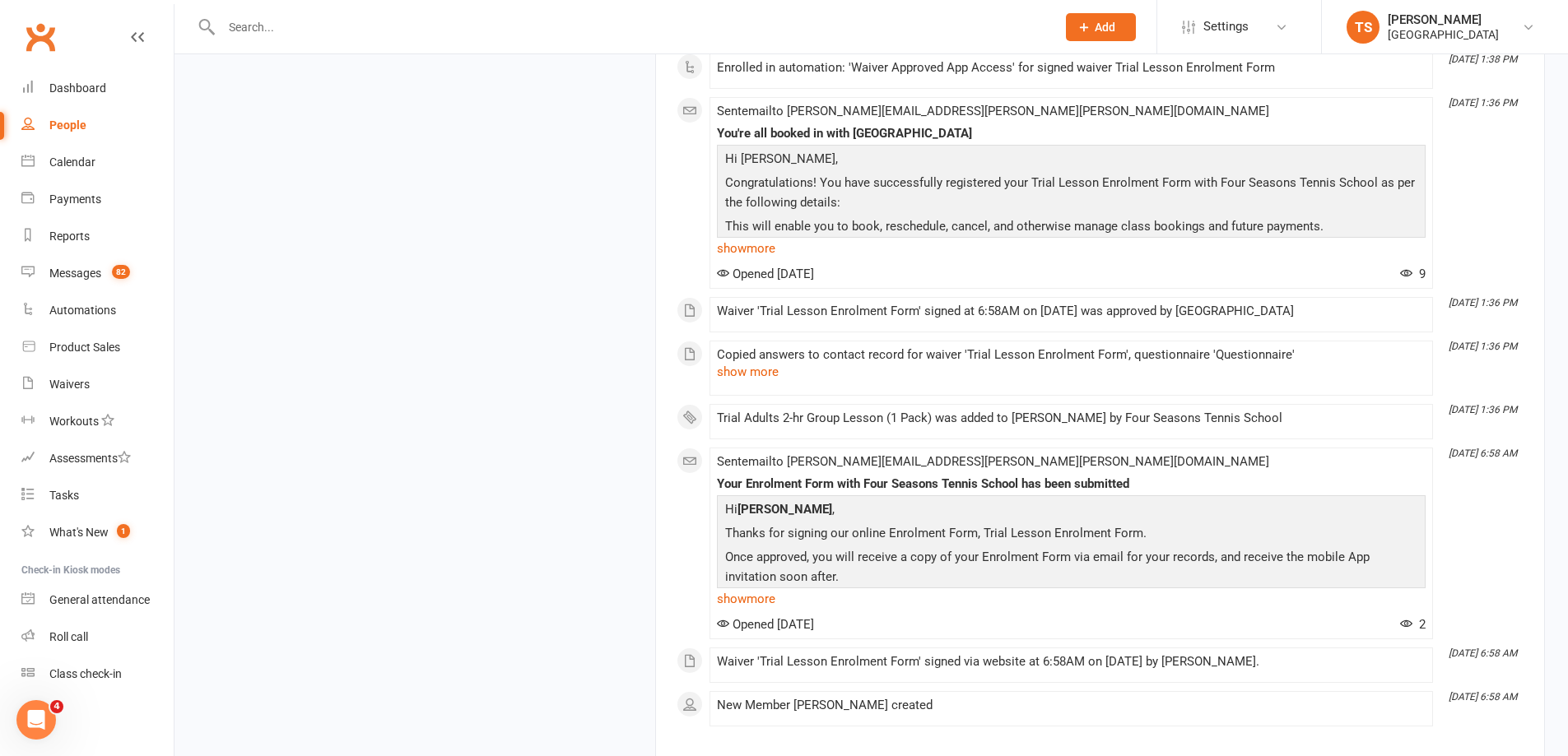
scroll to position [12734, 0]
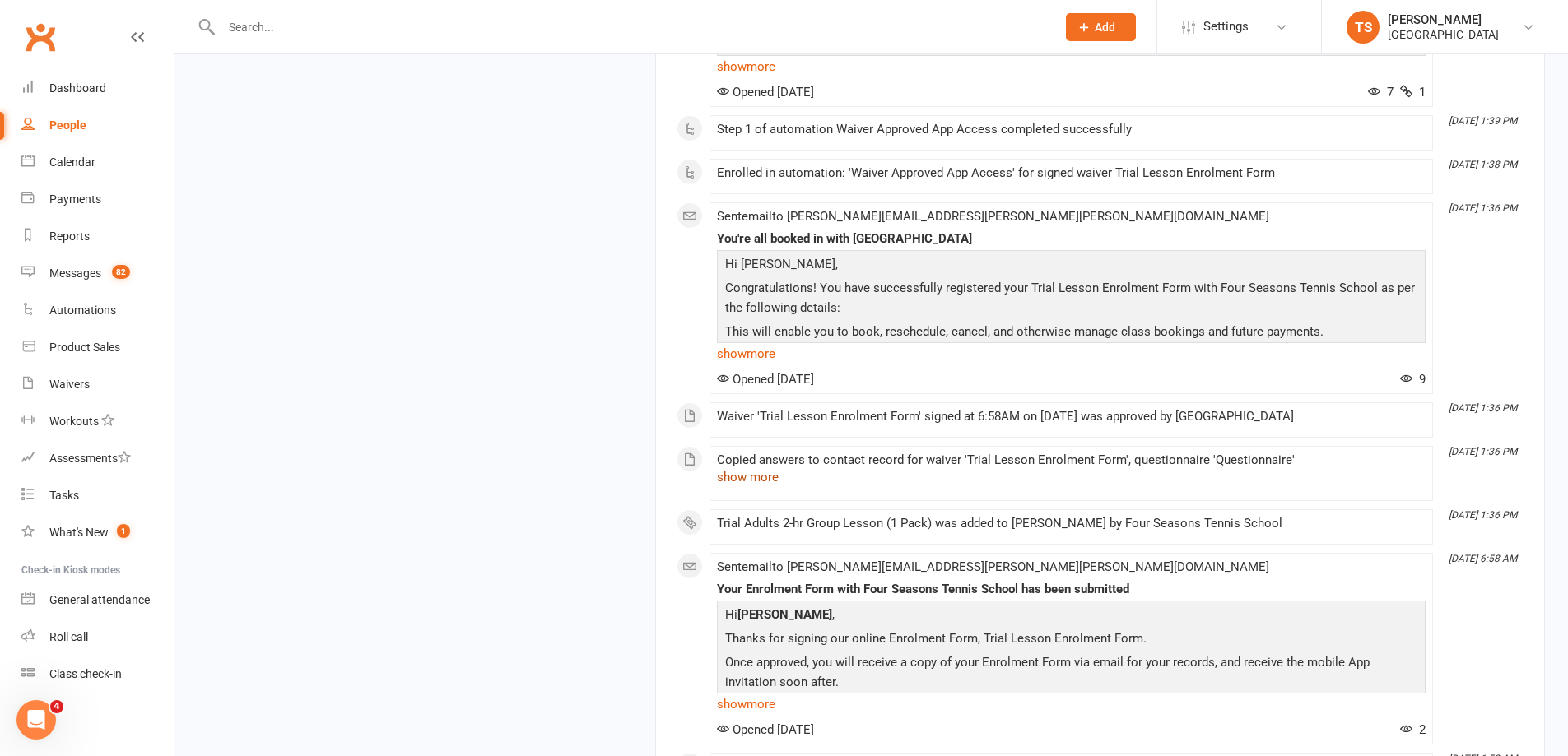
click at [742, 487] on button "show more" at bounding box center [747, 477] width 61 height 20
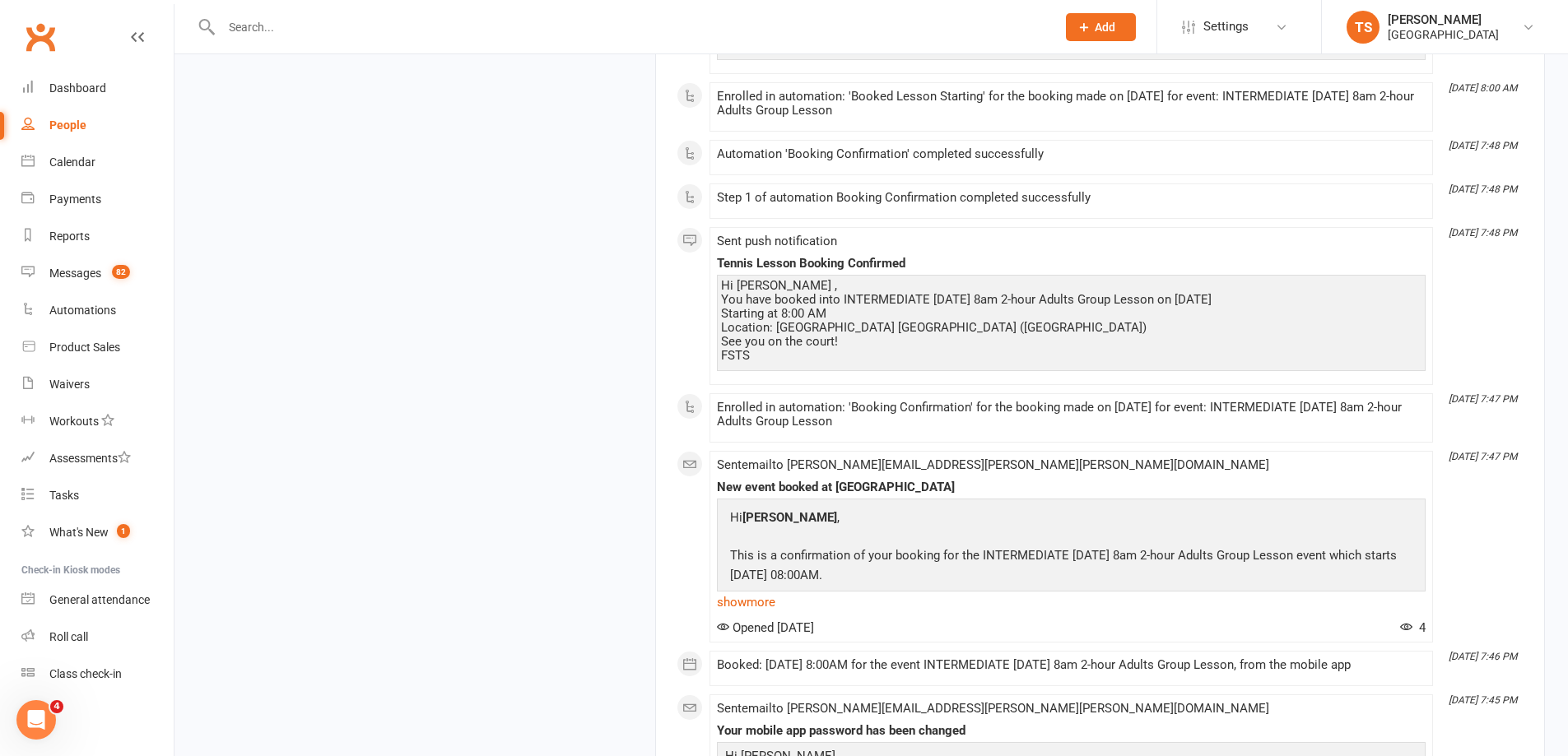
scroll to position [10841, 0]
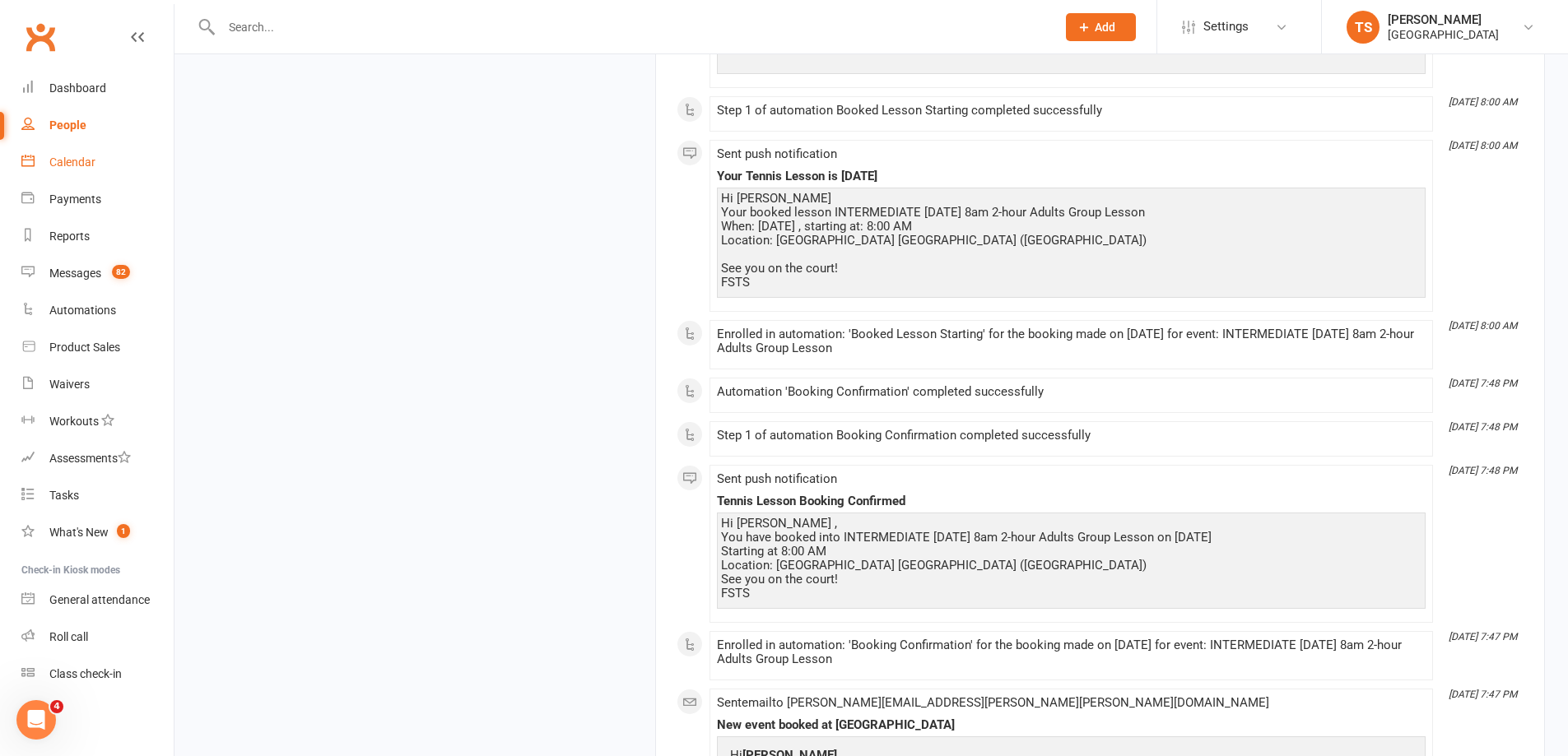
click at [70, 155] on link "Calendar" at bounding box center [98, 162] width 152 height 37
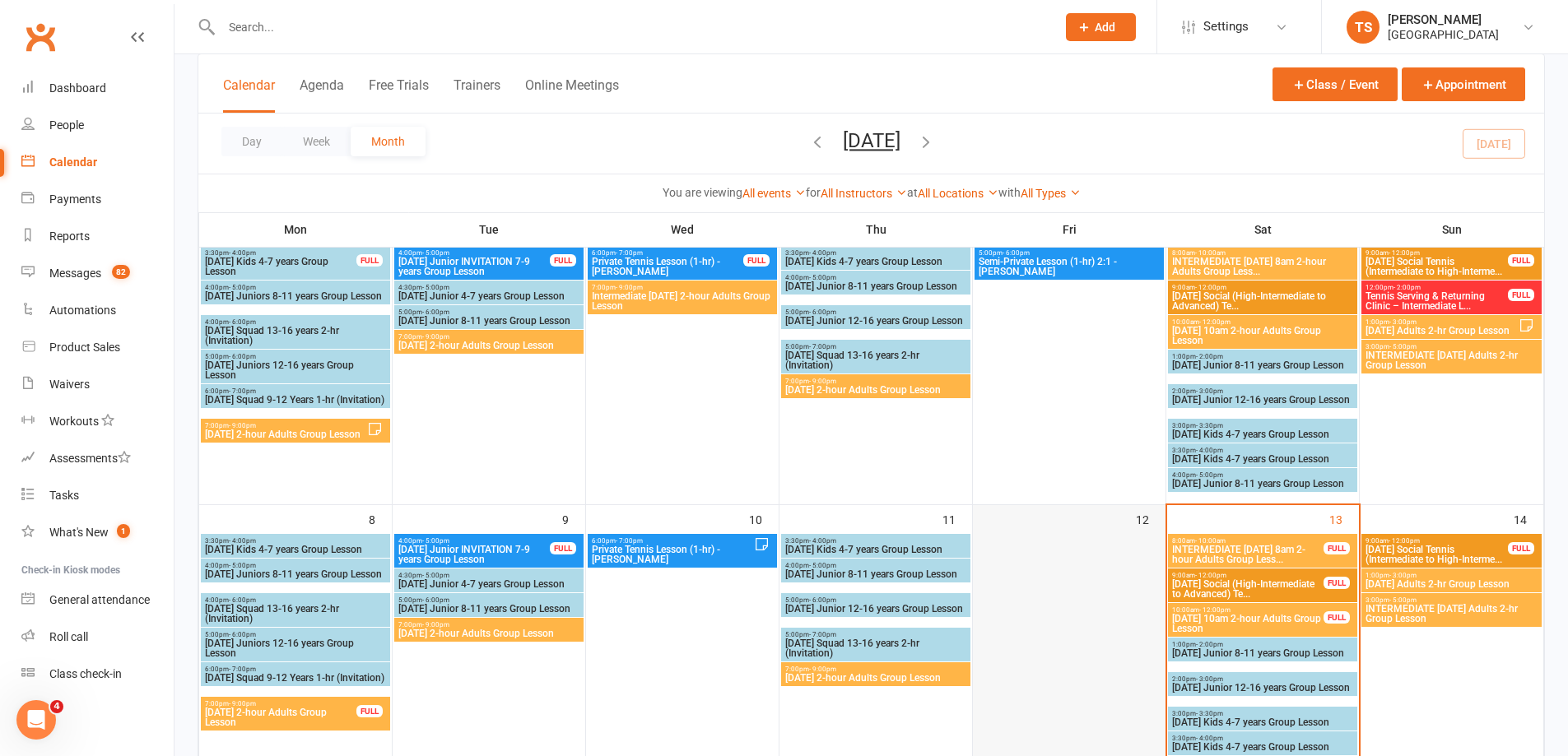
scroll to position [247, 0]
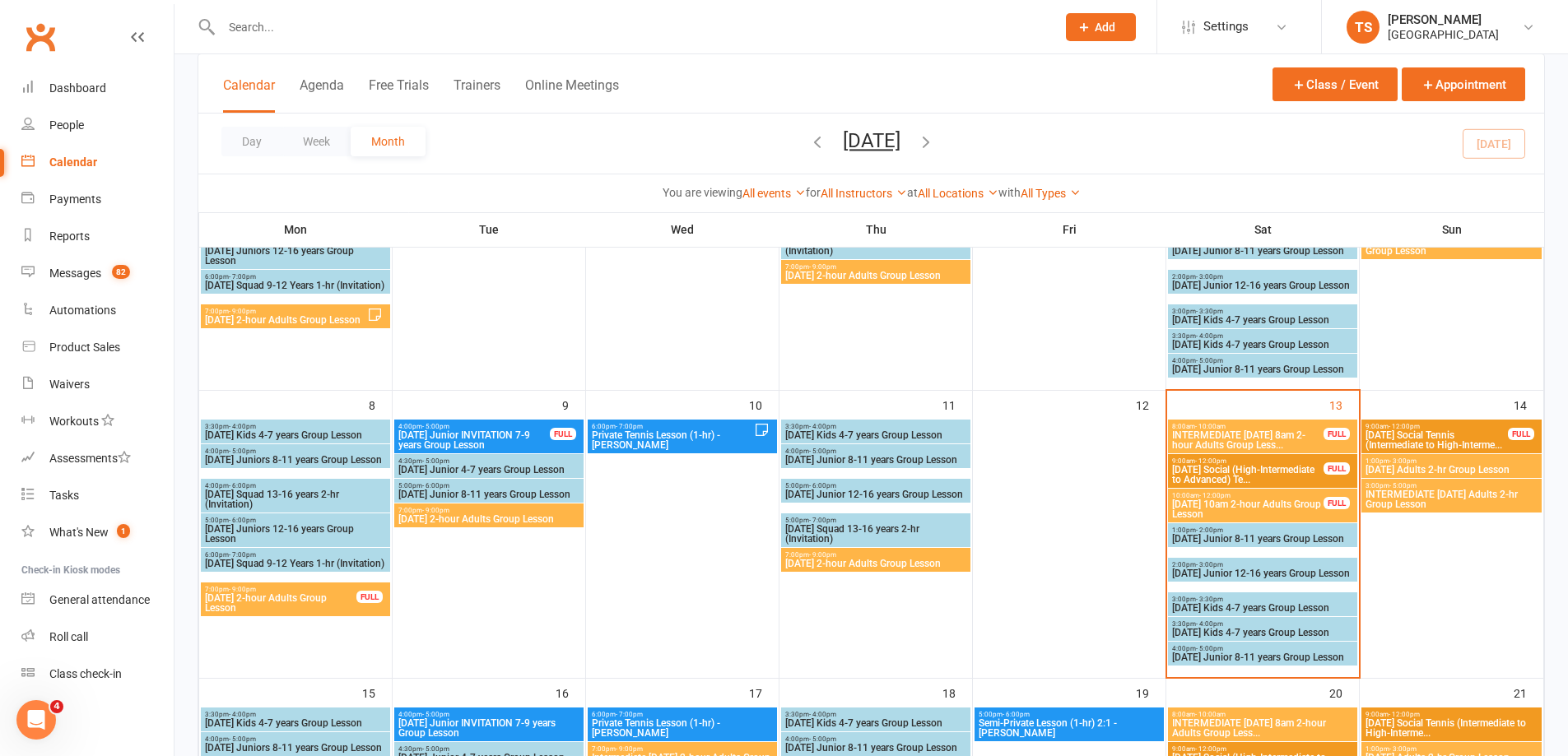
click at [1269, 507] on span "Saturday 10am 2-hour Adults Group Lesson" at bounding box center [1247, 509] width 153 height 20
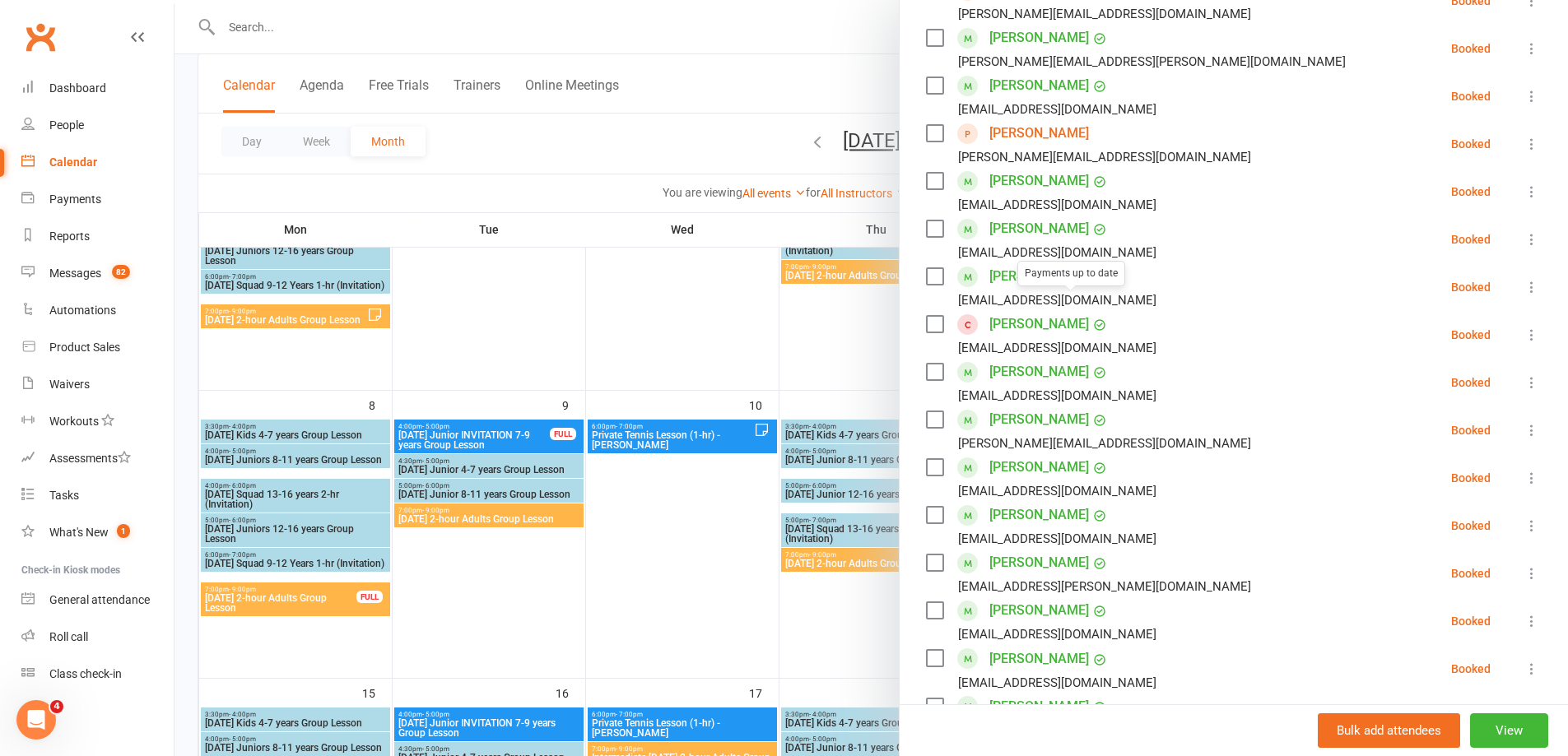
scroll to position [411, 0]
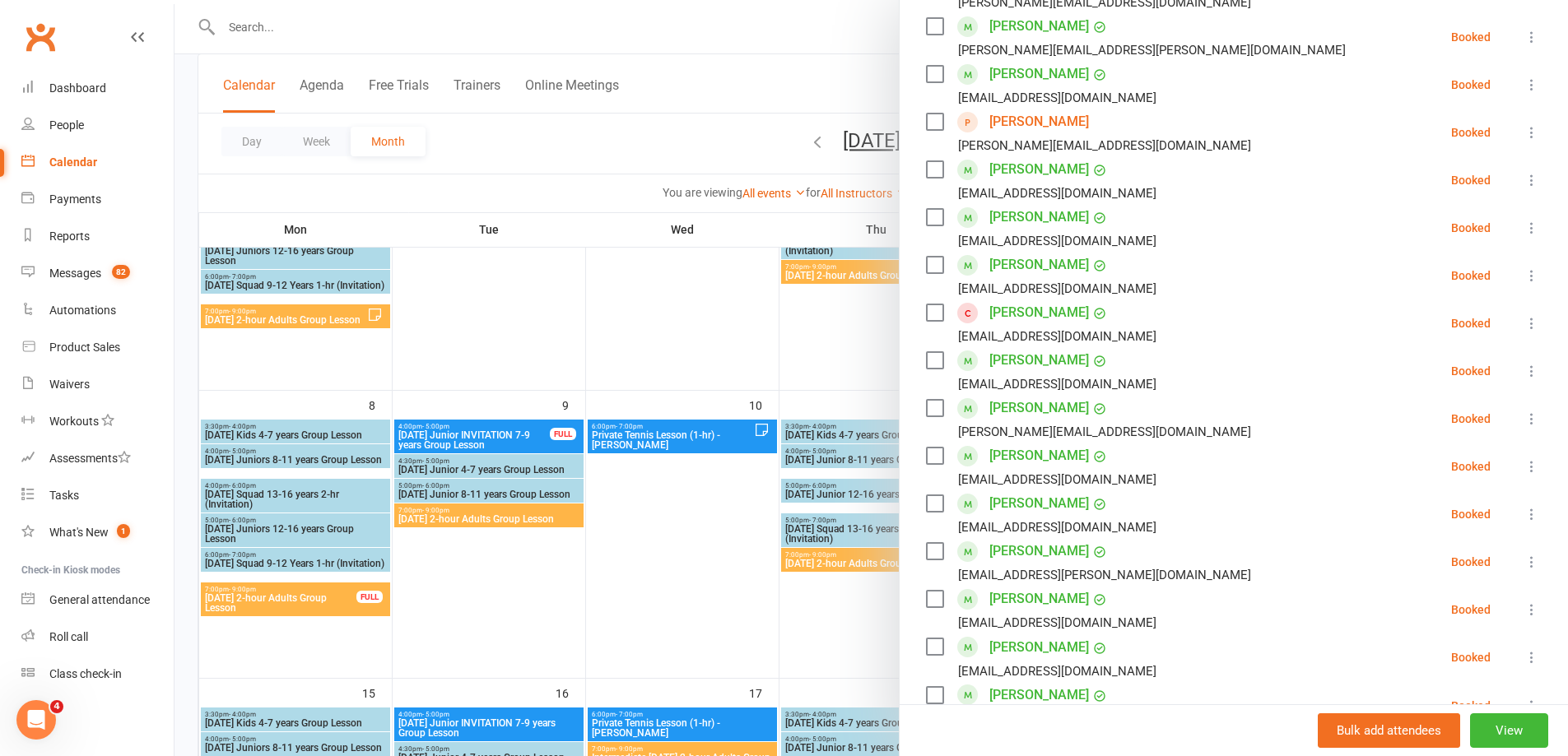
click at [1010, 252] on link "Qixin Lei" at bounding box center [1039, 265] width 99 height 26
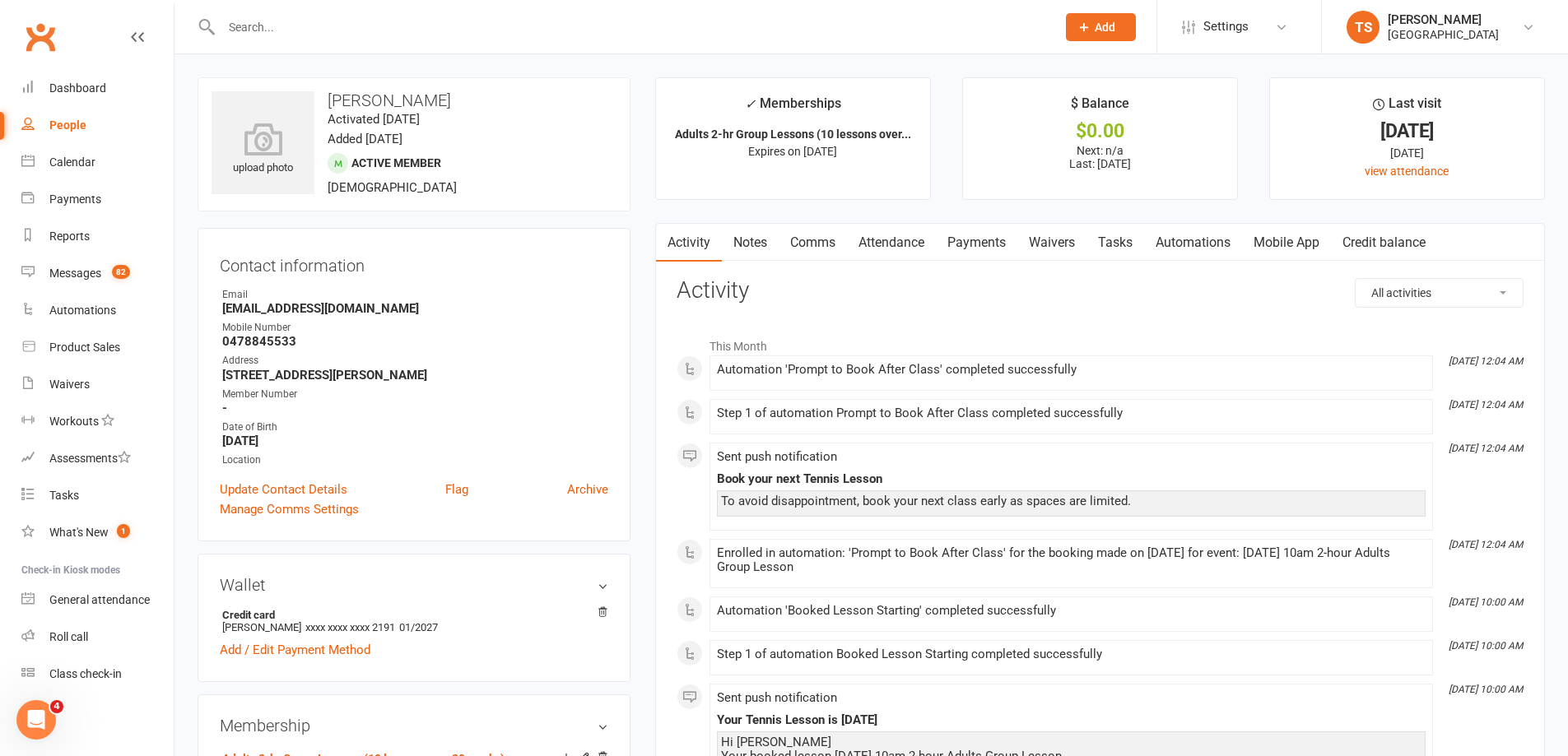
click at [1059, 241] on link "Waivers" at bounding box center [1052, 243] width 70 height 38
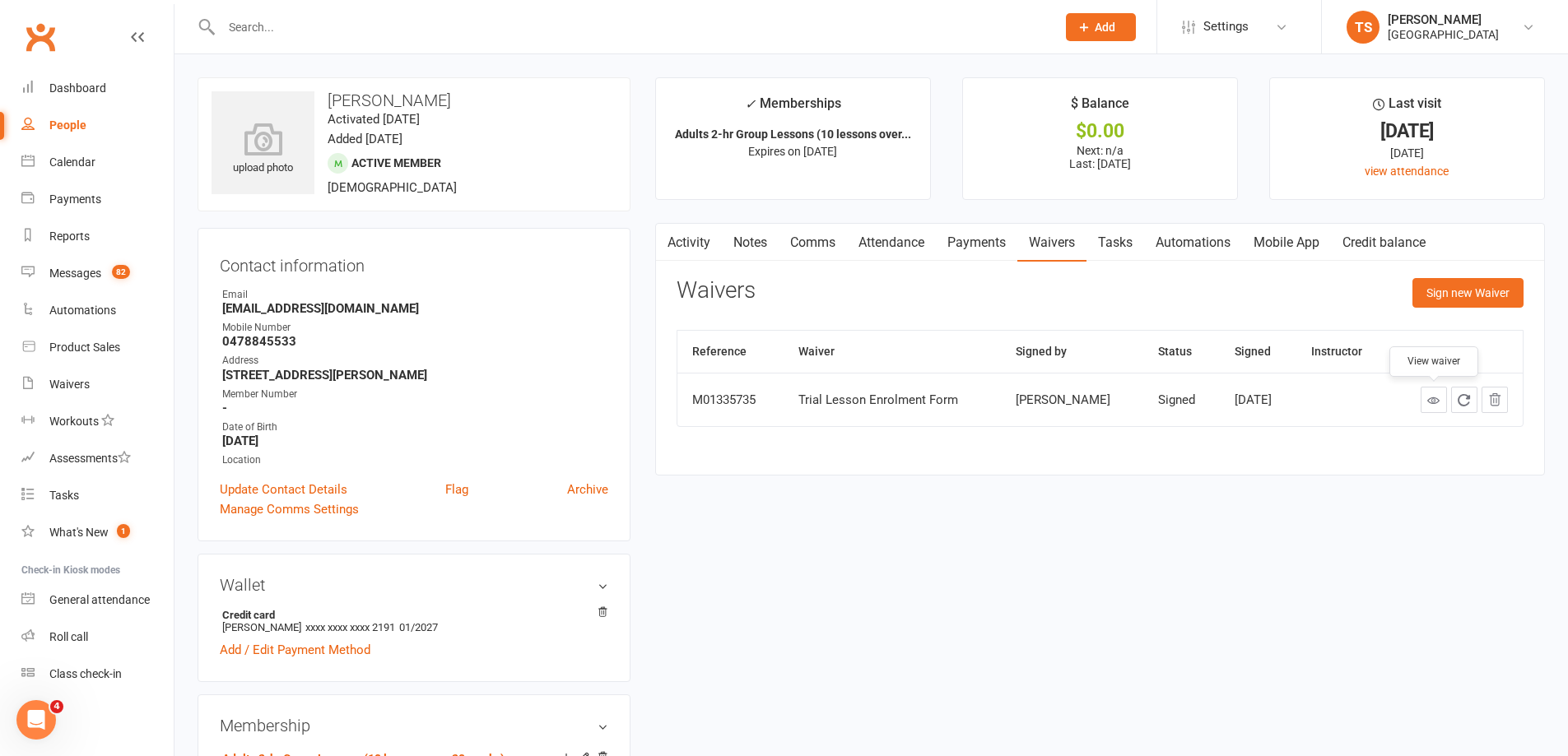
click at [1435, 397] on icon at bounding box center [1433, 400] width 13 height 13
click at [79, 162] on div "Calendar" at bounding box center [72, 162] width 46 height 14
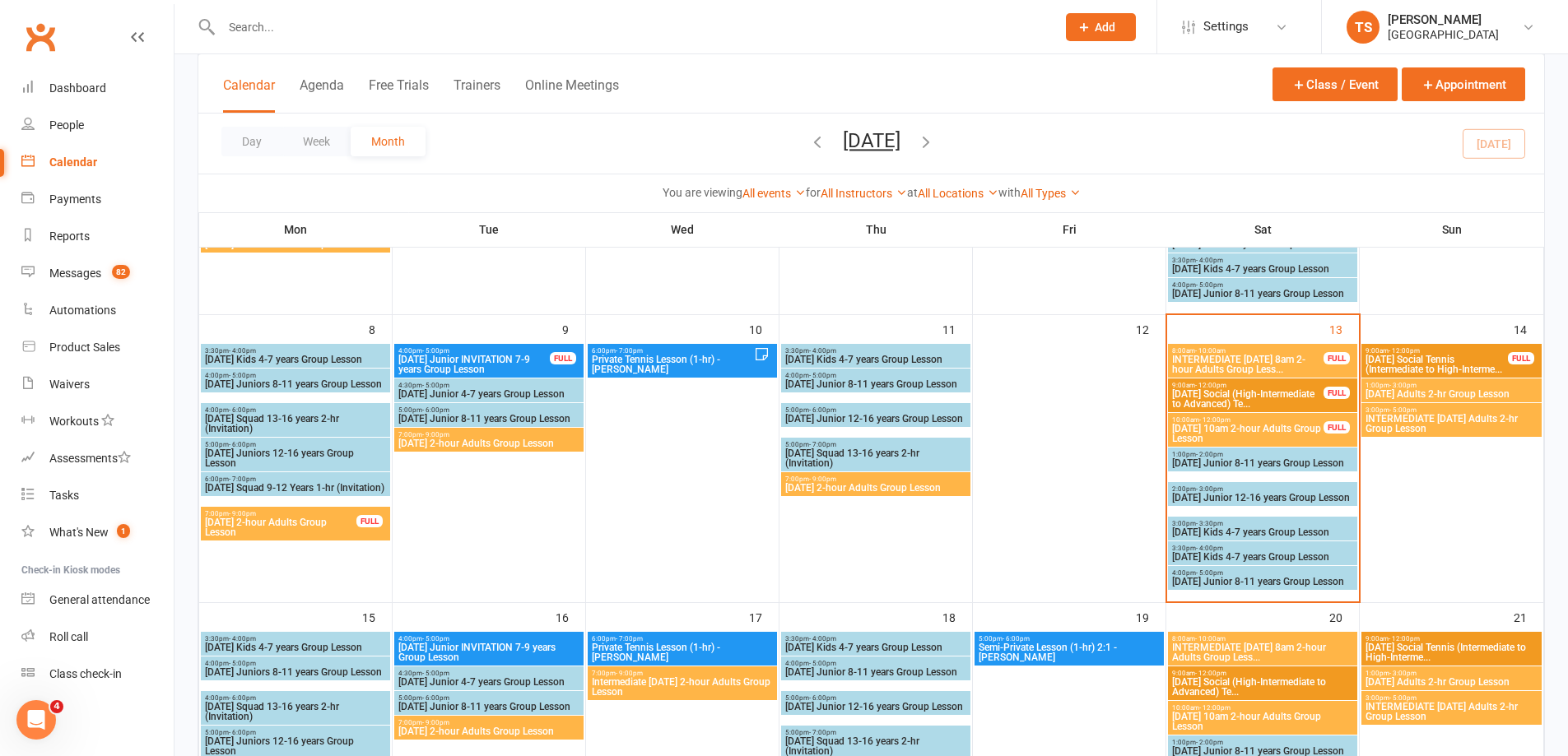
scroll to position [329, 0]
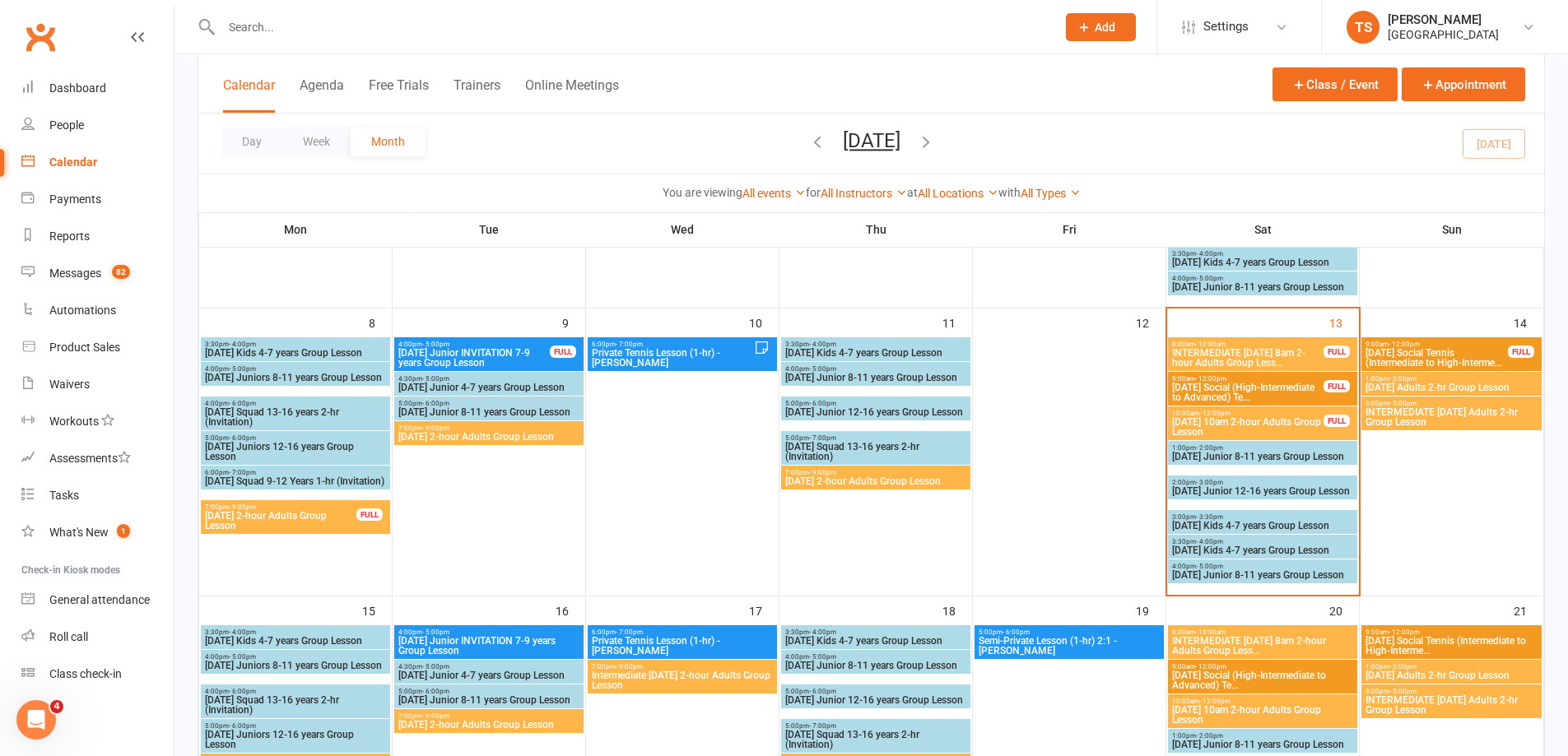
click at [1258, 414] on span "10:00am - 12:00pm" at bounding box center [1247, 414] width 153 height 7
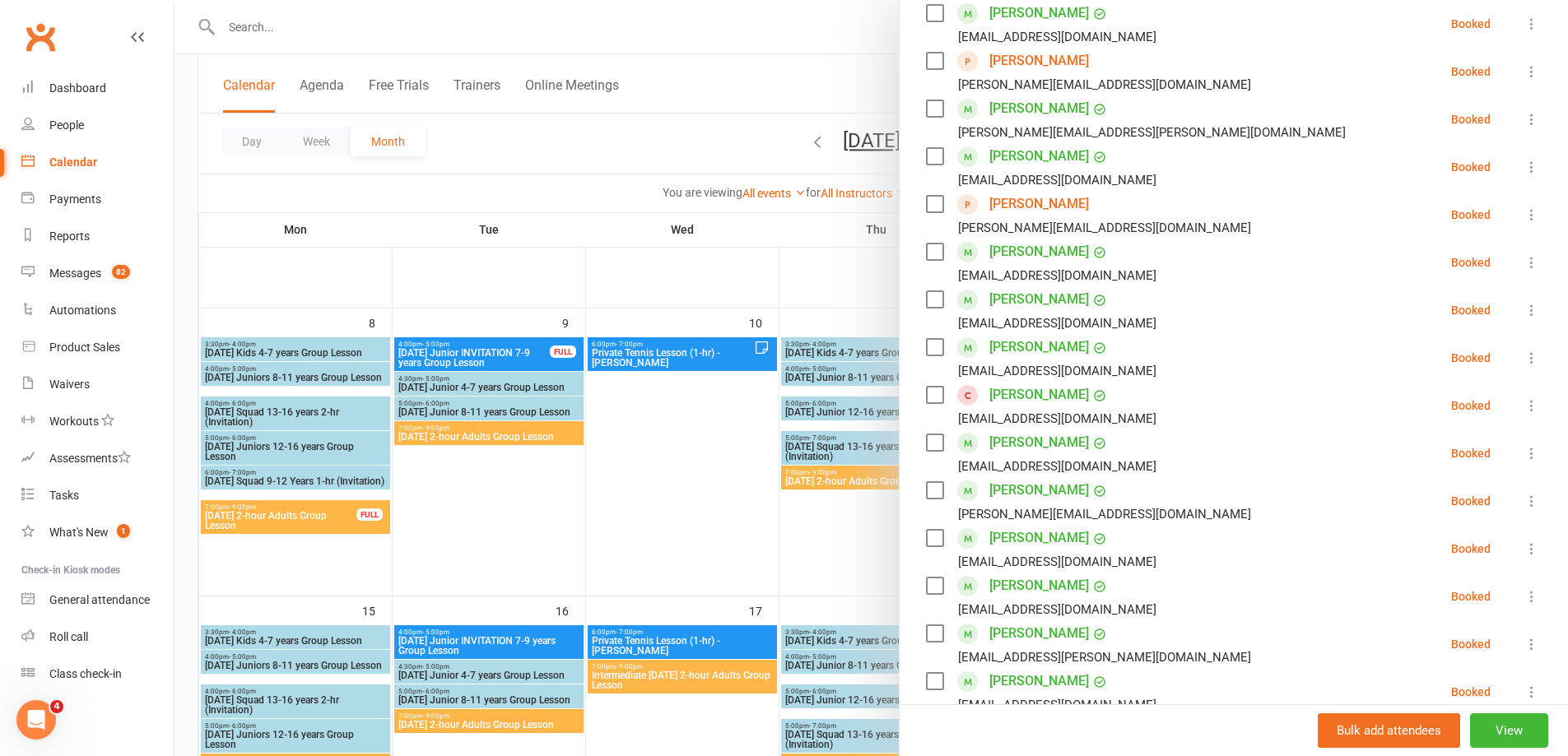
click at [1013, 382] on link "Carlo Manio" at bounding box center [1039, 395] width 99 height 26
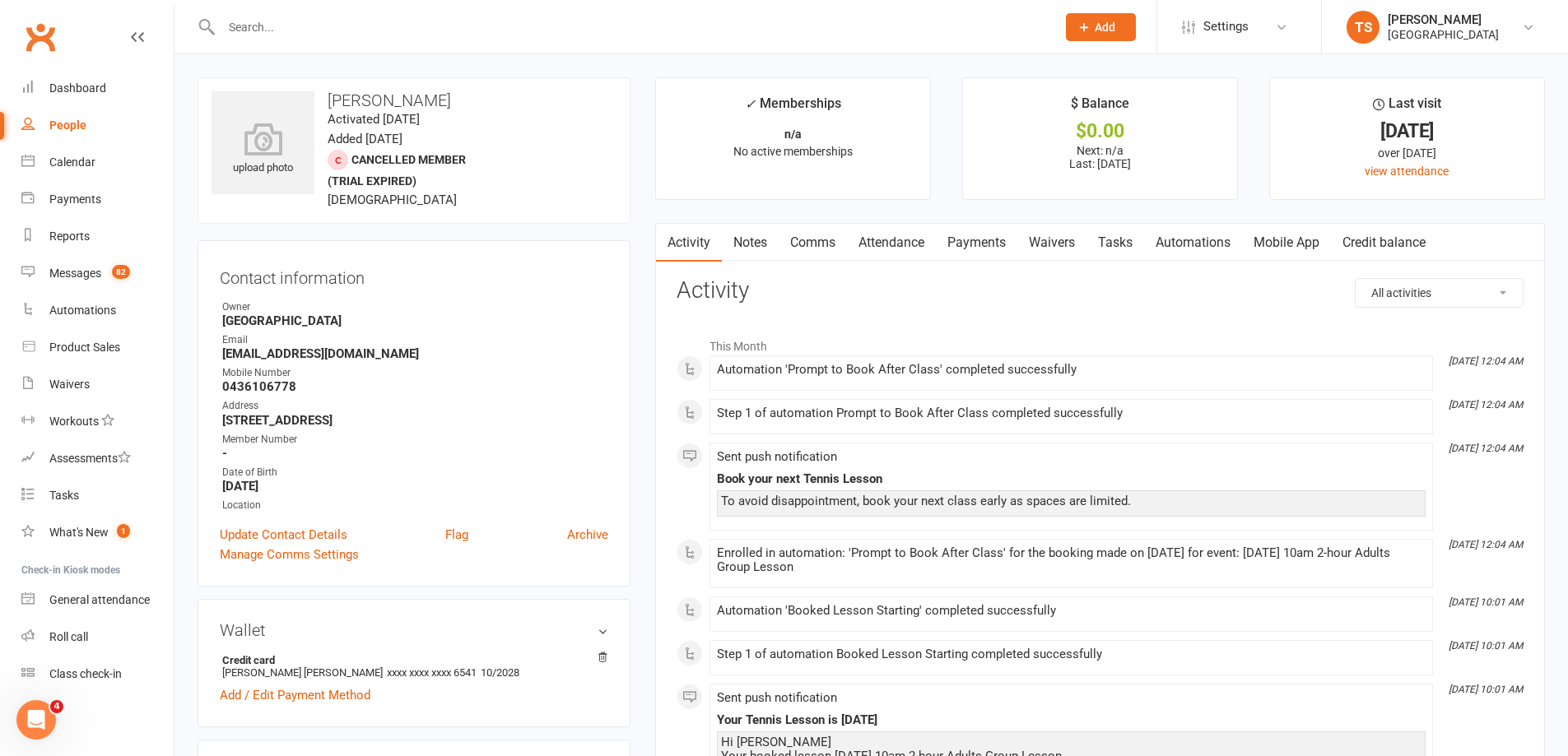
drag, startPoint x: 1060, startPoint y: 237, endPoint x: 1056, endPoint y: 246, distance: 9.8
click at [1057, 243] on link "Waivers" at bounding box center [1052, 243] width 70 height 38
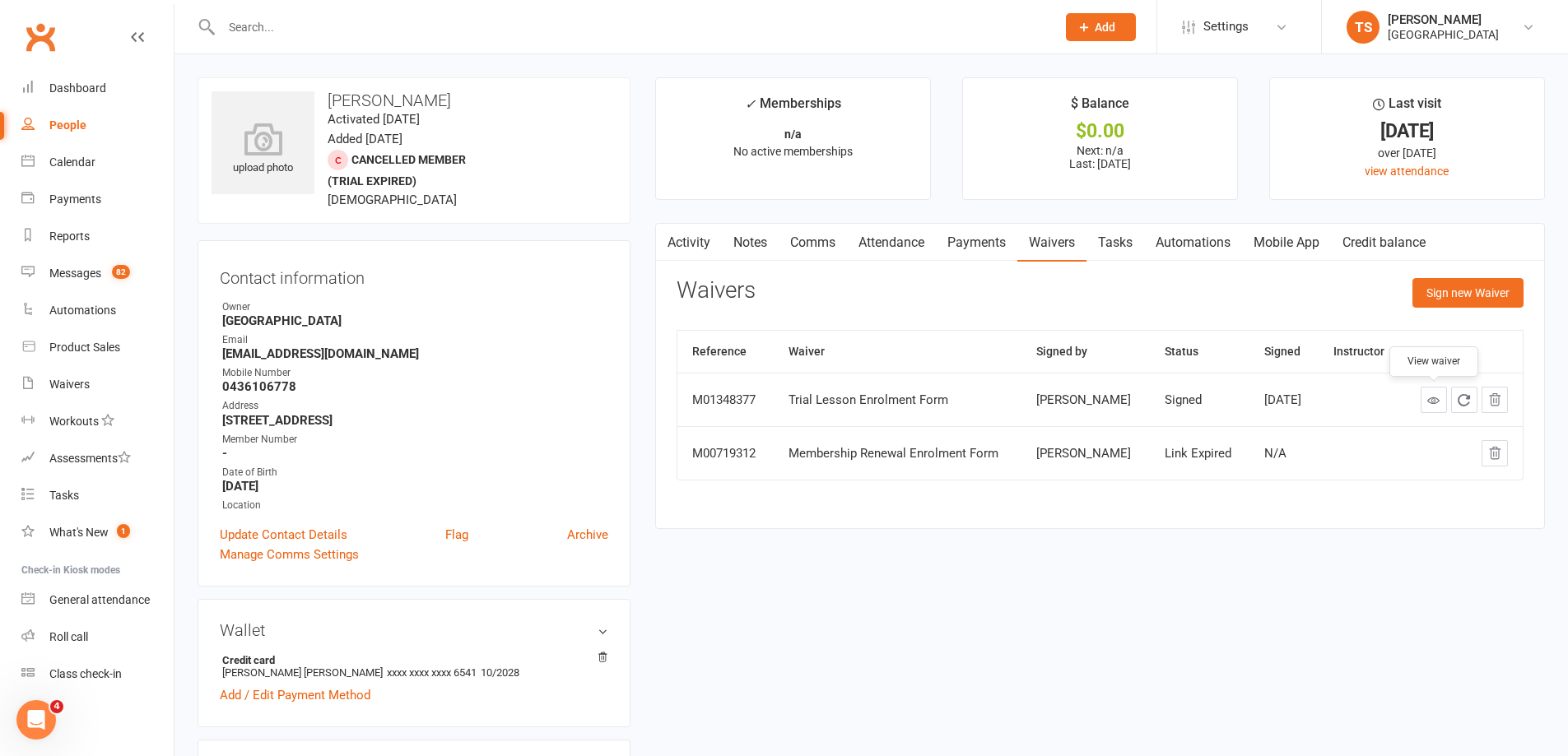
click at [1436, 398] on icon at bounding box center [1433, 400] width 13 height 13
click at [77, 161] on div "Calendar" at bounding box center [72, 162] width 46 height 14
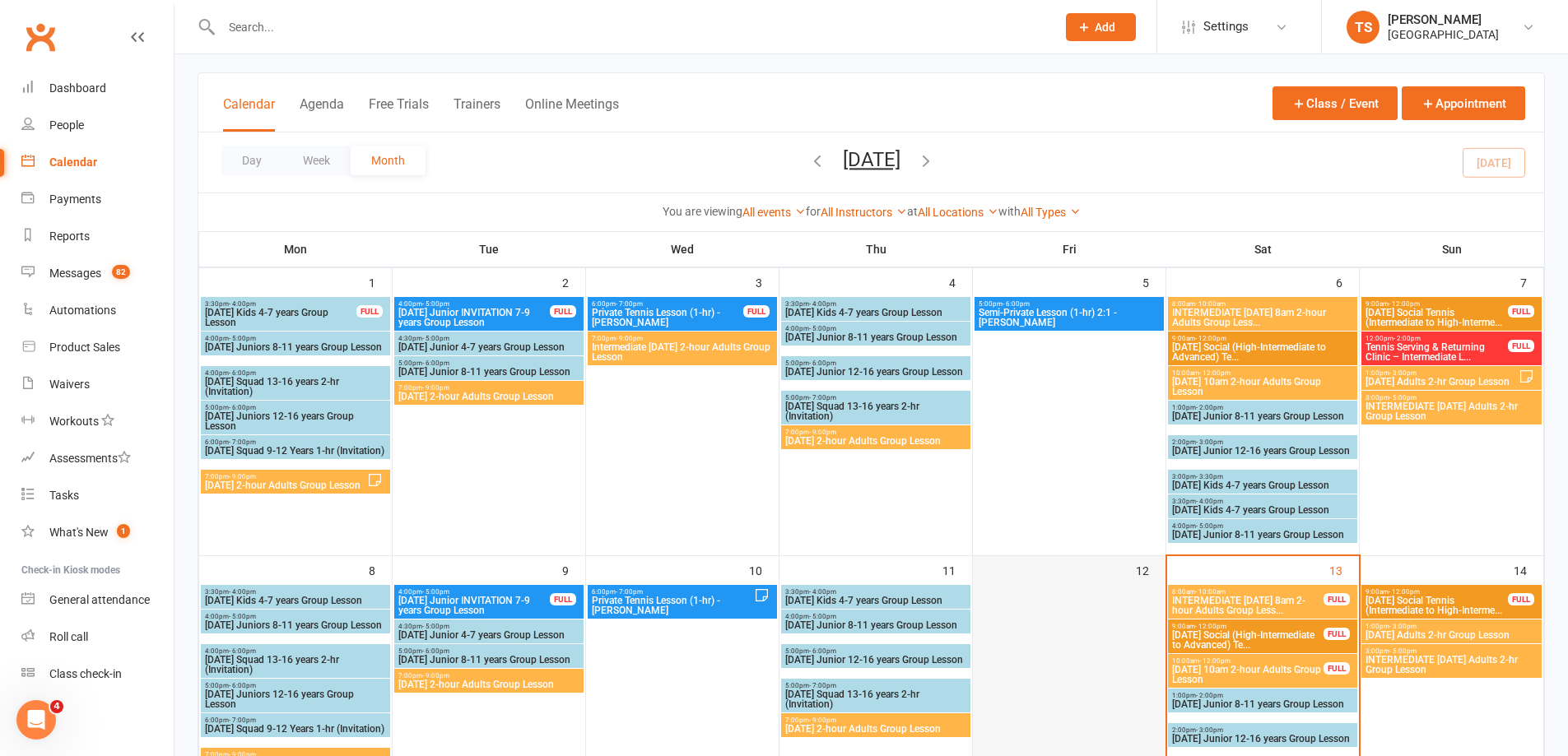
scroll to position [247, 0]
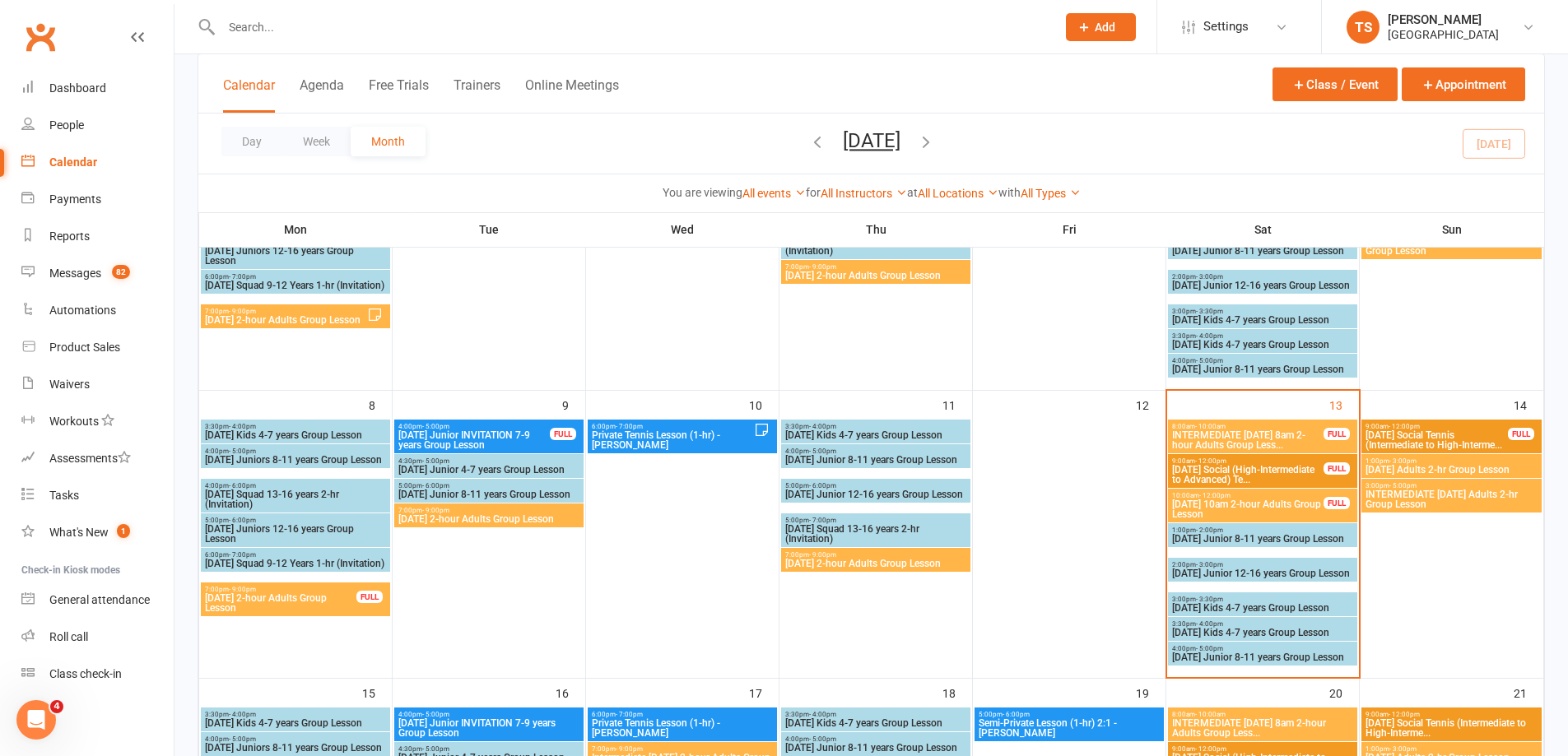
click at [1256, 510] on span "Saturday 10am 2-hour Adults Group Lesson" at bounding box center [1247, 509] width 153 height 20
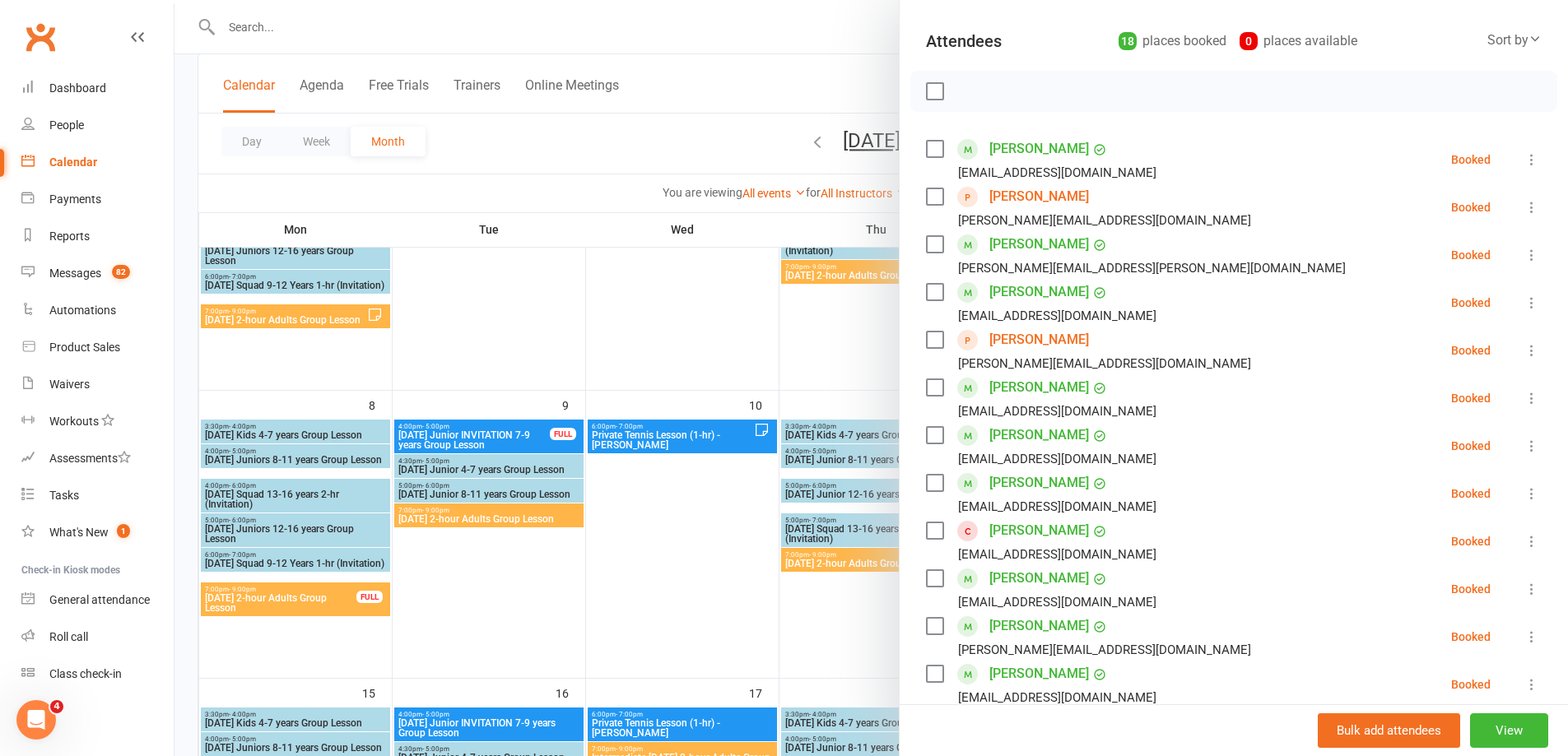
scroll to position [164, 0]
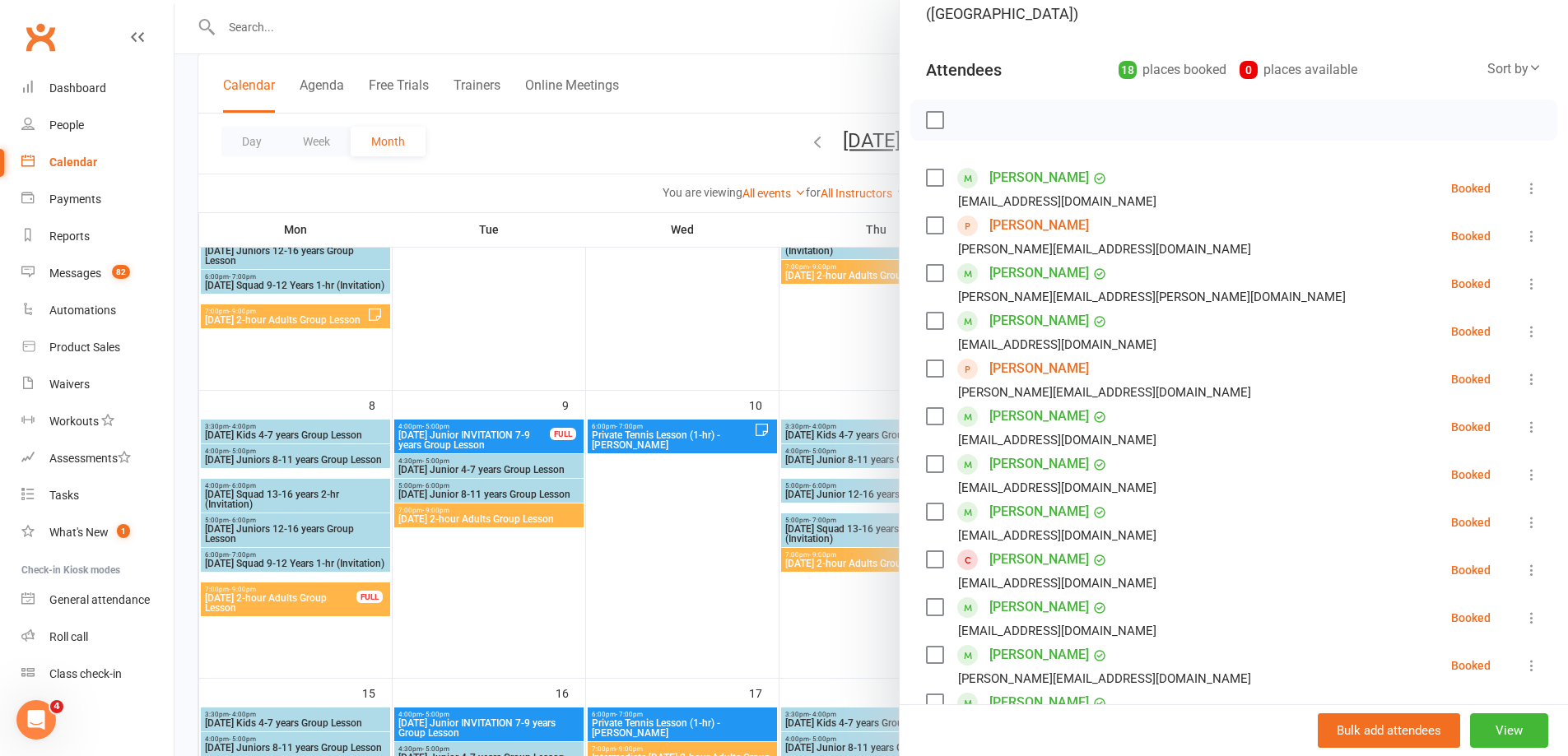
click at [1012, 308] on link "[PERSON_NAME]" at bounding box center [1039, 321] width 99 height 26
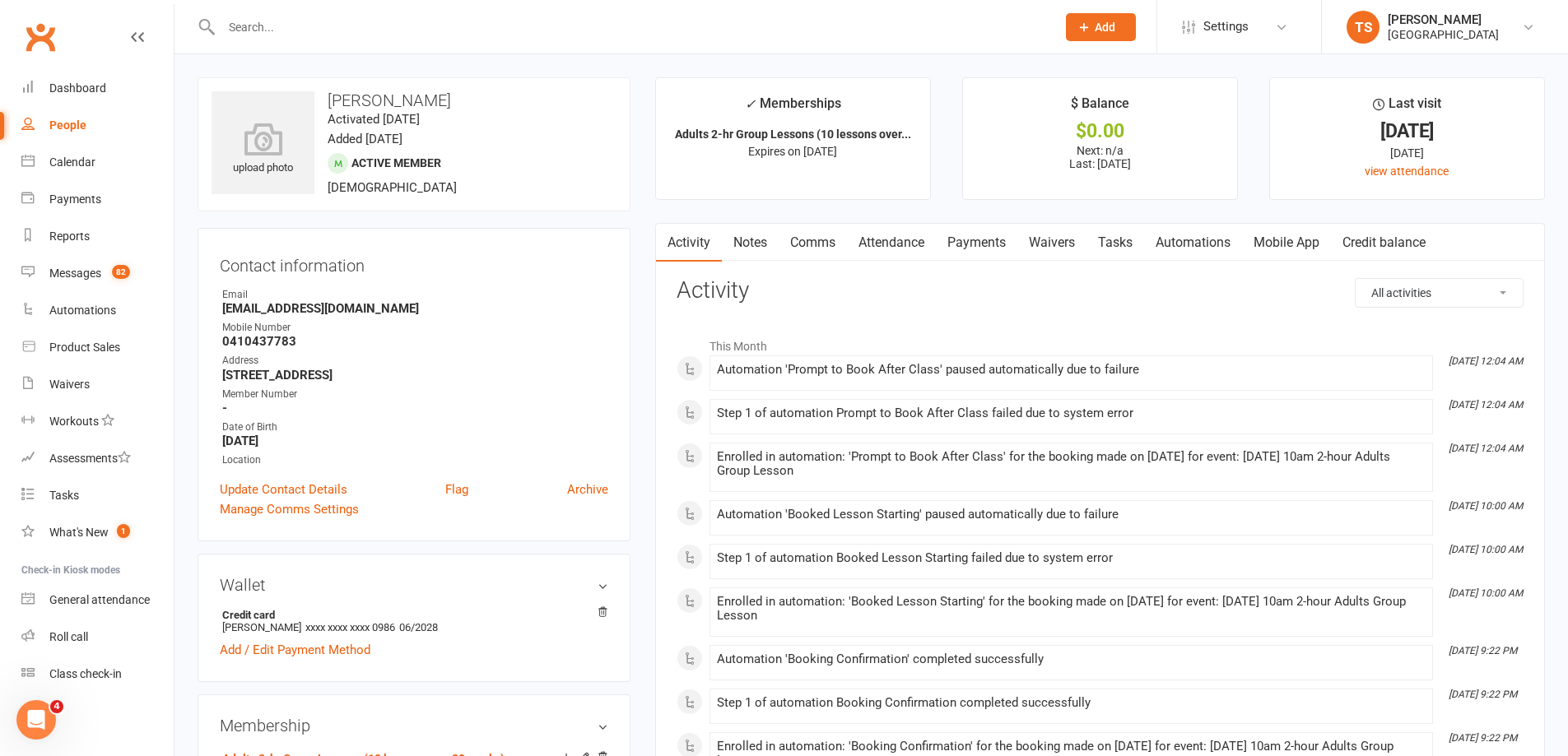
click at [1068, 240] on link "Waivers" at bounding box center [1052, 243] width 70 height 38
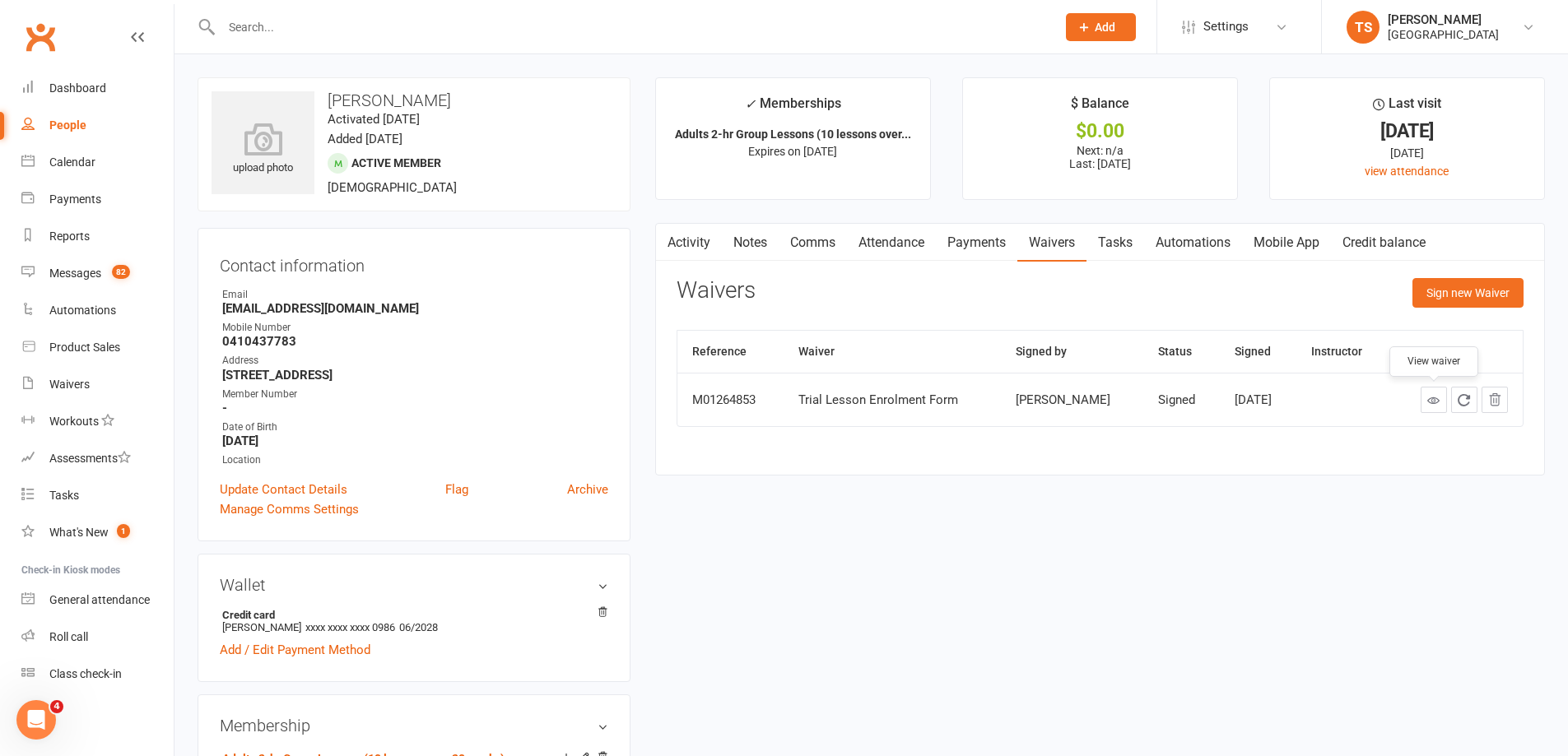
click at [1436, 394] on icon at bounding box center [1433, 400] width 13 height 13
click at [79, 160] on div "Calendar" at bounding box center [72, 162] width 46 height 14
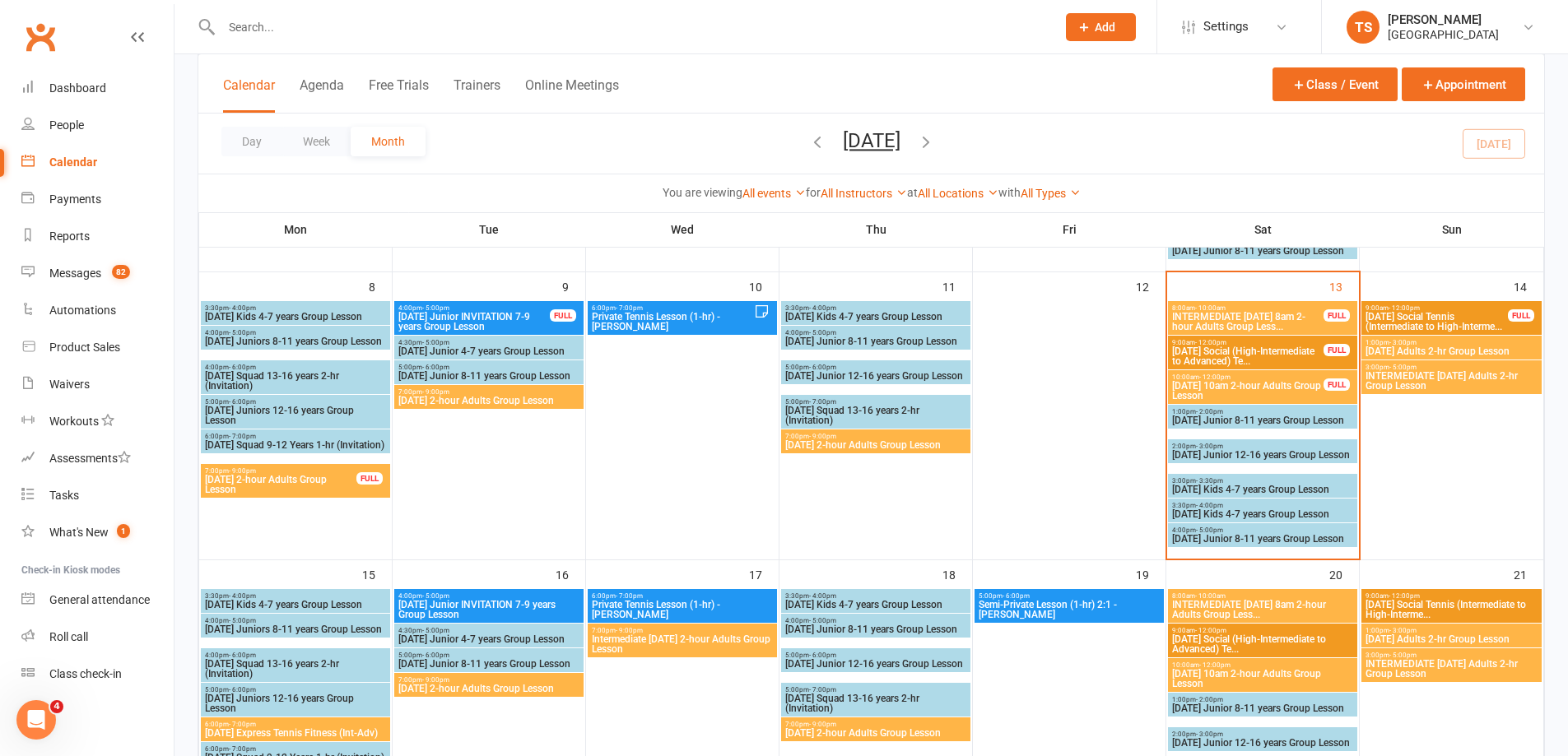
scroll to position [329, 0]
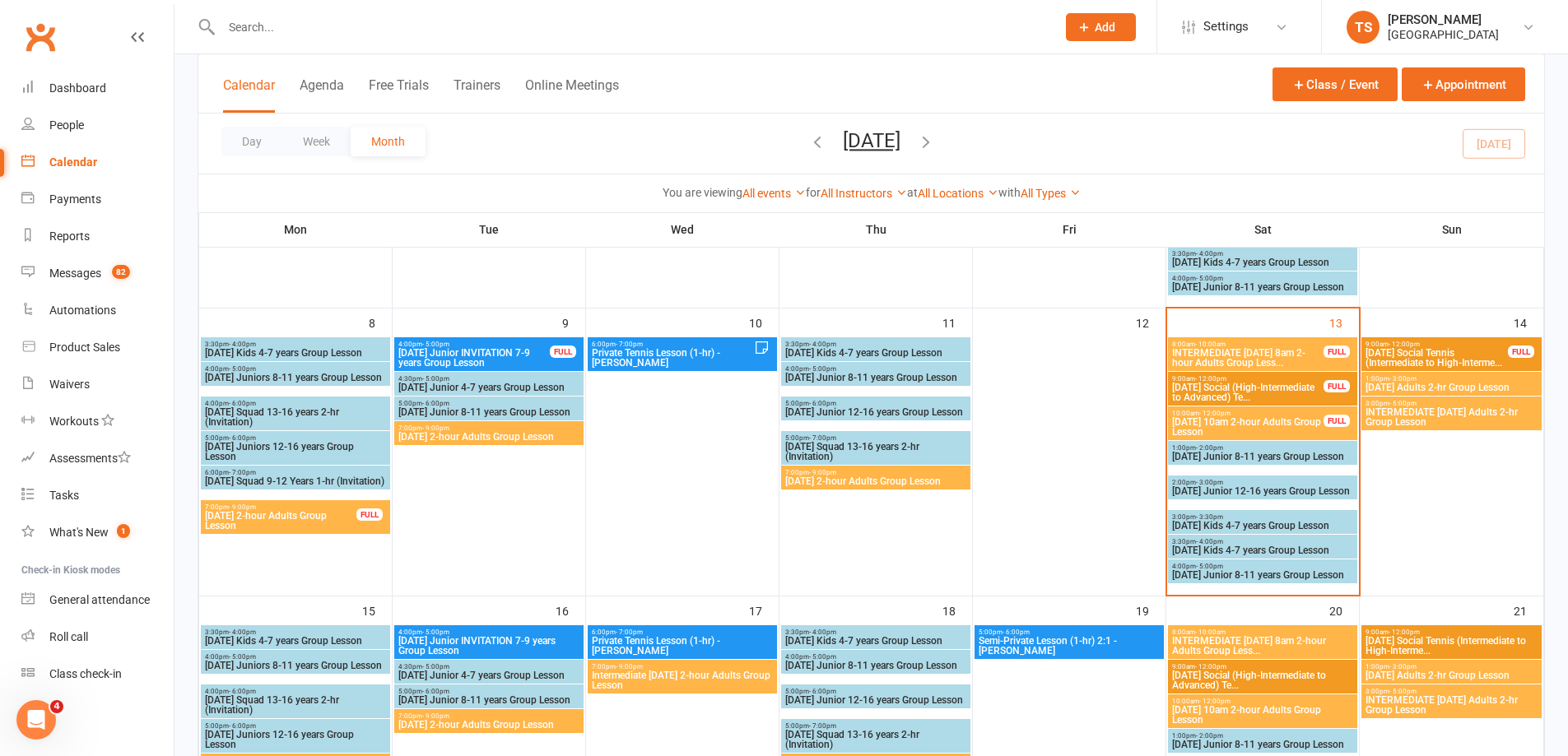
click at [1249, 417] on span "Saturday 10am 2-hour Adults Group Lesson" at bounding box center [1247, 427] width 153 height 20
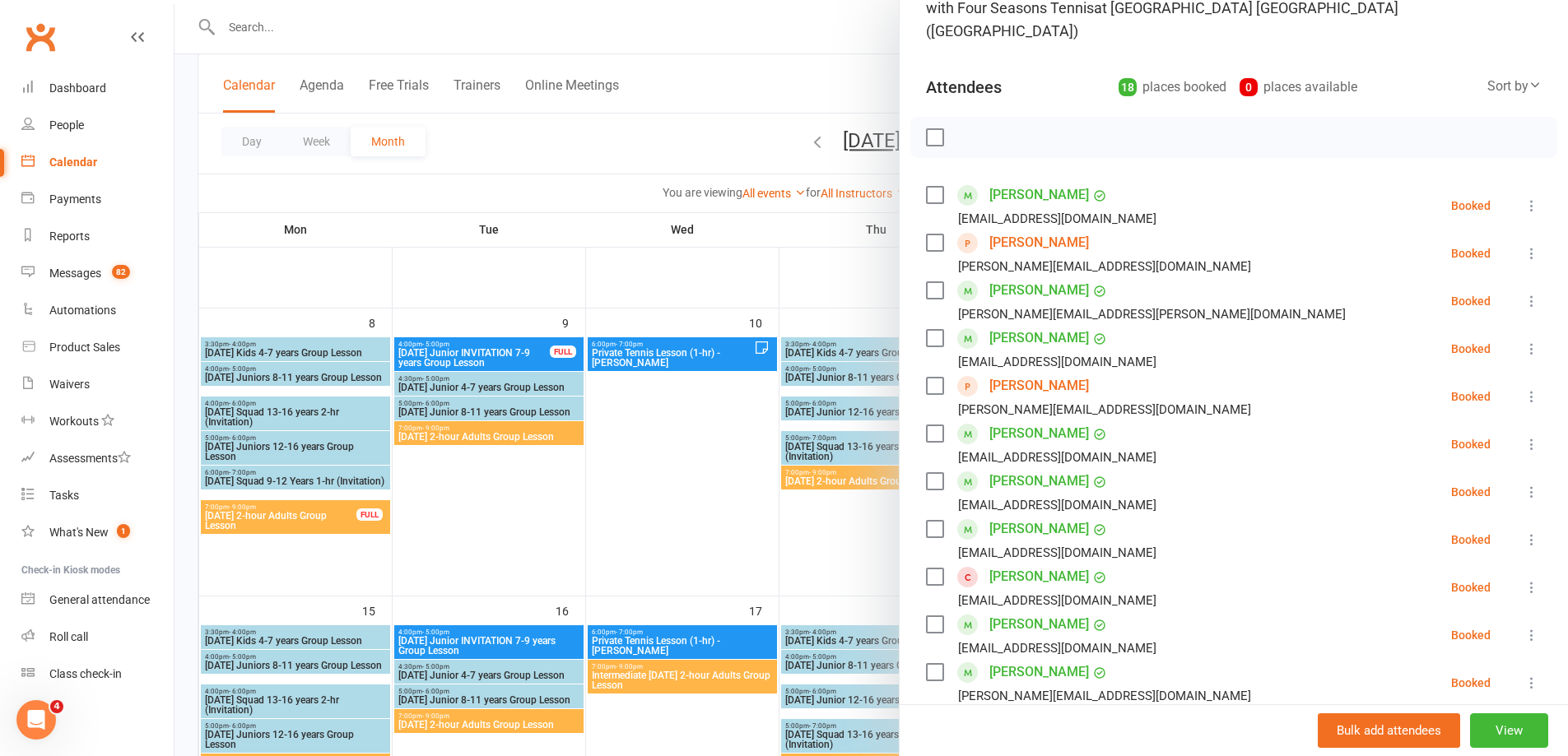
scroll to position [0, 0]
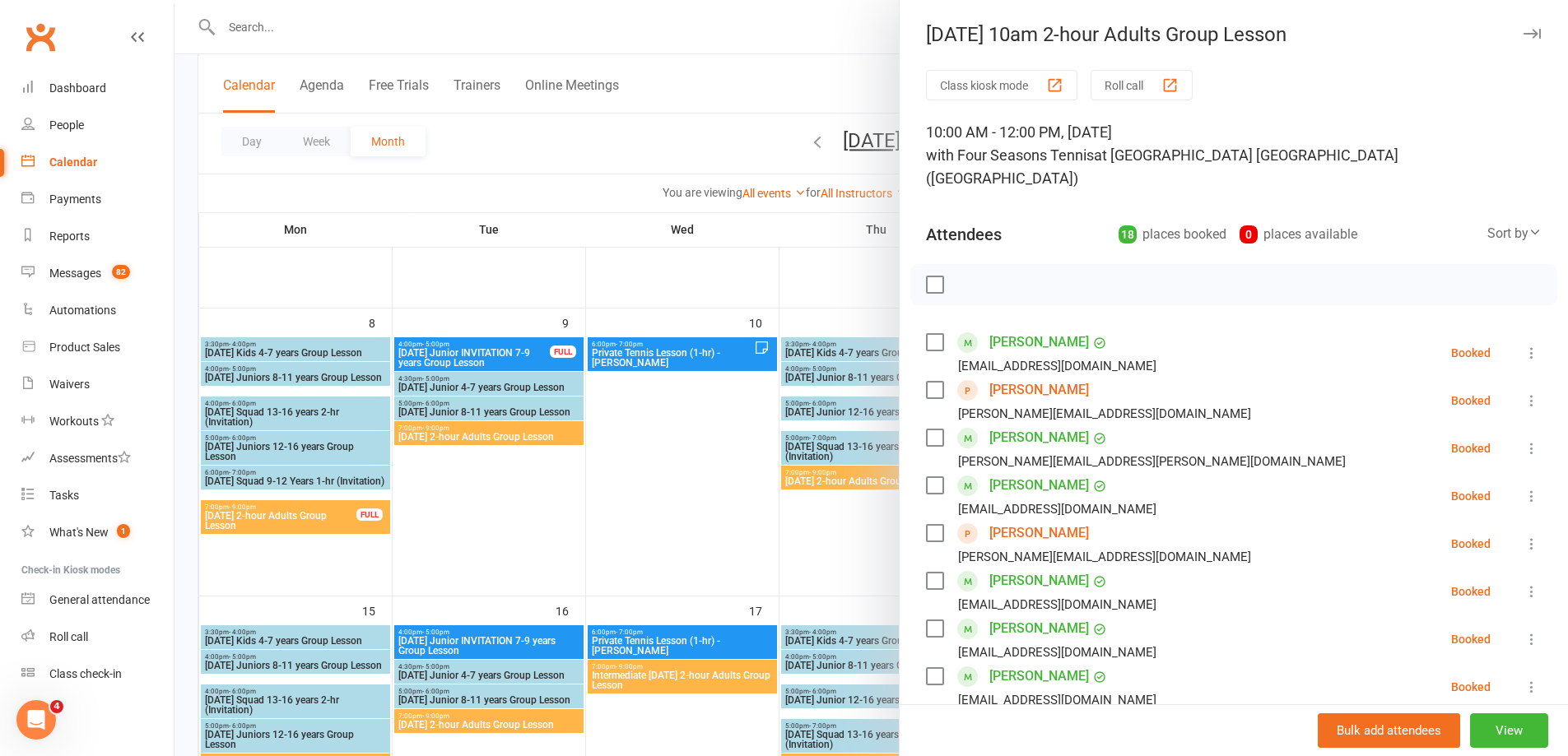
click at [70, 162] on div "Calendar" at bounding box center [73, 162] width 48 height 14
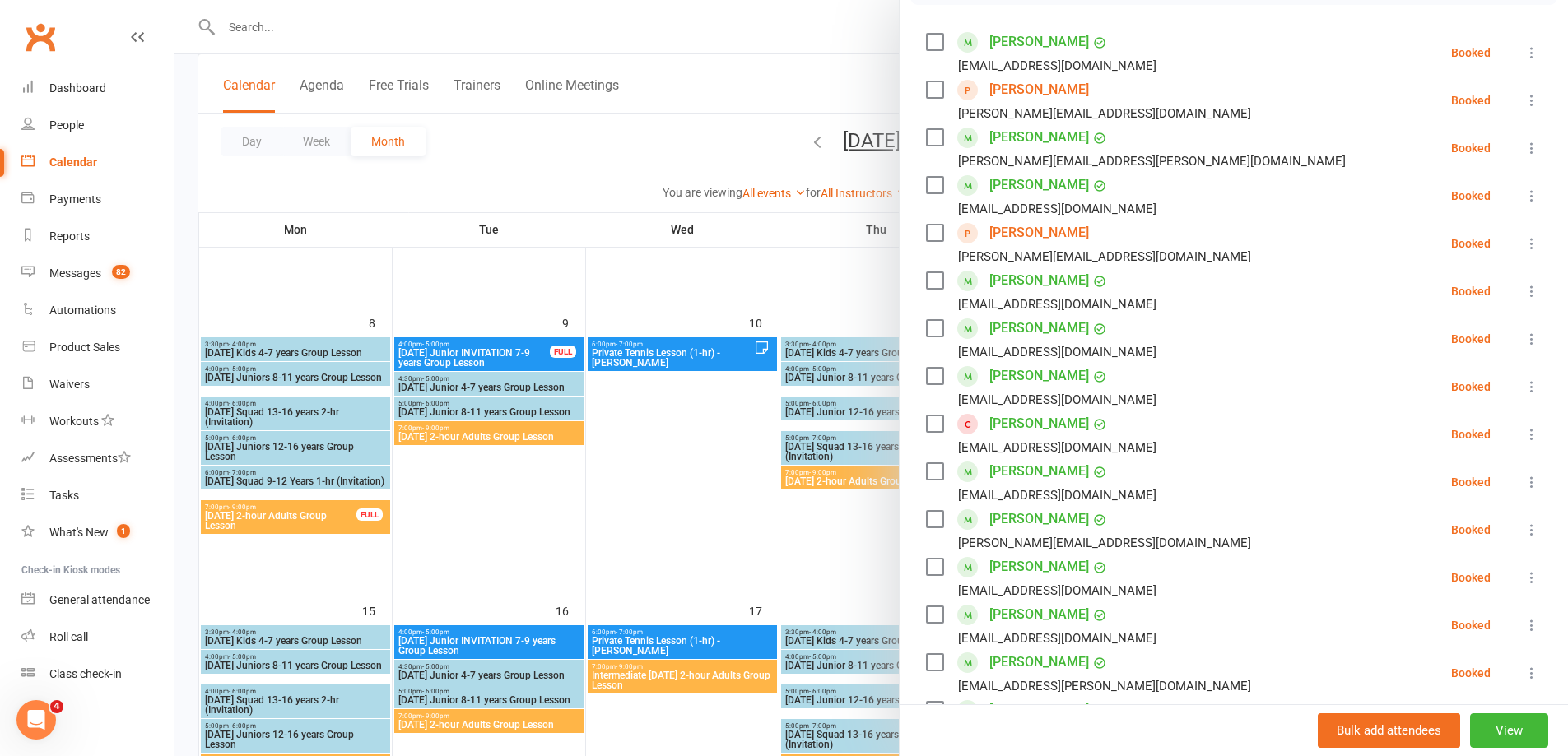
scroll to position [411, 0]
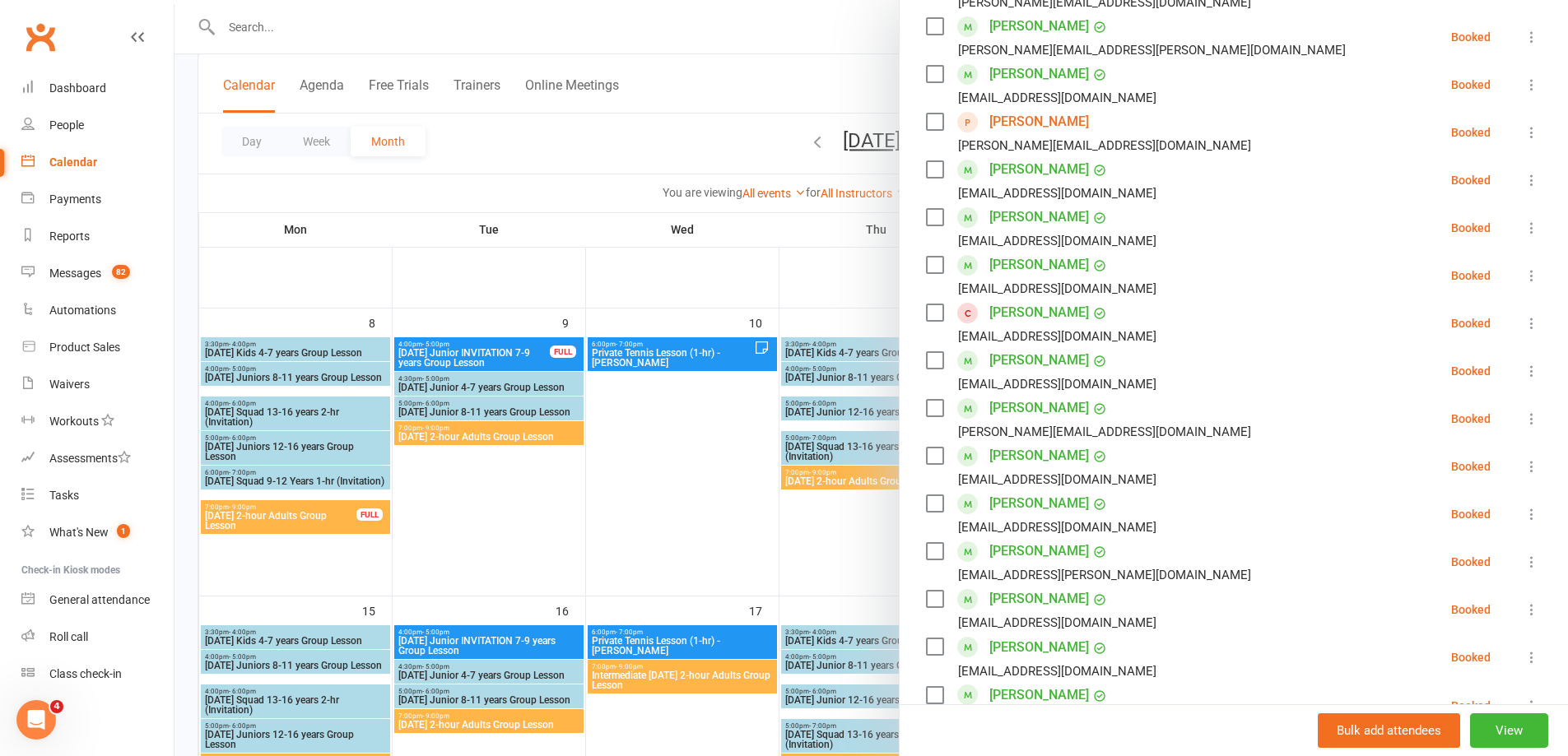
click at [730, 533] on div at bounding box center [871, 378] width 1394 height 756
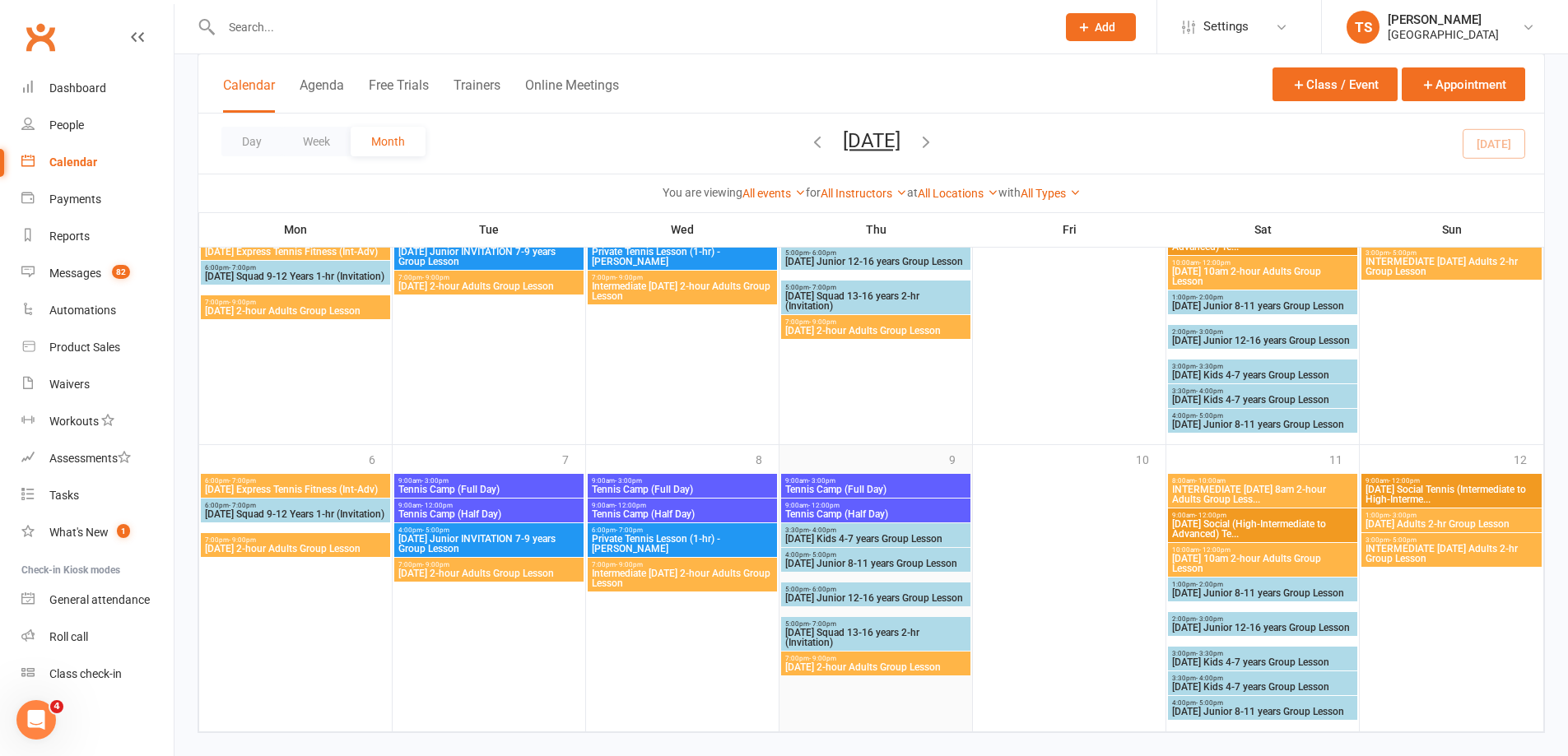
scroll to position [1366, 0]
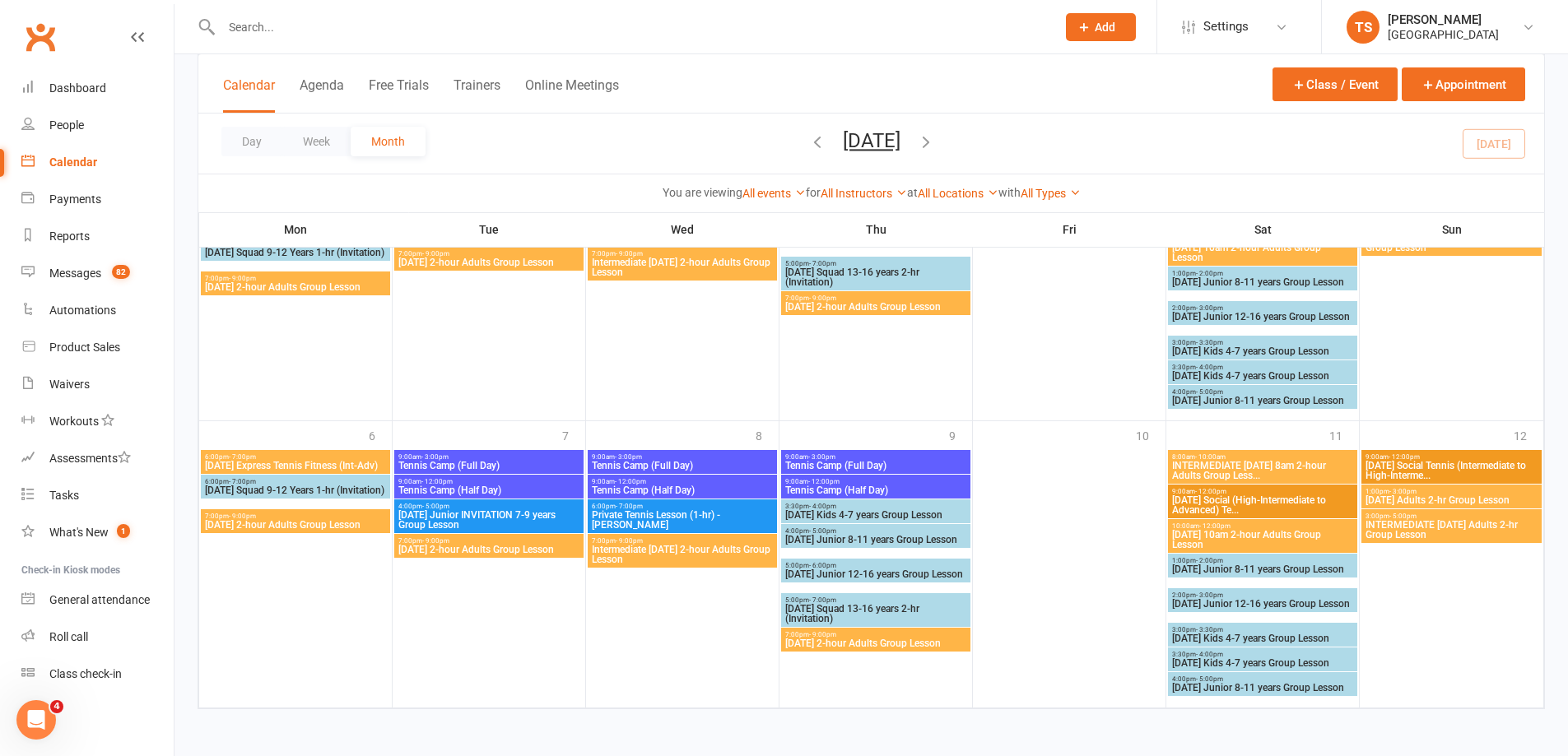
click at [935, 137] on icon "button" at bounding box center [926, 142] width 18 height 18
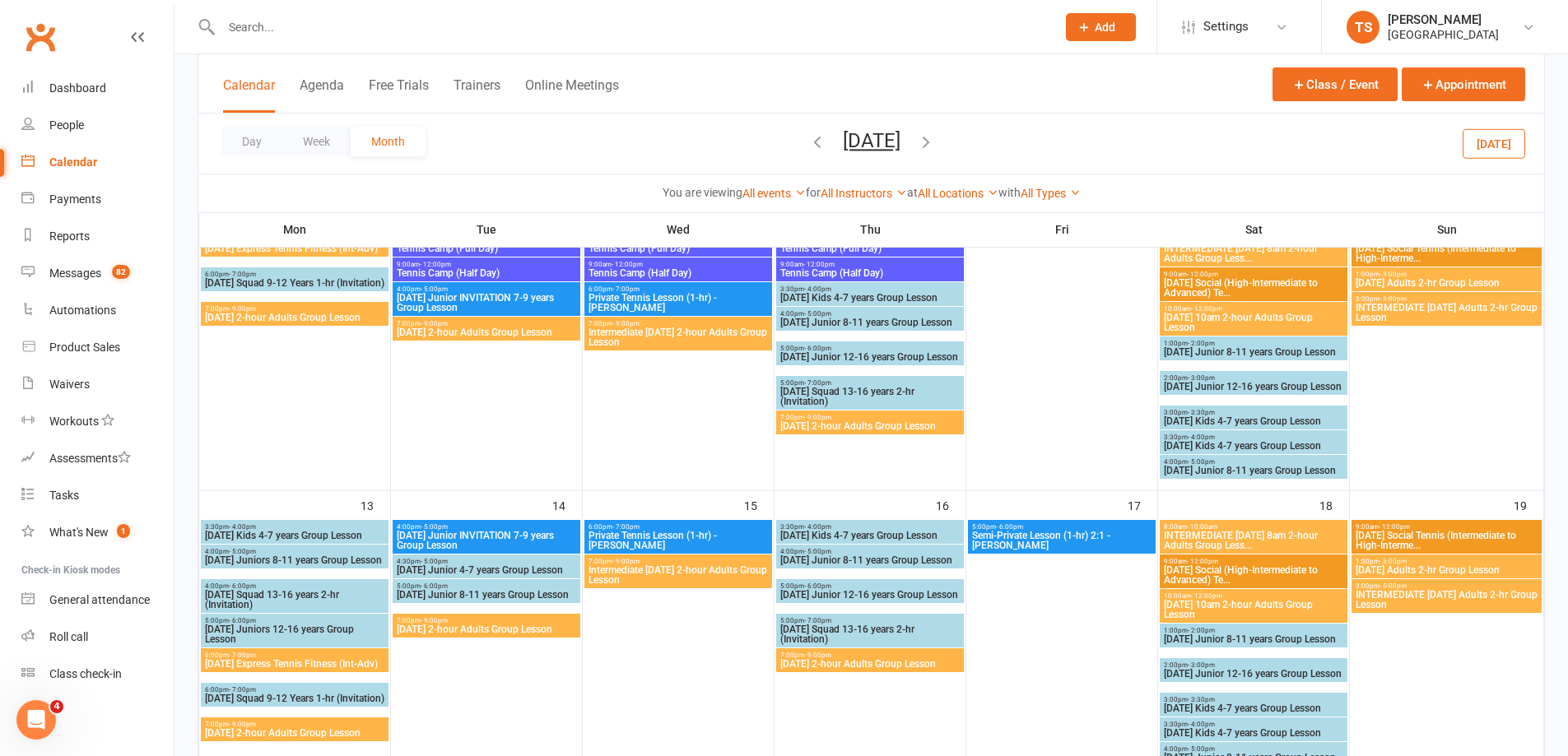
scroll to position [568, 0]
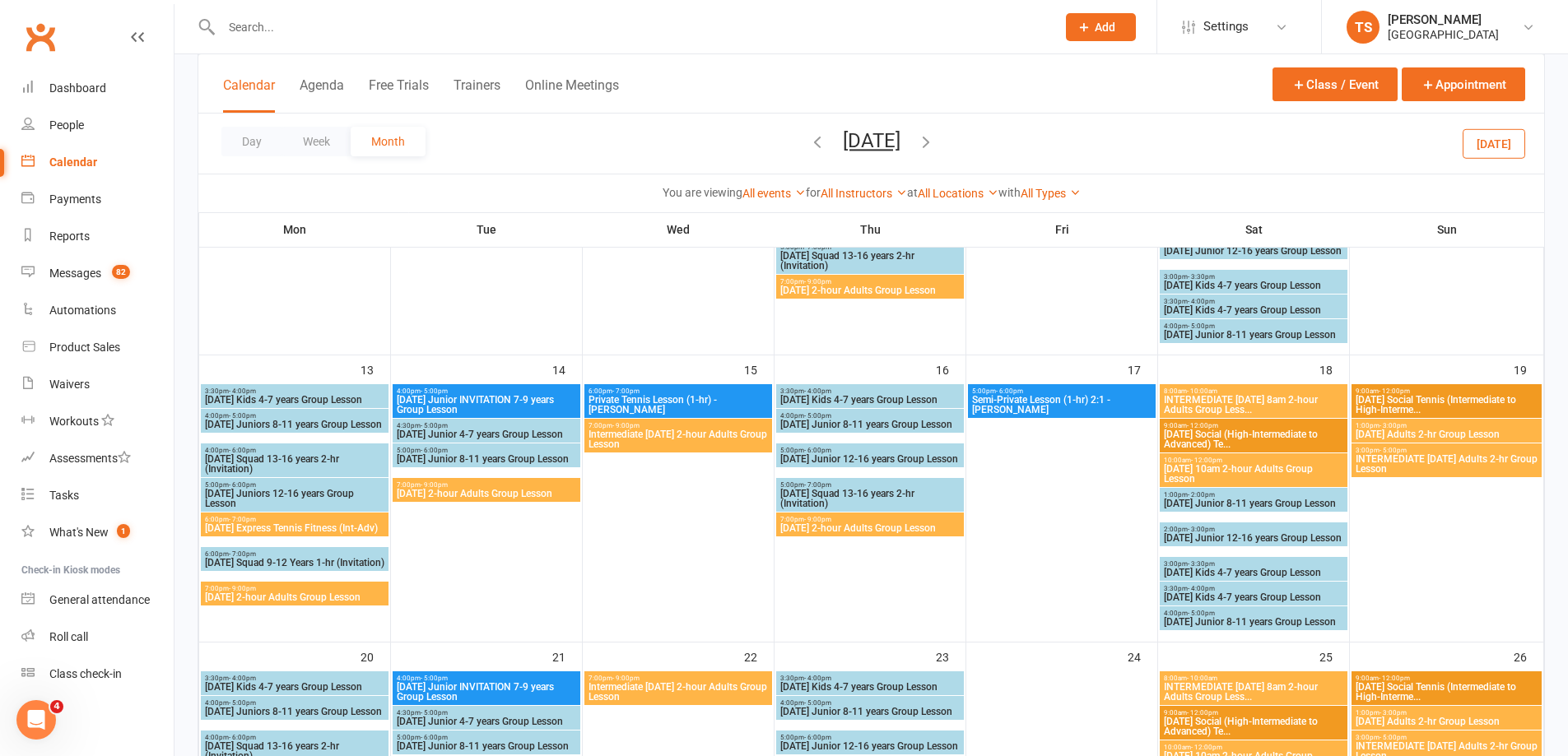
click at [1410, 429] on span "Sunday Adults 2-hr Group Lesson" at bounding box center [1446, 434] width 183 height 10
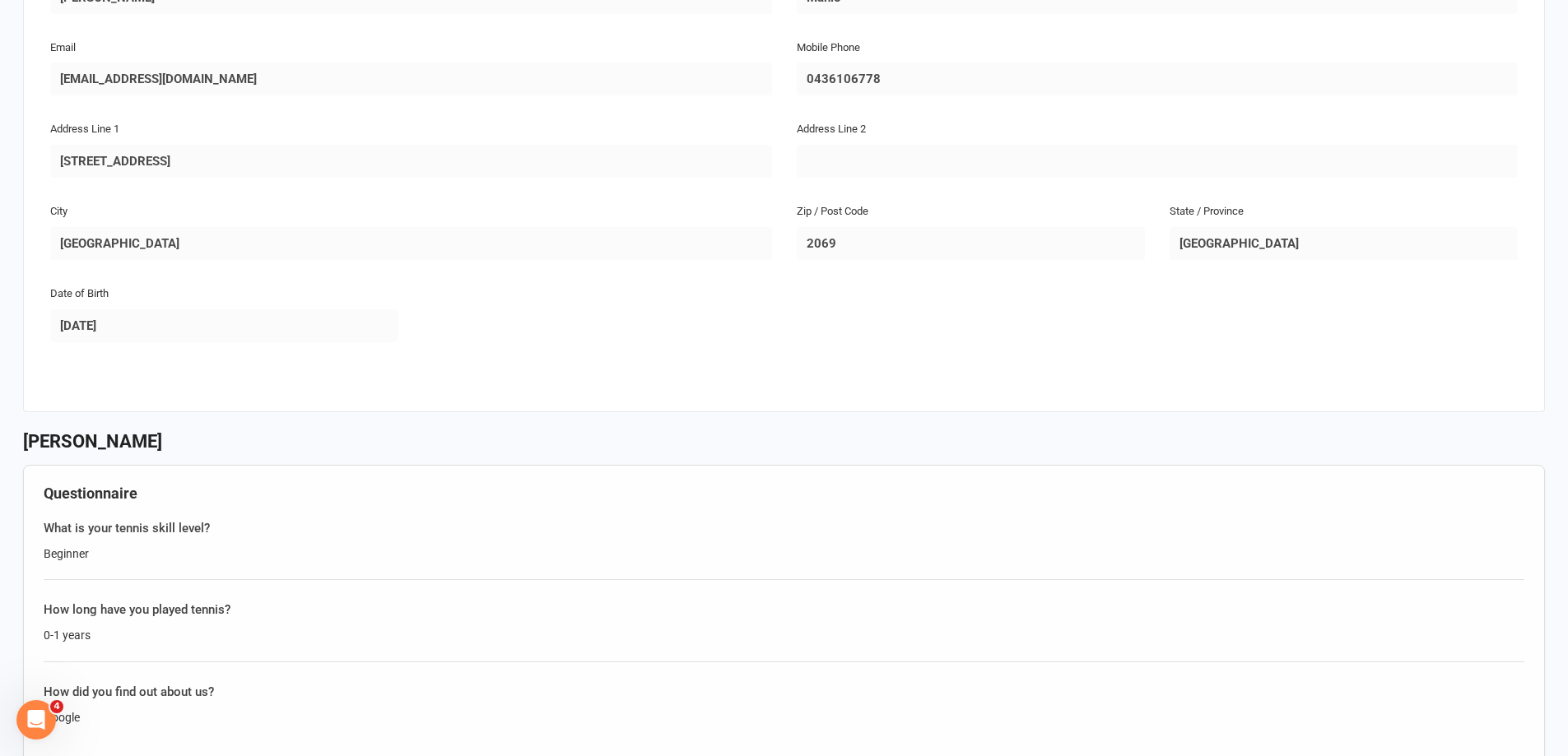
scroll to position [329, 0]
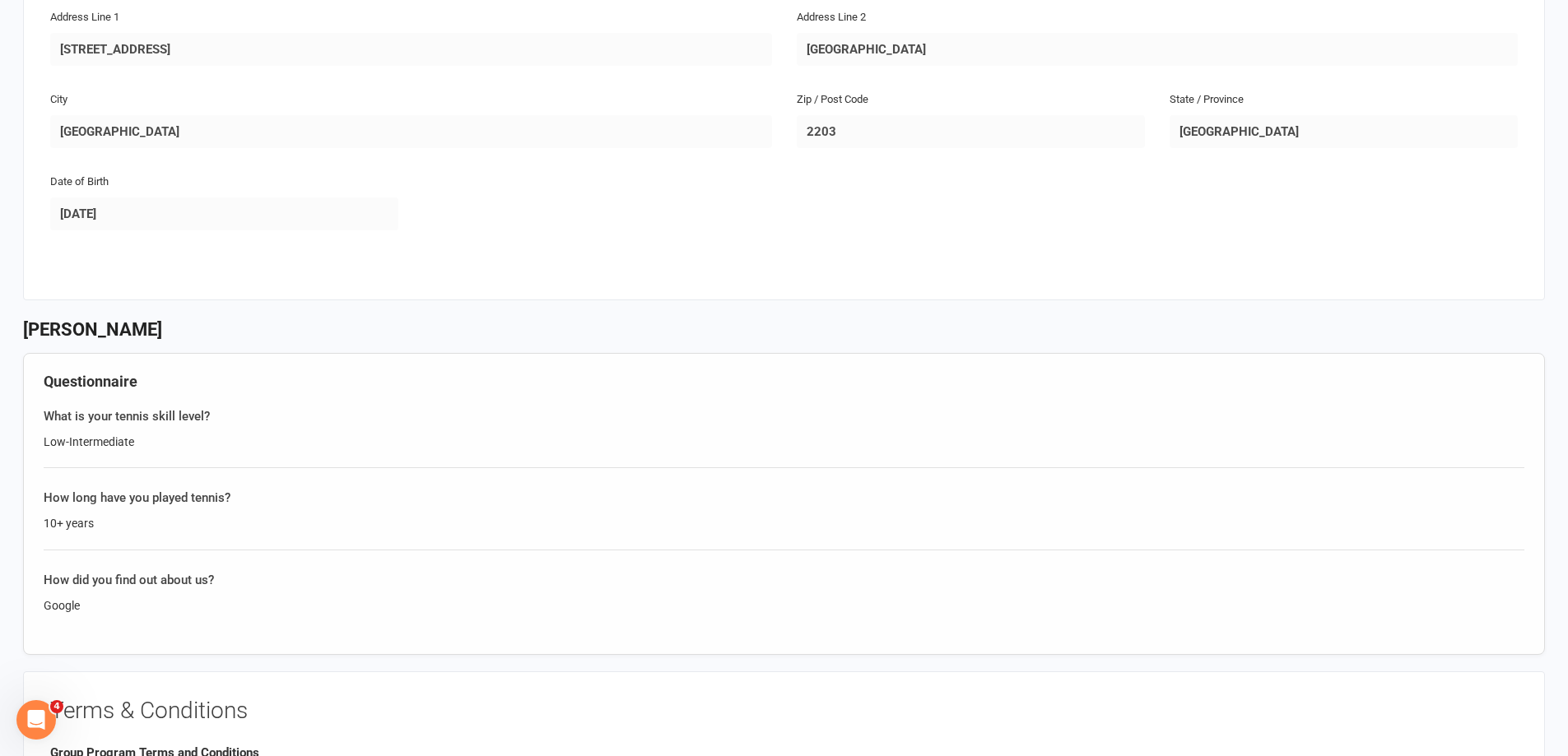
scroll to position [493, 0]
